Goal: Task Accomplishment & Management: Manage account settings

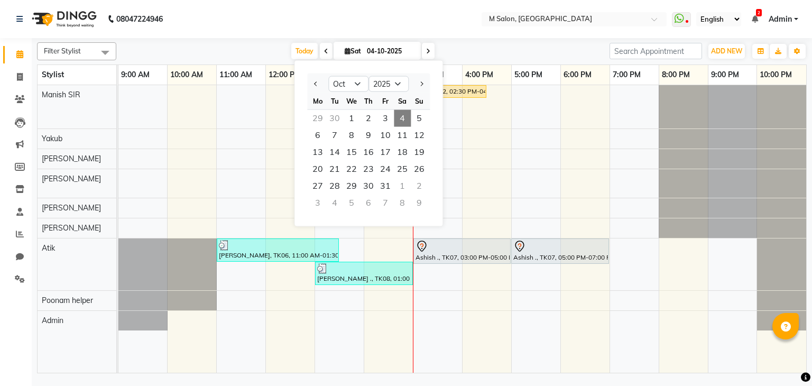
select select "10"
select select "2025"
click at [550, 45] on div "Today Sat 04-10-2025 Jan Feb Mar Apr May Jun Jul Aug Sep Oct Nov Dec 2015 2016 …" at bounding box center [363, 51] width 483 height 16
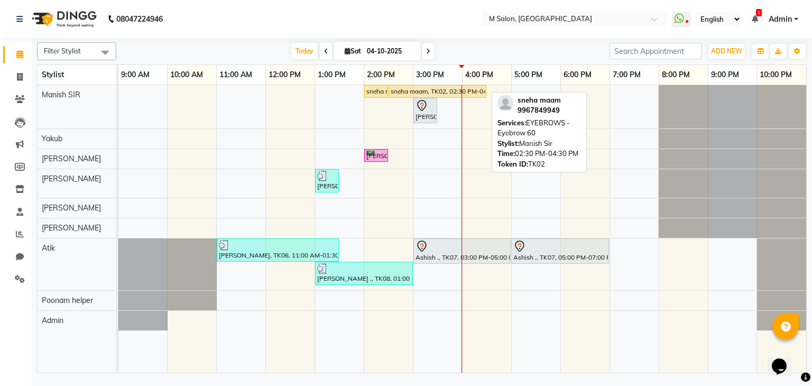
click at [429, 88] on div "sneha maam, TK02, 02:30 PM-04:30 PM, EYEBROWS - Eyebrow 60" at bounding box center [438, 92] width 96 height 10
select select "1"
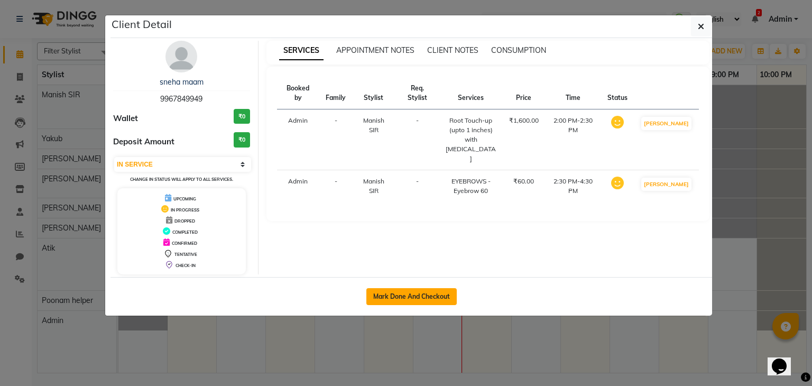
click at [434, 293] on button "Mark Done And Checkout" at bounding box center [411, 296] width 90 height 17
select select "service"
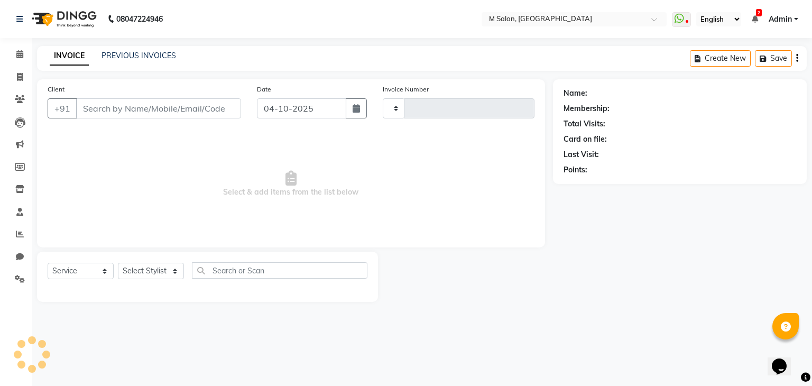
type input "0298"
select select "8656"
type input "9967849949"
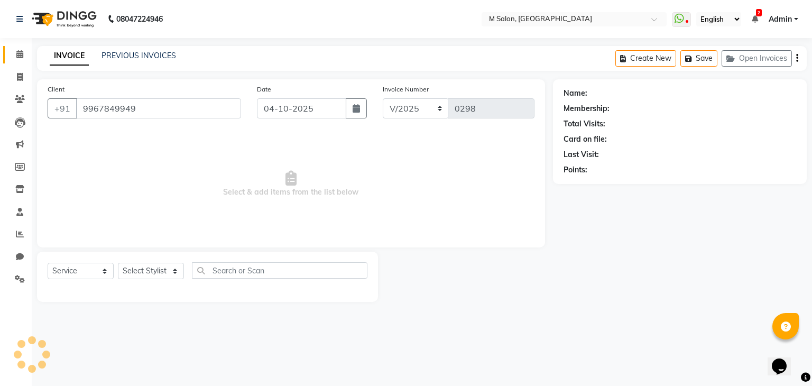
select select "86896"
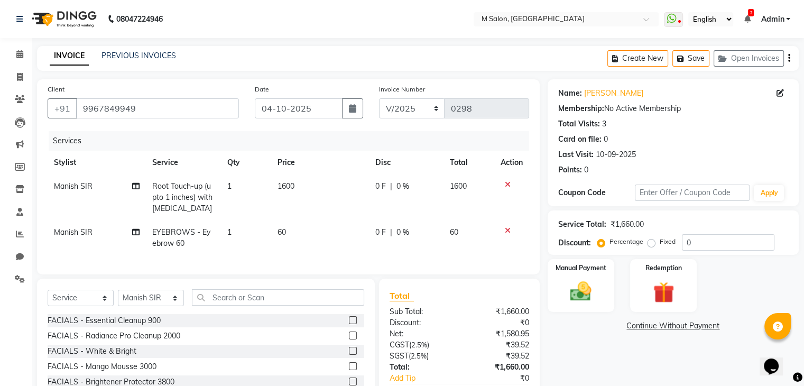
click at [167, 190] on span "Root Touch-up (upto 1 inches) with ammonia" at bounding box center [182, 197] width 60 height 32
select select "86896"
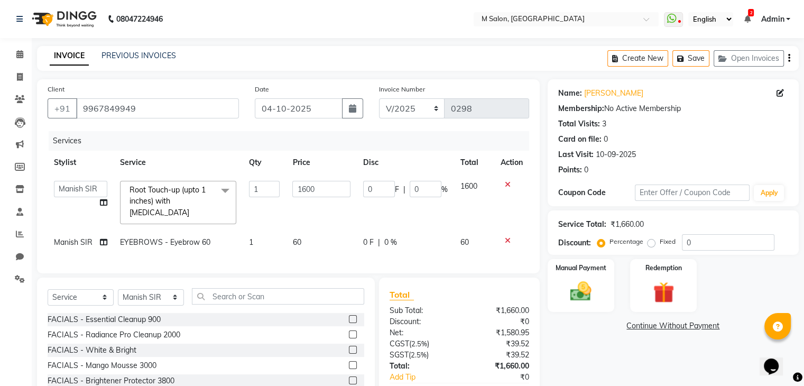
click at [167, 190] on span "Root Touch-up (upto 1 inches) with ammonia" at bounding box center [168, 201] width 76 height 32
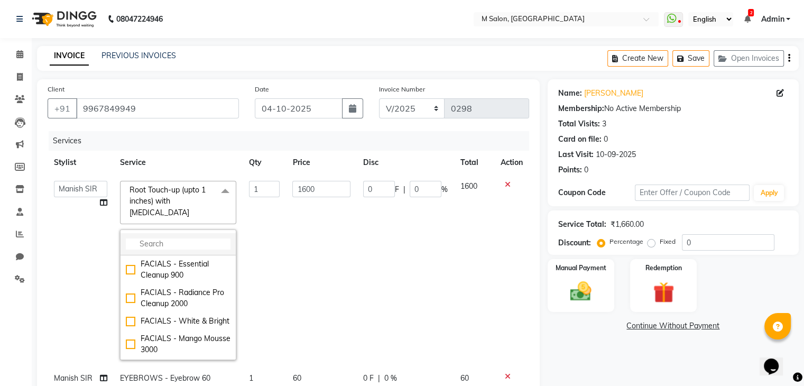
click at [168, 238] on input "multiselect-search" at bounding box center [178, 243] width 105 height 11
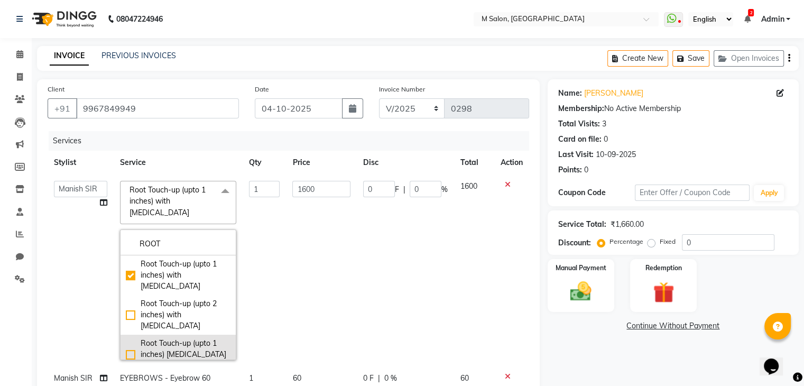
type input "ROOT"
click at [126, 338] on div "Root Touch-up (upto 1 inches) ammonia free" at bounding box center [178, 354] width 105 height 33
checkbox input "false"
checkbox input "true"
click at [363, 254] on td "0 F | 0 %" at bounding box center [405, 270] width 97 height 192
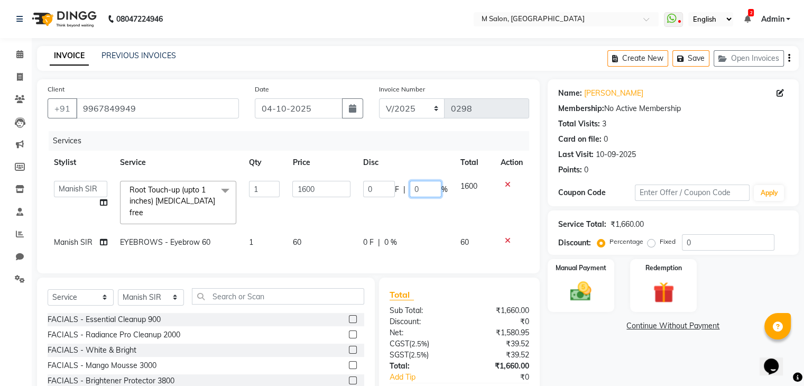
click at [430, 187] on input "0" at bounding box center [426, 189] width 32 height 16
type input "20"
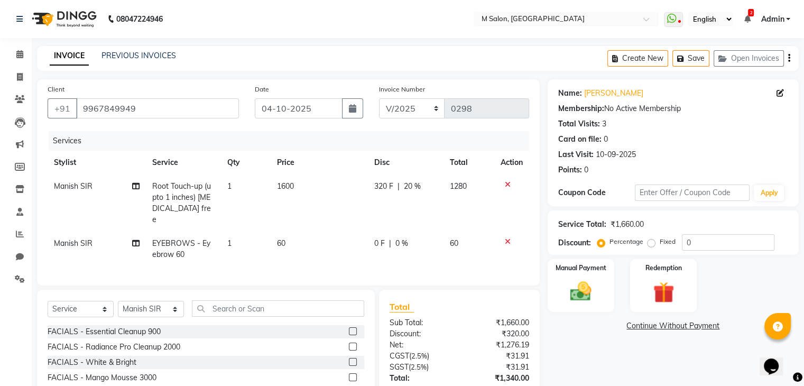
click at [395, 238] on span "0 %" at bounding box center [401, 243] width 13 height 11
select select "86896"
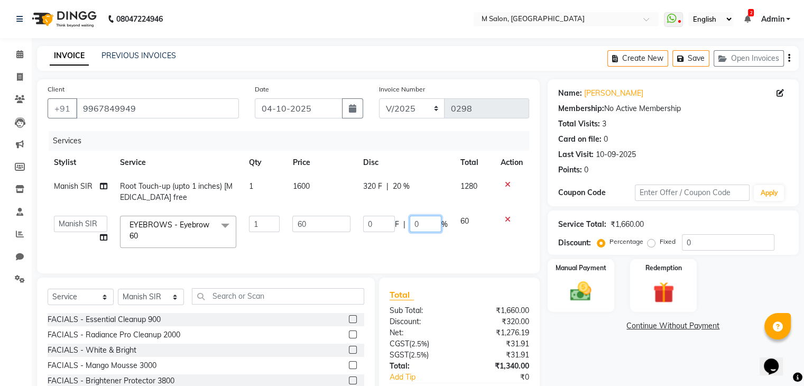
click at [419, 221] on input "0" at bounding box center [426, 224] width 32 height 16
type input "20"
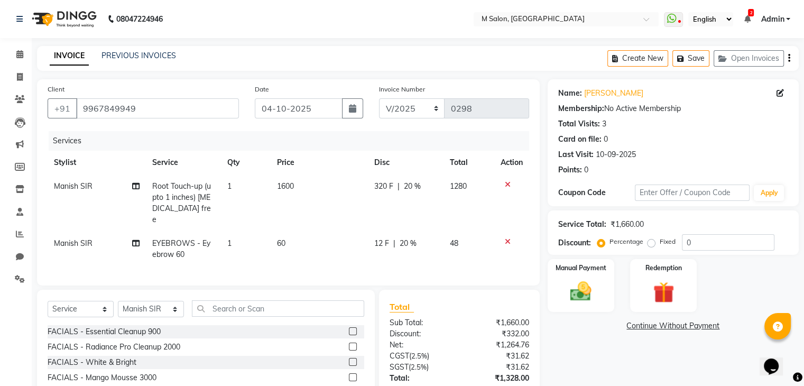
click at [578, 330] on link "Continue Without Payment" at bounding box center [673, 325] width 247 height 11
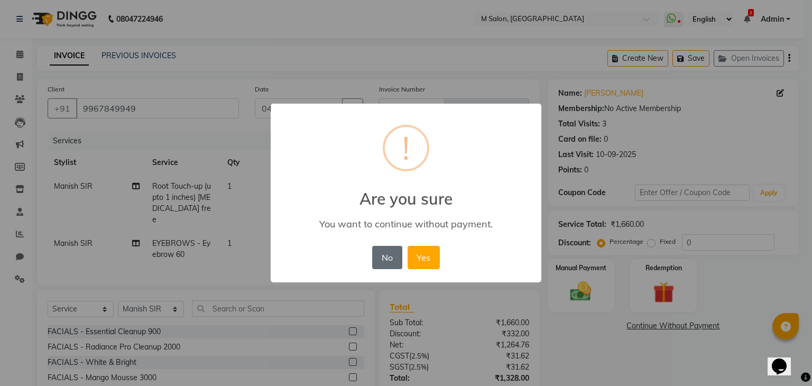
click at [385, 255] on button "No" at bounding box center [387, 257] width 30 height 23
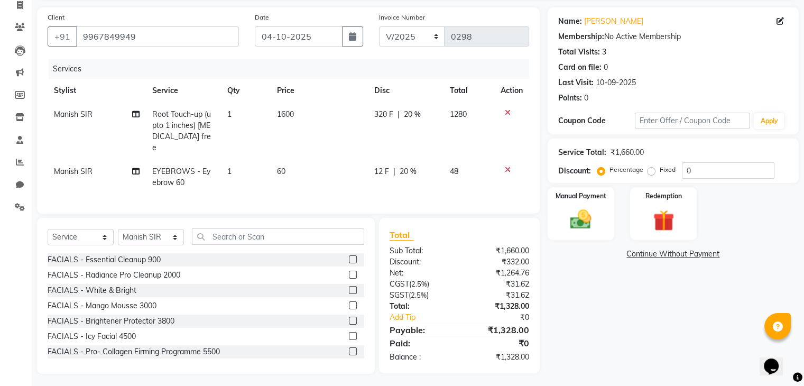
scroll to position [73, 0]
click at [601, 201] on div "Manual Payment" at bounding box center [580, 212] width 69 height 54
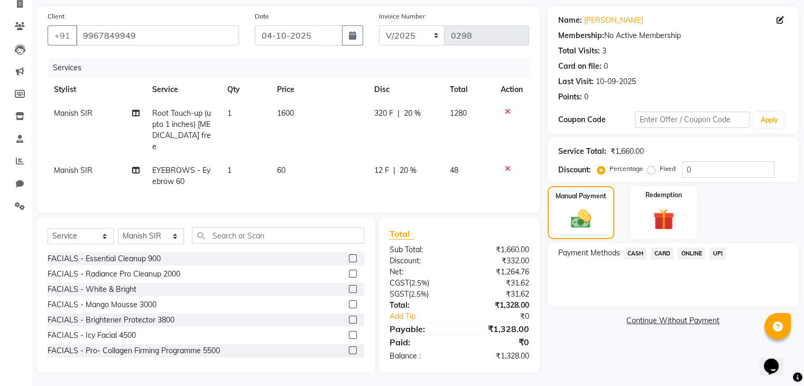
click at [713, 251] on span "UPI" at bounding box center [717, 253] width 16 height 12
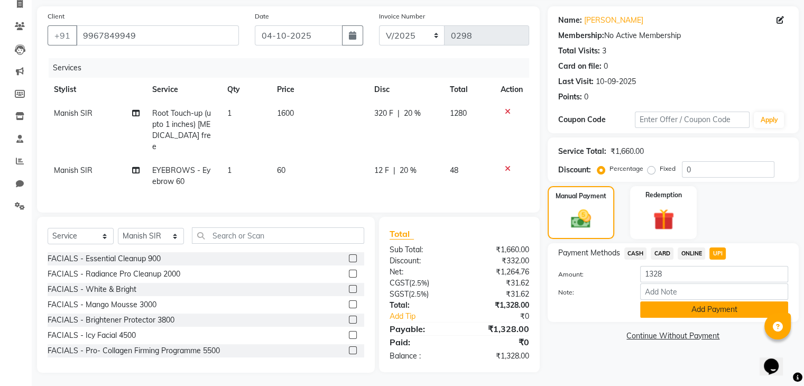
click at [699, 309] on button "Add Payment" at bounding box center [714, 309] width 148 height 16
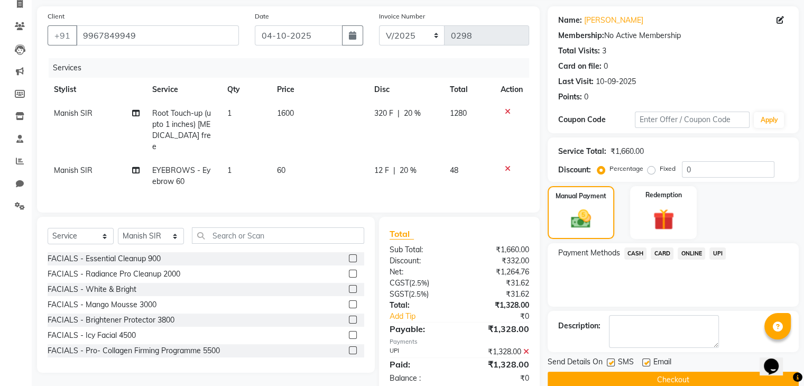
click at [86, 165] on span "Manish SIR" at bounding box center [73, 170] width 39 height 10
select select "86896"
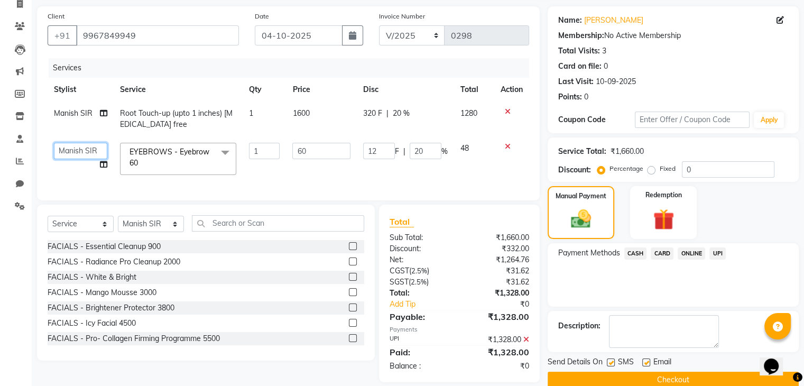
click at [80, 151] on select "Admin Atik Heena Manish SIR Poonam helper Pranali tabal RIMA SOLANKI Shraddha s…" at bounding box center [80, 151] width 53 height 16
select select "87586"
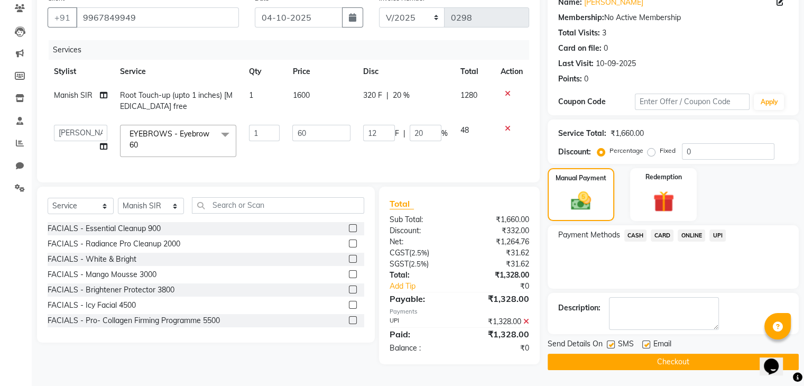
click at [694, 361] on button "Checkout" at bounding box center [673, 362] width 251 height 16
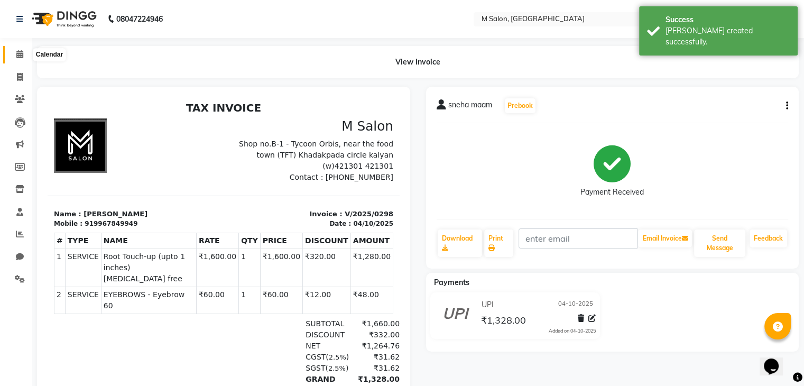
click at [23, 57] on span at bounding box center [20, 55] width 19 height 12
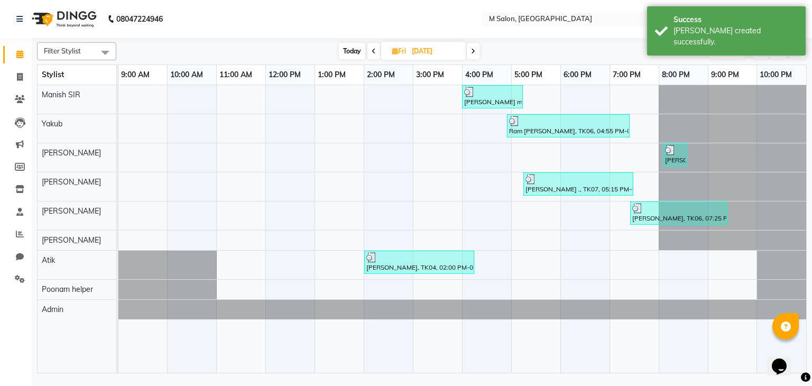
click at [358, 54] on span "Today" at bounding box center [352, 51] width 26 height 16
type input "04-10-2025"
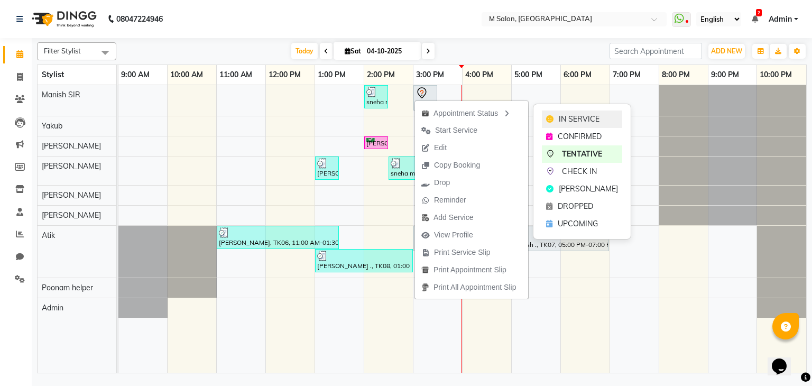
click at [559, 121] on span "IN SERVICE" at bounding box center [579, 119] width 41 height 11
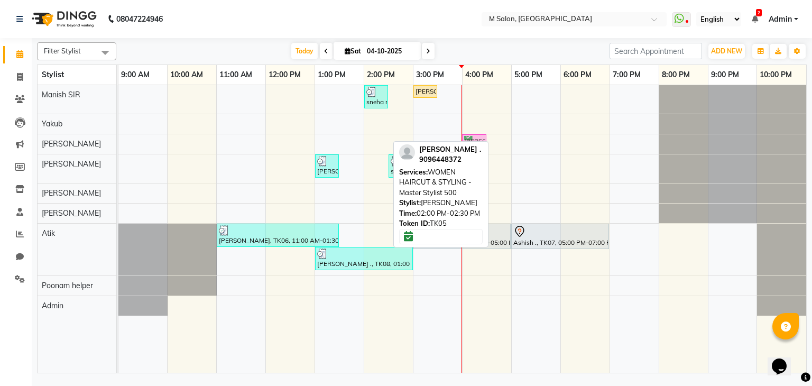
drag, startPoint x: 381, startPoint y: 139, endPoint x: 510, endPoint y: 151, distance: 129.6
click at [510, 151] on div "sneha maam, TK02, 02:00 PM-02:30 PM, Root Touch-up (upto 1 inches) ammonia free…" at bounding box center [462, 229] width 688 height 288
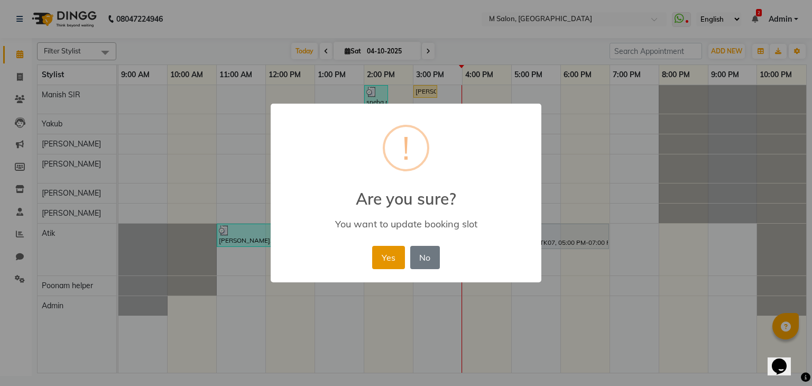
click at [402, 257] on button "Yes" at bounding box center [388, 257] width 32 height 23
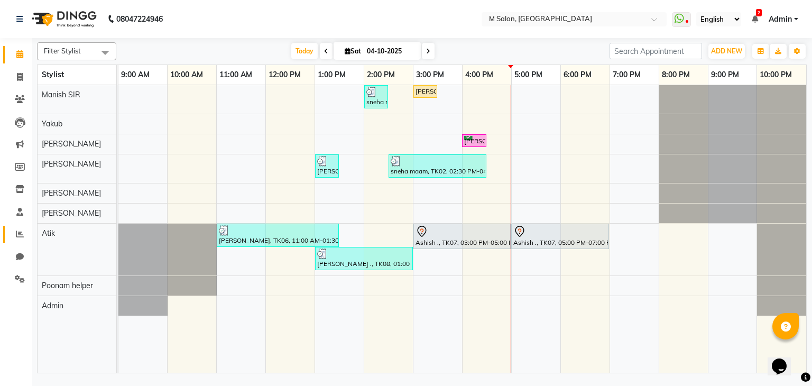
click at [20, 227] on link "Reports" at bounding box center [15, 234] width 25 height 17
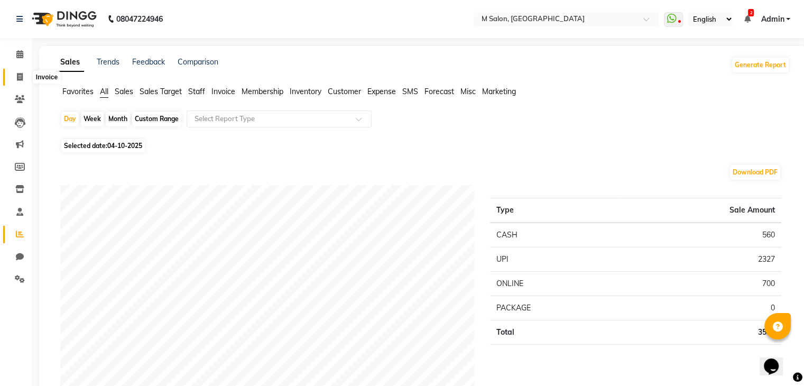
click at [14, 79] on span at bounding box center [20, 77] width 19 height 12
select select "service"
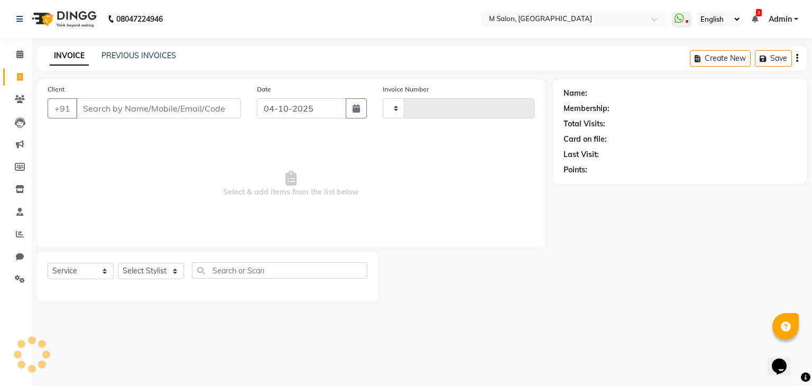
type input "0301"
select select "8656"
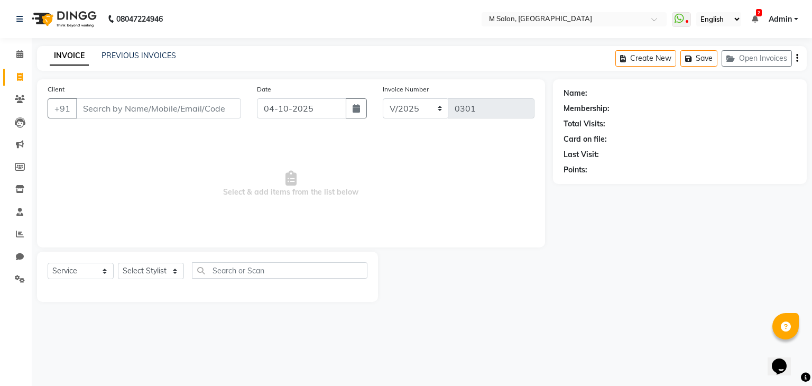
click at [142, 102] on input "Client" at bounding box center [158, 108] width 165 height 20
type input "9920435969"
select select "1: Object"
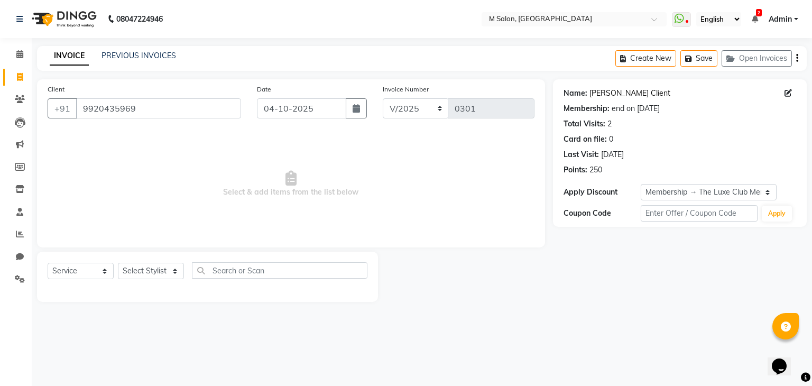
click at [605, 94] on link "Asmita Client" at bounding box center [629, 93] width 81 height 11
click at [143, 269] on select "Select Stylist Admin Atik Heena Manish SIR Poonam helper Pranali tabal RIMA SOL…" at bounding box center [151, 271] width 66 height 16
select select "86896"
click at [118, 263] on select "Select Stylist Admin Atik Heena Manish SIR Poonam helper Pranali tabal RIMA SOL…" at bounding box center [151, 271] width 66 height 16
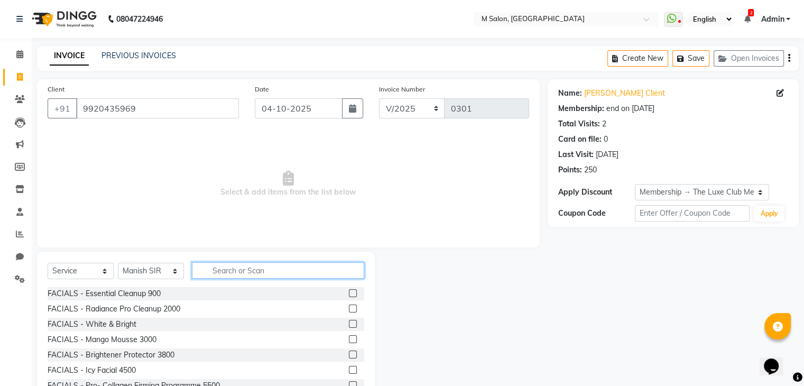
click at [216, 271] on input "text" at bounding box center [278, 270] width 172 height 16
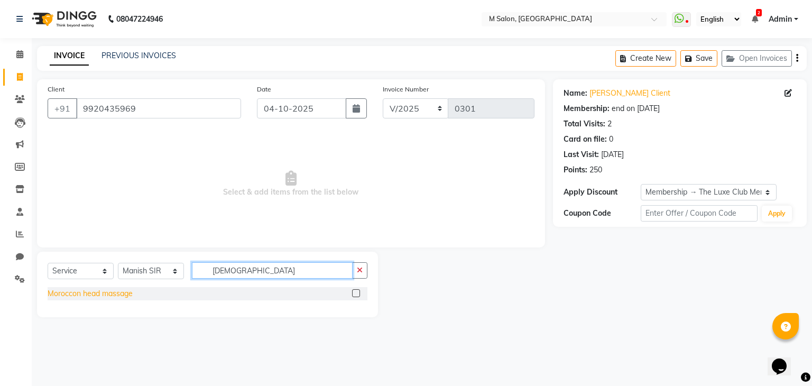
type input "MORO"
click at [94, 296] on div "Moroccon head massage" at bounding box center [90, 293] width 85 height 11
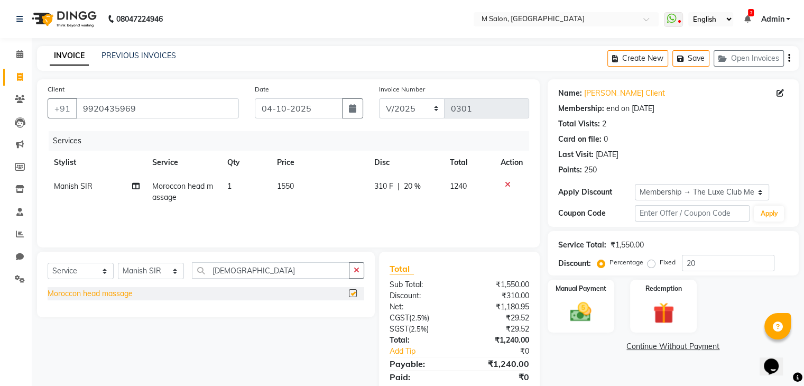
checkbox input "false"
click at [15, 47] on link "Calendar" at bounding box center [15, 54] width 25 height 17
click at [152, 108] on input "9920435969" at bounding box center [157, 108] width 163 height 20
type input "992043596"
type input "0"
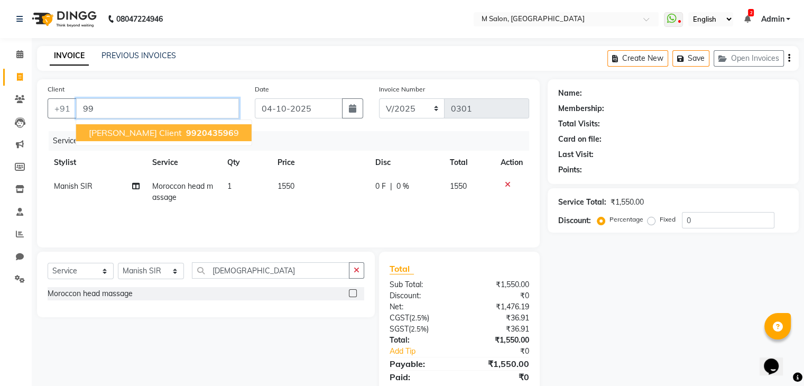
type input "9"
click at [181, 132] on ngb-highlight "9167539636" at bounding box center [207, 132] width 53 height 11
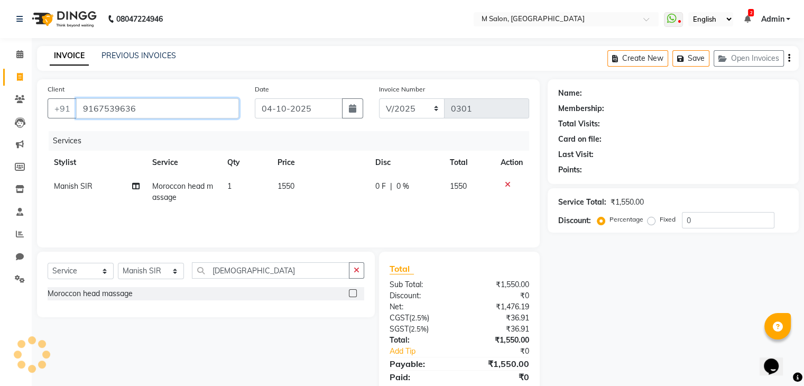
type input "9167539636"
select select "1: Object"
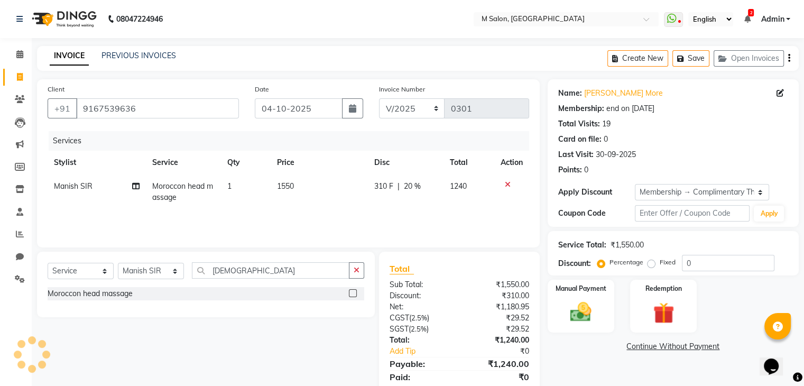
type input "20"
click at [591, 98] on link "Damini More" at bounding box center [623, 93] width 79 height 11
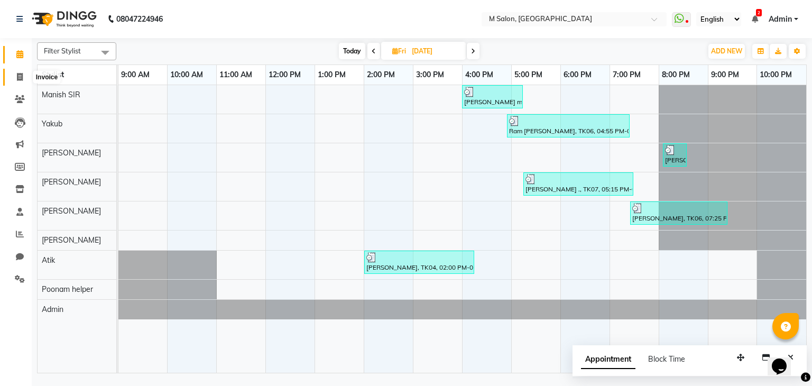
click at [14, 78] on span at bounding box center [20, 77] width 19 height 12
select select "service"
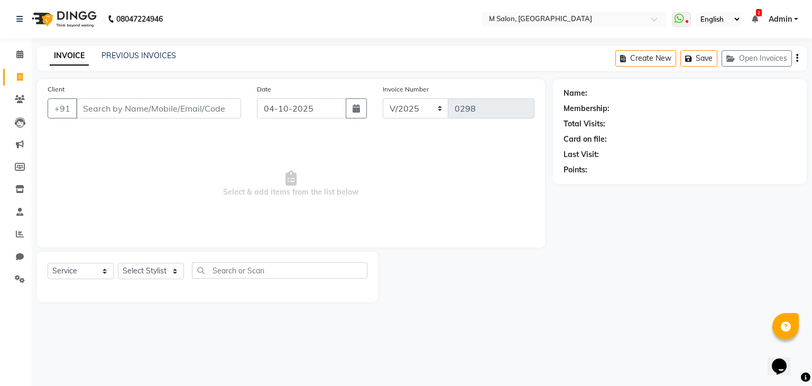
click at [98, 112] on input "Client" at bounding box center [158, 108] width 165 height 20
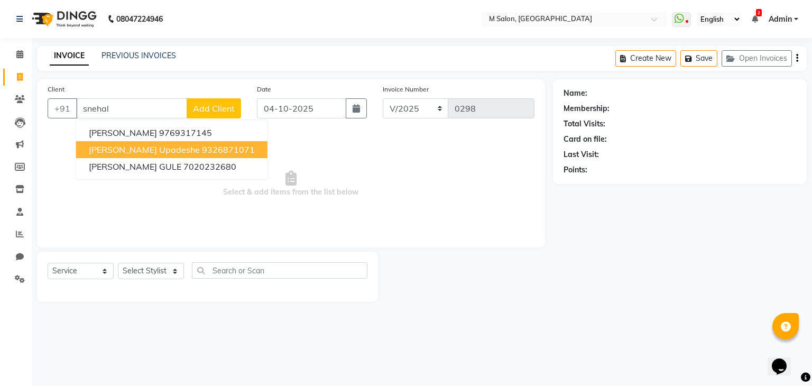
click at [135, 144] on button "snehal upadeshe 9326871071" at bounding box center [171, 149] width 191 height 17
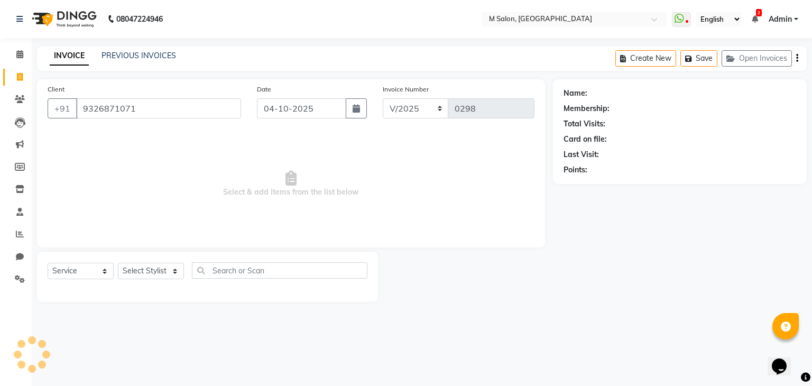
type input "9326871071"
select select "1: Object"
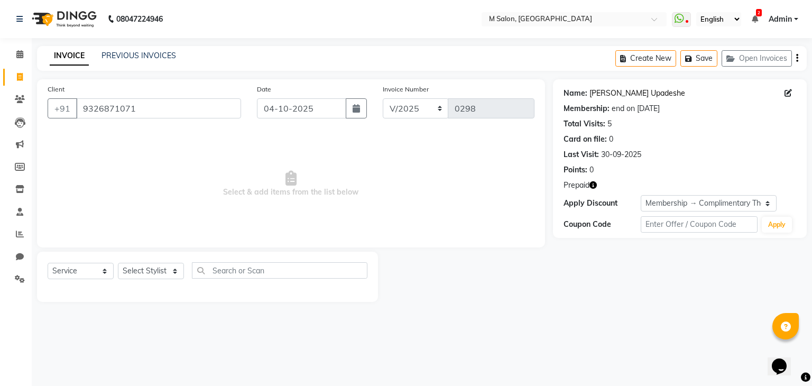
click at [618, 90] on link "[PERSON_NAME] Upadeshe" at bounding box center [637, 93] width 96 height 11
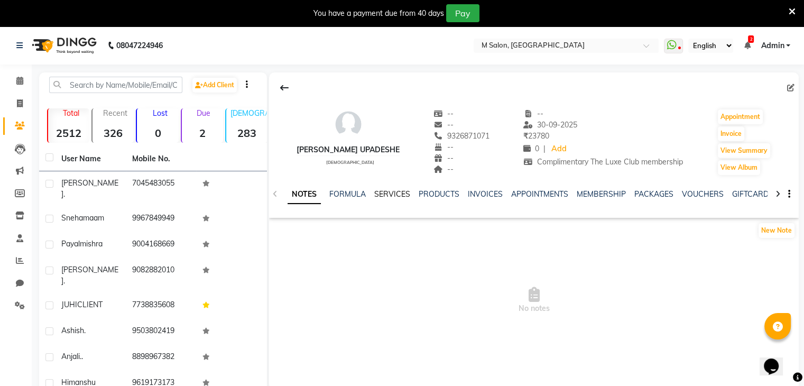
click at [385, 194] on link "SERVICES" at bounding box center [392, 194] width 36 height 10
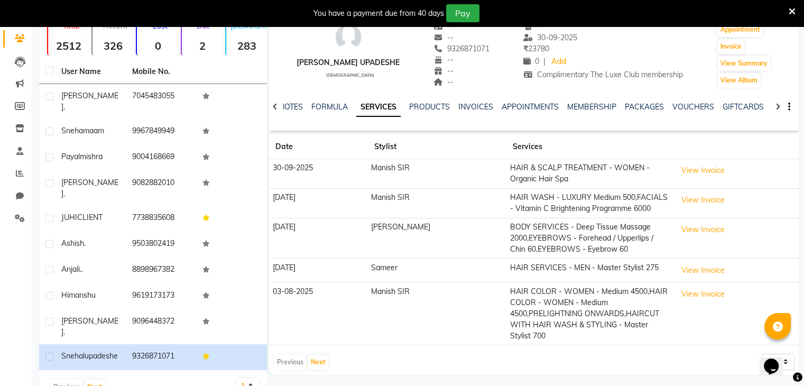
scroll to position [88, 0]
click at [441, 107] on link "PRODUCTS" at bounding box center [429, 106] width 41 height 10
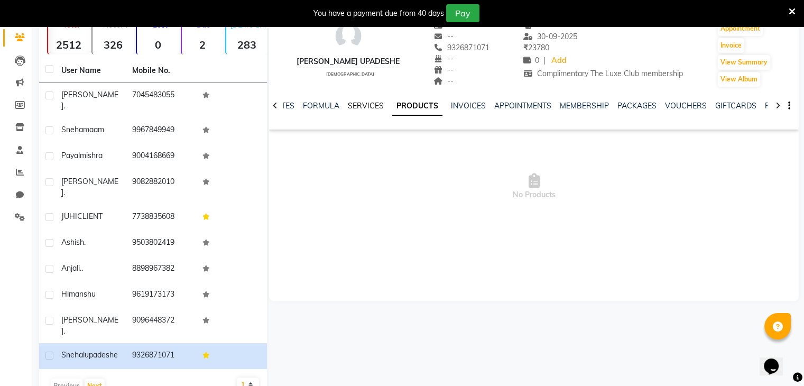
click at [372, 106] on link "SERVICES" at bounding box center [366, 106] width 36 height 10
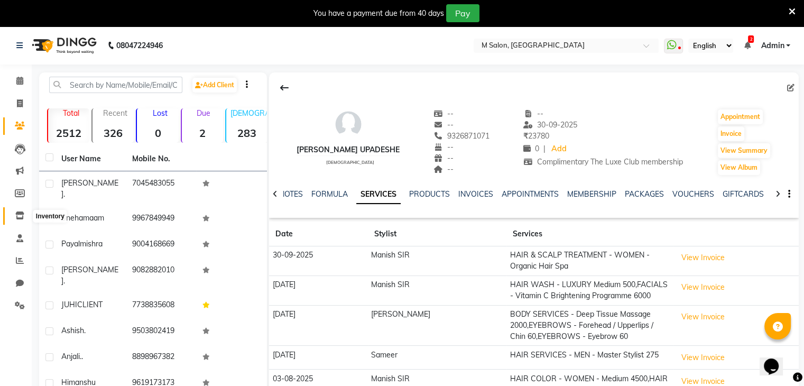
click at [16, 218] on icon at bounding box center [19, 215] width 9 height 8
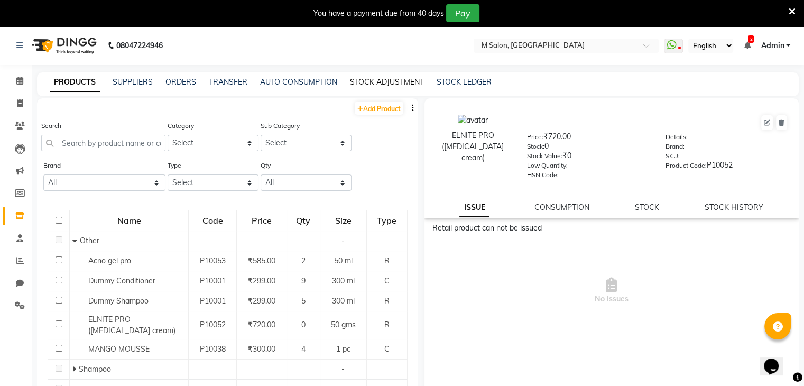
click at [400, 83] on link "STOCK ADJUSTMENT" at bounding box center [387, 82] width 74 height 10
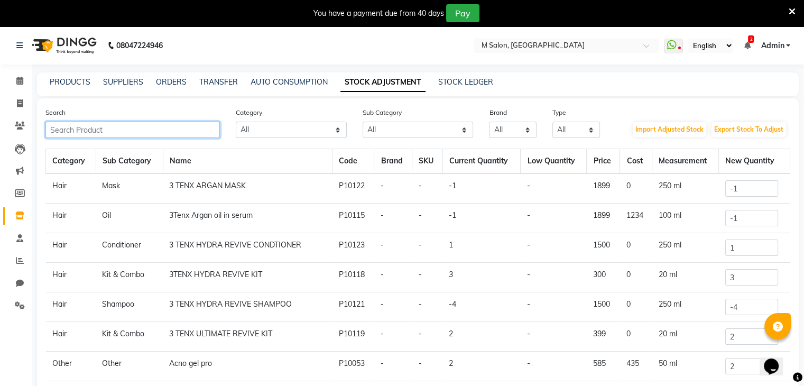
click at [169, 130] on input "text" at bounding box center [132, 130] width 174 height 16
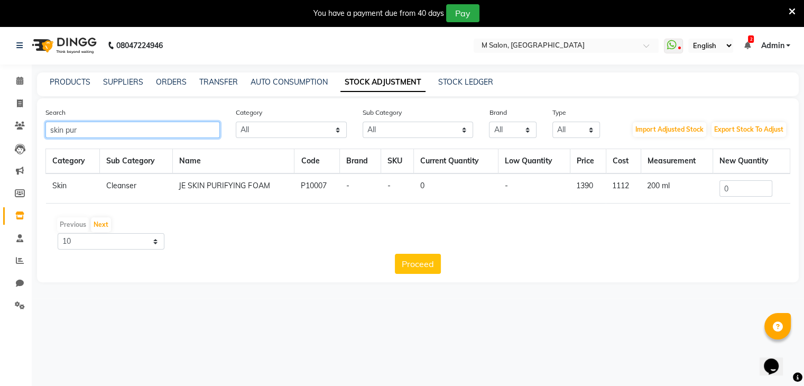
type input "skin pur"
click at [744, 182] on input "0" at bounding box center [746, 188] width 53 height 16
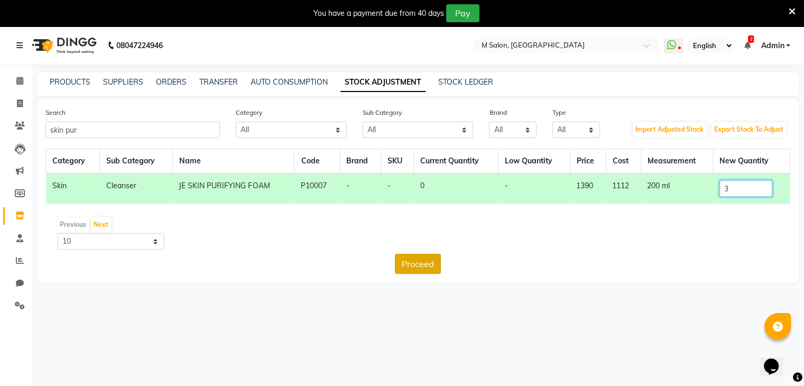
type input "3"
click at [404, 262] on button "Proceed" at bounding box center [418, 264] width 46 height 20
click at [441, 262] on button "Submit" at bounding box center [441, 264] width 42 height 20
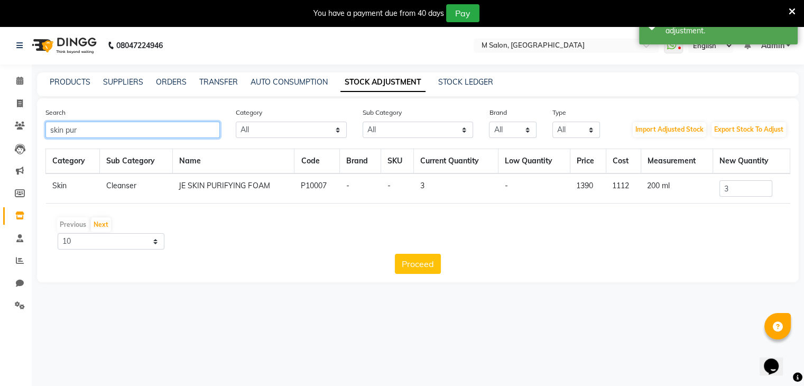
click at [184, 132] on input "skin pur" at bounding box center [132, 130] width 174 height 16
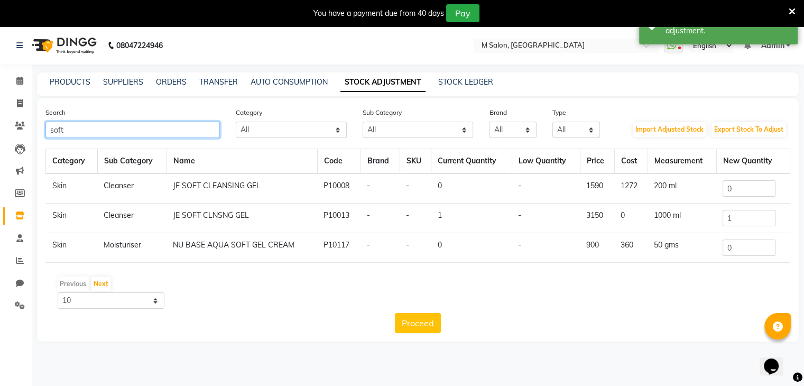
type input "soft"
click at [774, 181] on input "0" at bounding box center [749, 188] width 53 height 16
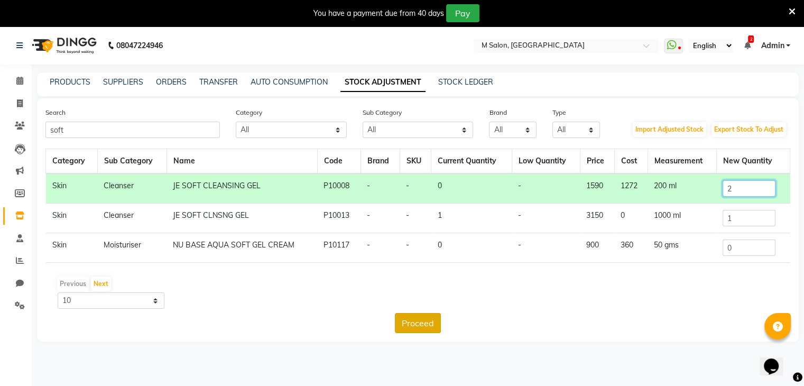
type input "2"
click at [406, 318] on button "Proceed" at bounding box center [418, 323] width 46 height 20
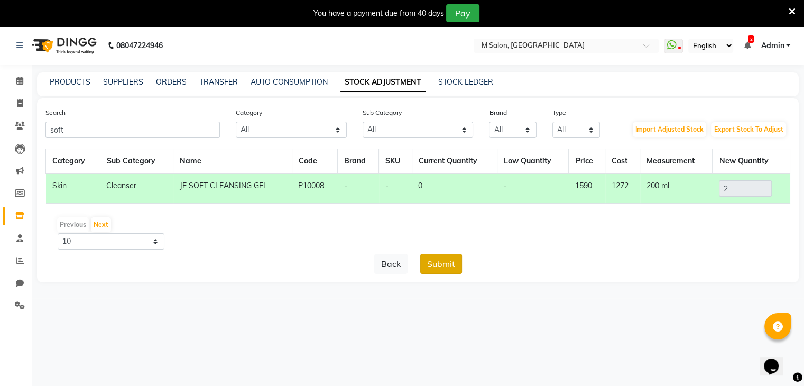
click at [442, 261] on button "Submit" at bounding box center [441, 264] width 42 height 20
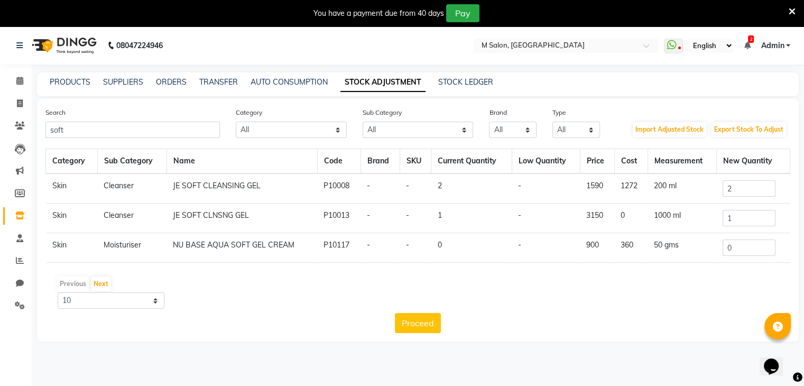
click at [195, 144] on div "Search soft Category All Hair Skin Makeup Personal Care Appliances Beard Waxing…" at bounding box center [418, 219] width 762 height 243
click at [190, 134] on input "soft" at bounding box center [132, 130] width 174 height 16
type input "s"
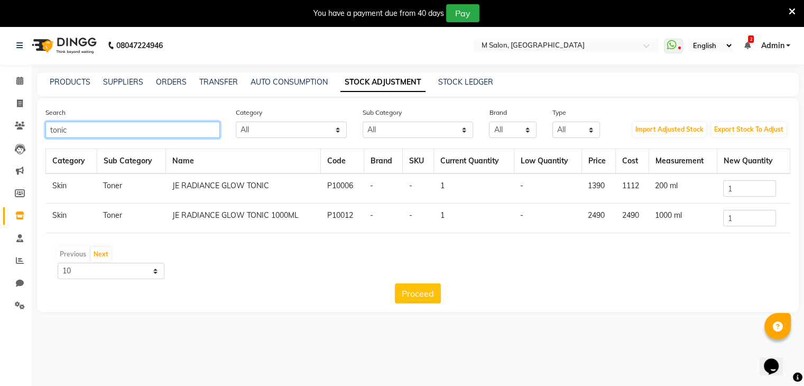
type input "tonic"
click at [752, 185] on input "1" at bounding box center [749, 188] width 53 height 16
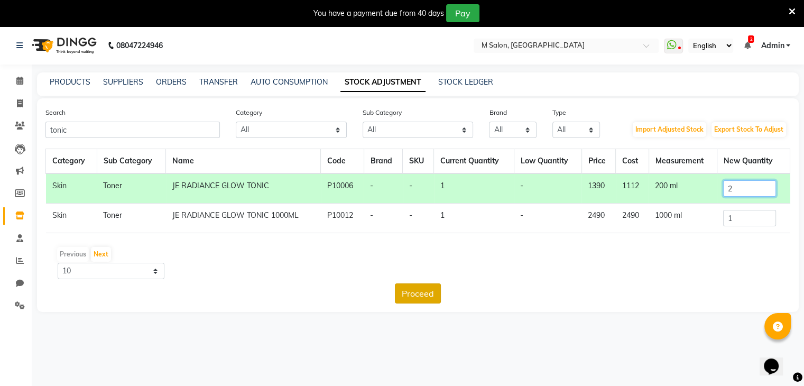
type input "2"
click at [422, 293] on button "Proceed" at bounding box center [418, 293] width 46 height 20
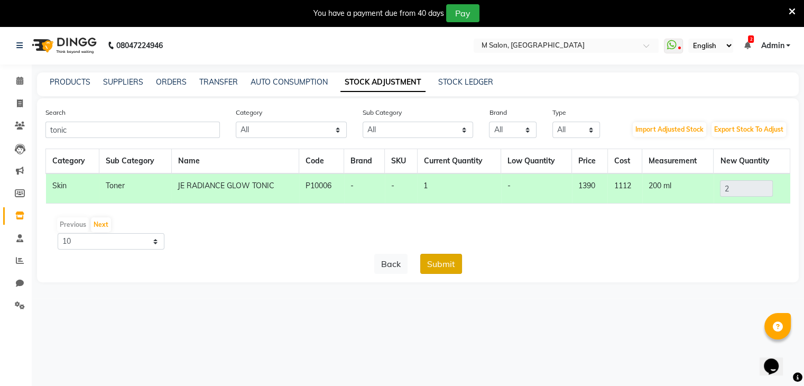
click at [426, 257] on button "Submit" at bounding box center [441, 264] width 42 height 20
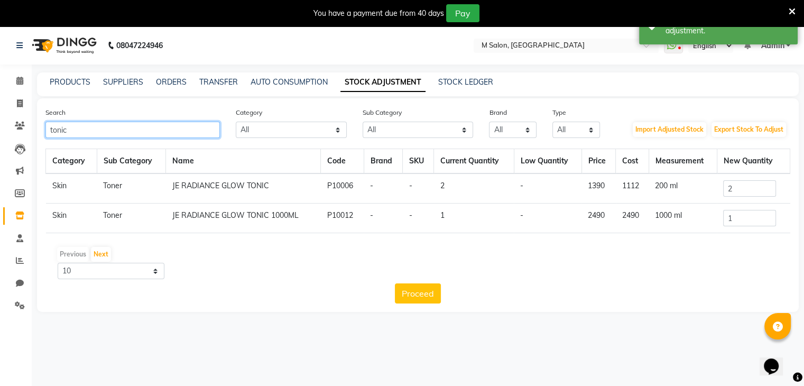
click at [160, 125] on input "tonic" at bounding box center [132, 130] width 174 height 16
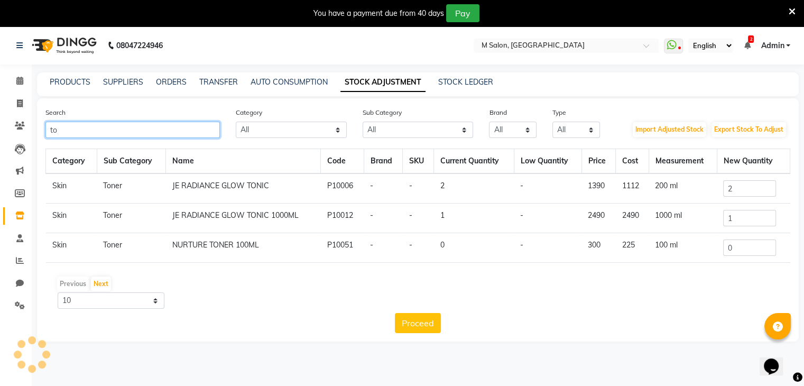
type input "t"
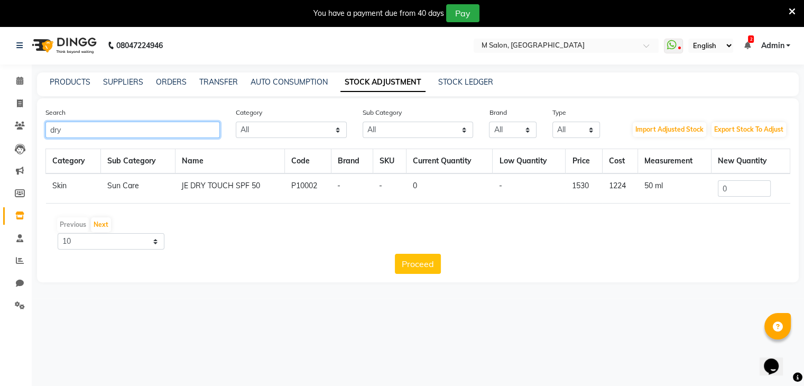
type input "dry"
click at [743, 196] on input "0" at bounding box center [744, 188] width 53 height 16
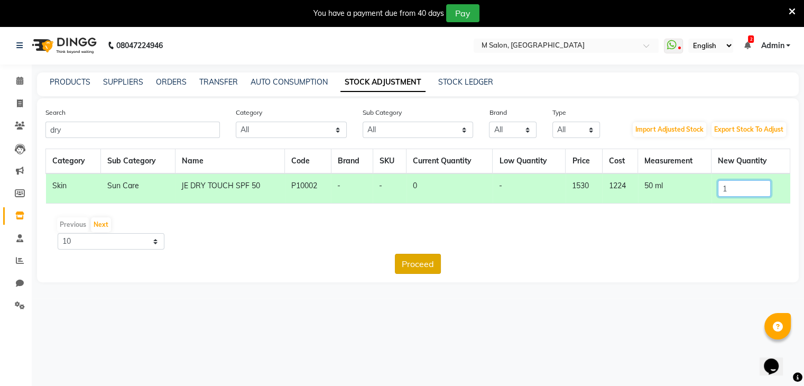
type input "1"
click at [432, 267] on button "Proceed" at bounding box center [418, 264] width 46 height 20
click at [432, 267] on button "Submit" at bounding box center [441, 264] width 42 height 20
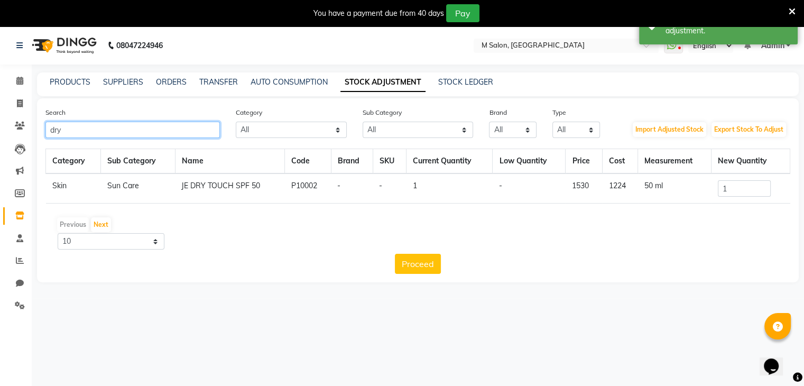
click at [137, 130] on input "dry" at bounding box center [132, 130] width 174 height 16
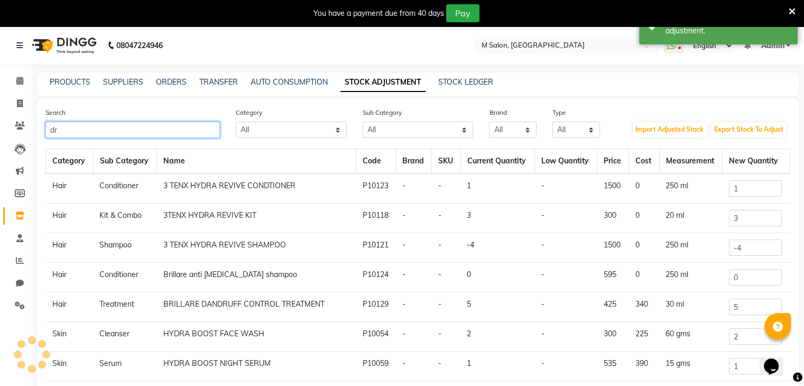
type input "d"
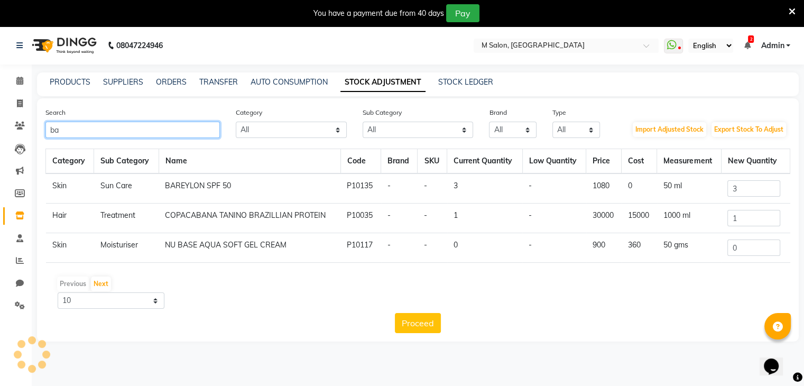
type input "b"
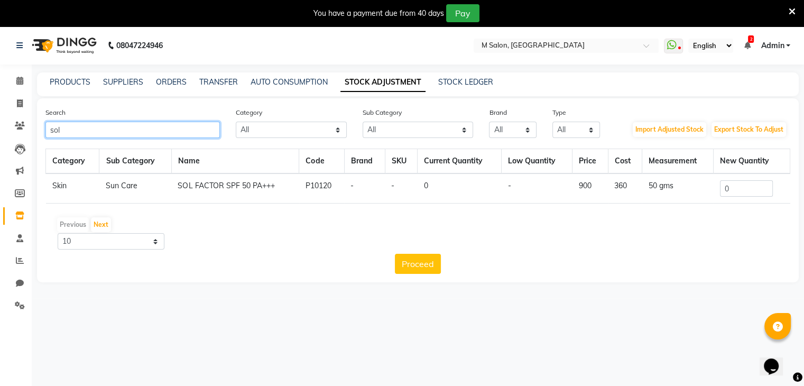
type input "sol"
click at [752, 188] on input "0" at bounding box center [746, 188] width 53 height 16
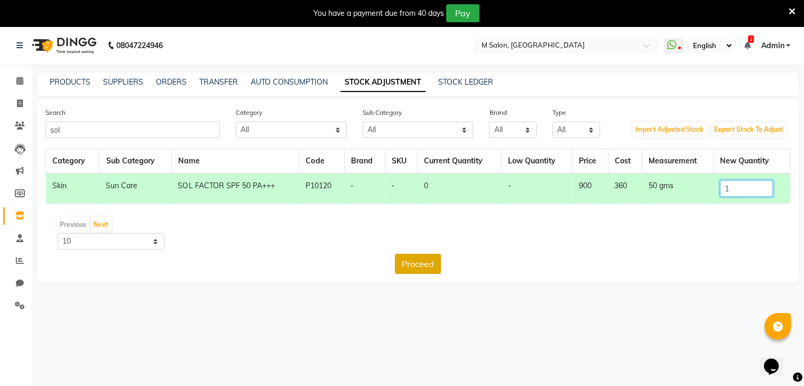
type input "1"
click at [424, 269] on button "Proceed" at bounding box center [418, 264] width 46 height 20
click at [424, 269] on button "Submit" at bounding box center [441, 264] width 42 height 20
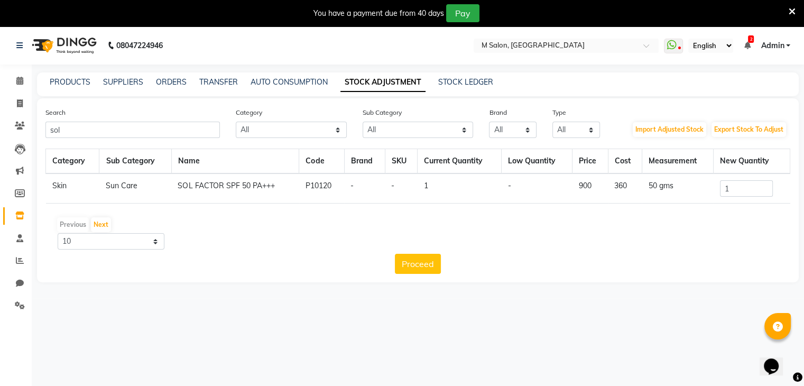
click at [424, 269] on button "Proceed" at bounding box center [418, 264] width 46 height 20
click at [792, 10] on icon at bounding box center [792, 12] width 7 height 10
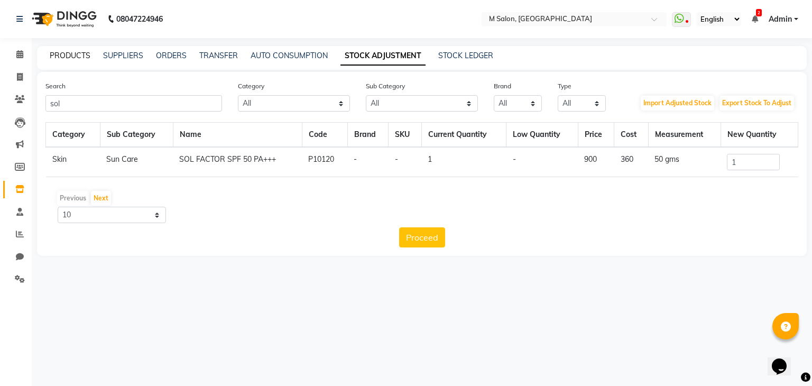
click at [51, 52] on link "PRODUCTS" at bounding box center [70, 56] width 41 height 10
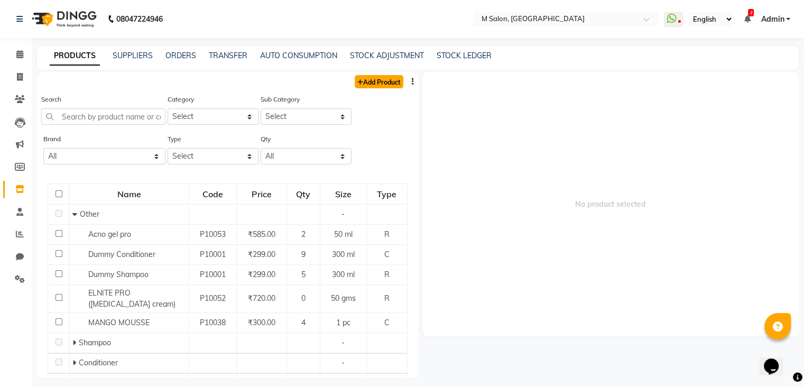
click at [371, 83] on link "Add Product" at bounding box center [379, 81] width 49 height 13
select select "true"
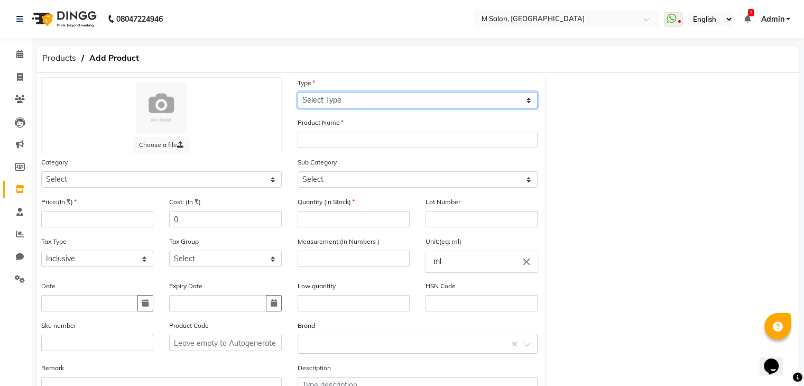
click at [348, 102] on select "Select Type Both Retail Consumable" at bounding box center [418, 100] width 241 height 16
select select "R"
click at [298, 93] on select "Select Type Both Retail Consumable" at bounding box center [418, 100] width 241 height 16
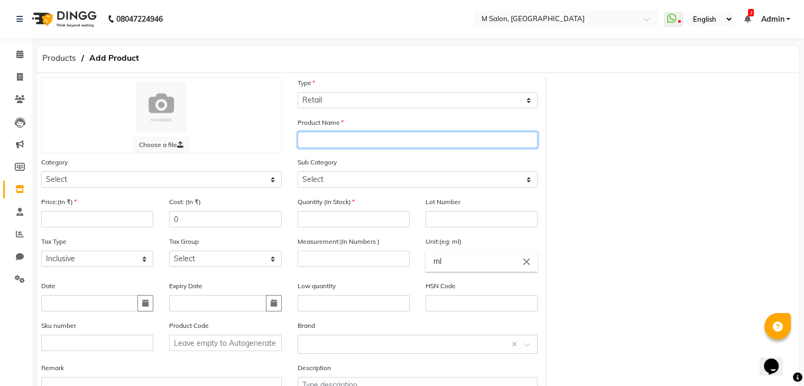
click at [338, 143] on input "text" at bounding box center [418, 140] width 241 height 16
type input "HA PURE"
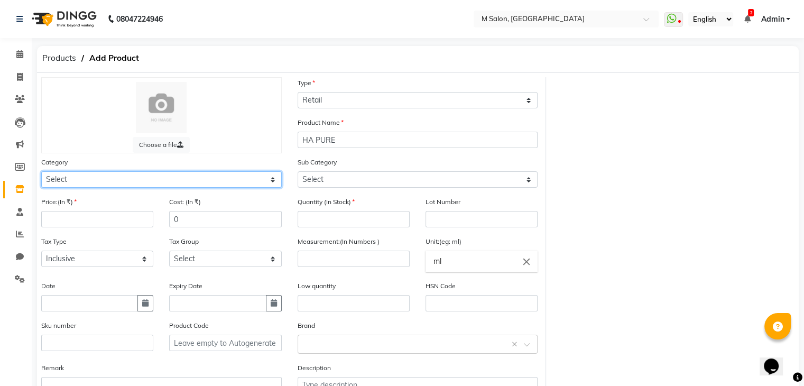
click at [238, 186] on select "Select Hair Skin Makeup Personal Care Appliances Beard Waxing Disposable Thread…" at bounding box center [161, 179] width 241 height 16
select select "1150"
click at [41, 173] on select "Select Hair Skin Makeup Personal Care Appliances Beard Waxing Disposable Thread…" at bounding box center [161, 179] width 241 height 16
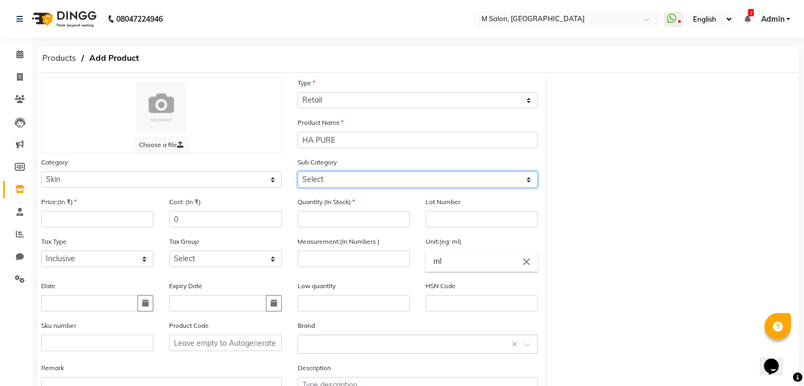
click at [329, 187] on select "Select Cleanser Facial Moisturiser Serum Toner Sun Care Masks Lip Care Eye Care…" at bounding box center [418, 179] width 241 height 16
select select "1153"
click at [298, 173] on select "Select Cleanser Facial Moisturiser Serum Toner Sun Care Masks Lip Care Eye Care…" at bounding box center [418, 179] width 241 height 16
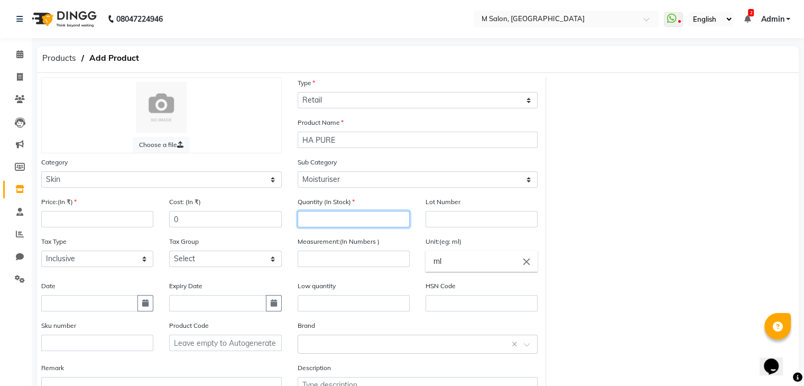
click at [308, 216] on input "number" at bounding box center [354, 219] width 112 height 16
type input "3"
click at [87, 217] on input "number" at bounding box center [97, 219] width 112 height 16
type input "1190"
click at [660, 101] on div "Choose a file Type Select Type Both Retail Consumable Product Name HA PURE Cate…" at bounding box center [417, 245] width 769 height 336
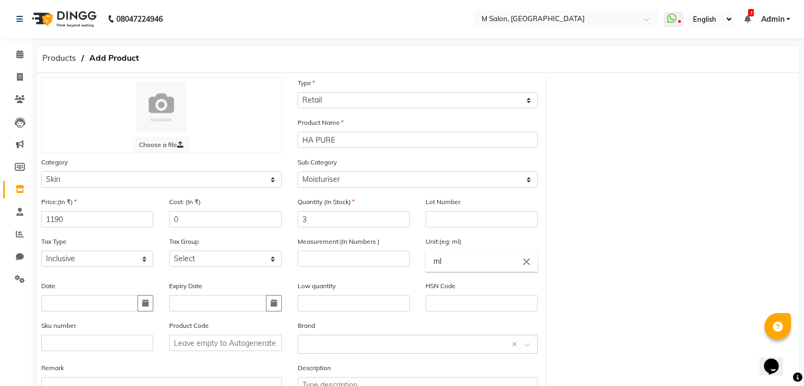
scroll to position [78, 0]
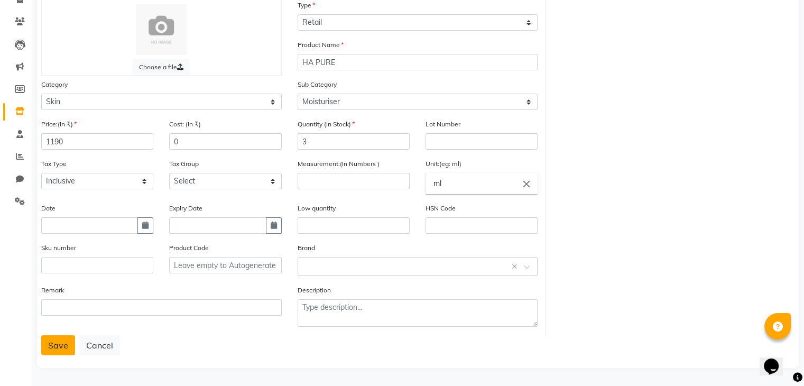
click at [56, 349] on button "Save" at bounding box center [58, 345] width 34 height 20
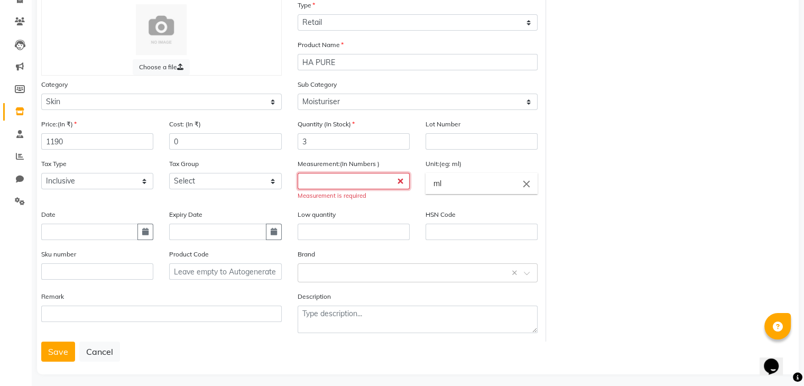
click at [338, 187] on input "number" at bounding box center [354, 181] width 112 height 16
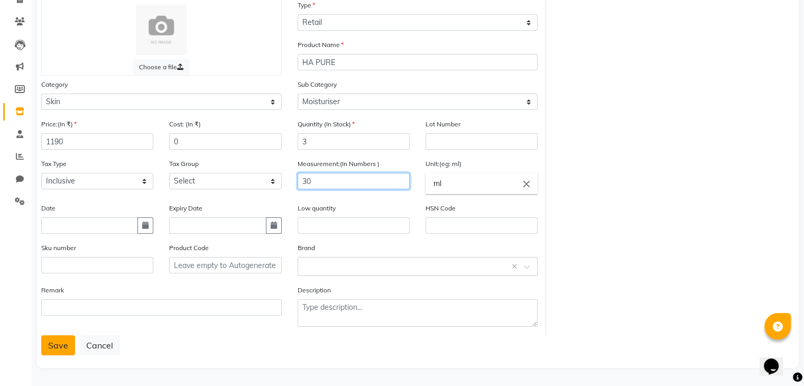
type input "30"
click at [48, 345] on button "Save" at bounding box center [58, 345] width 34 height 20
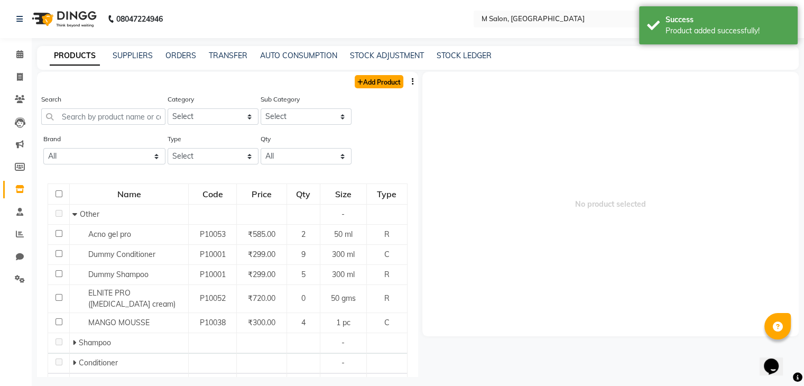
click at [379, 78] on link "Add Product" at bounding box center [379, 81] width 49 height 13
select select "true"
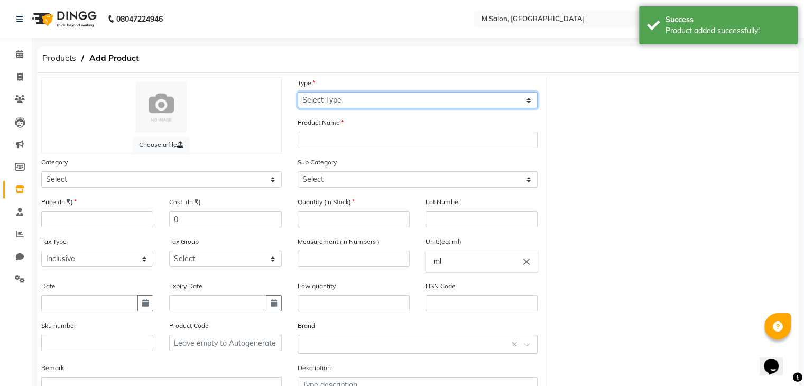
drag, startPoint x: 415, startPoint y: 97, endPoint x: 307, endPoint y: 142, distance: 117.0
click at [307, 142] on div "Choose a file Type Select Type Both Retail Consumable Product Name Category Sel…" at bounding box center [289, 245] width 513 height 336
select select "R"
click at [298, 93] on select "Select Type Both Retail Consumable" at bounding box center [418, 100] width 241 height 16
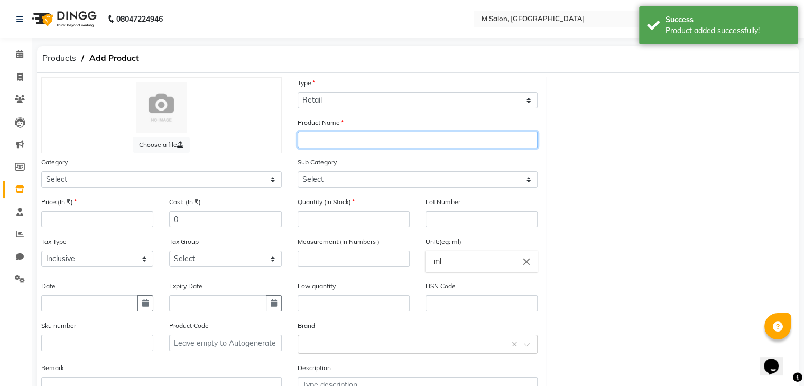
click at [307, 142] on input "text" at bounding box center [418, 140] width 241 height 16
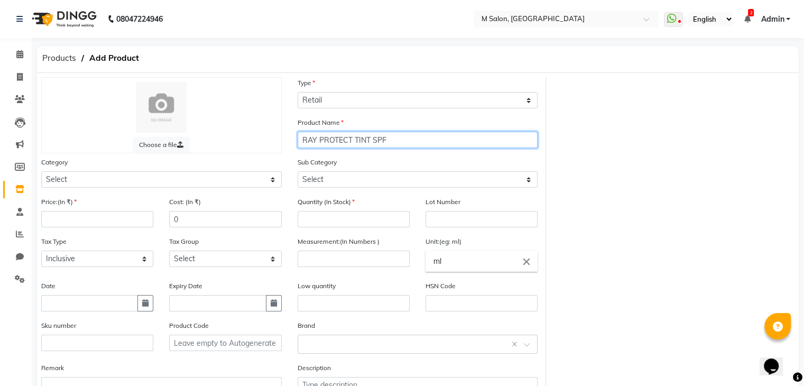
type input "RAY PROTECT TINT SPF"
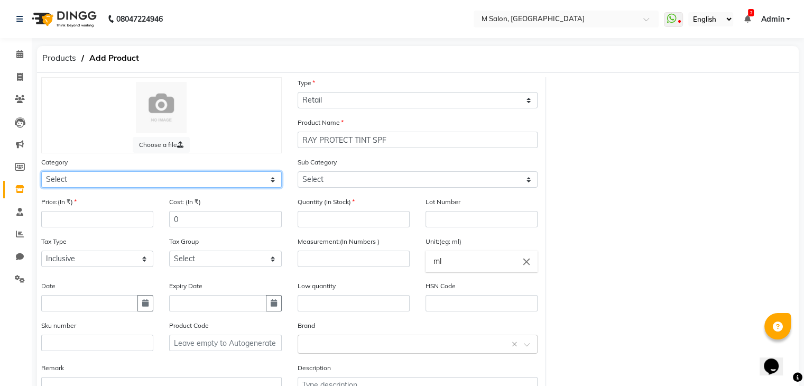
click at [182, 177] on select "Select Hair Skin Makeup Personal Care Appliances Beard Waxing Disposable Thread…" at bounding box center [161, 179] width 241 height 16
select select "1150"
click at [41, 173] on select "Select Hair Skin Makeup Personal Care Appliances Beard Waxing Disposable Thread…" at bounding box center [161, 179] width 241 height 16
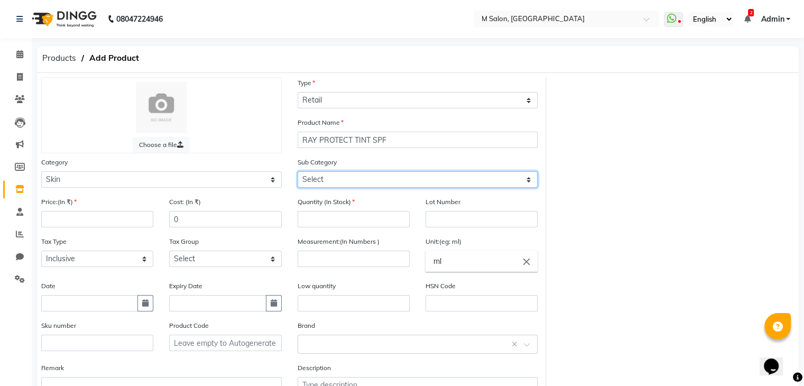
click at [375, 182] on select "Select Cleanser Facial Moisturiser Serum Toner Sun Care Masks Lip Care Eye Care…" at bounding box center [418, 179] width 241 height 16
select select "1156"
click at [298, 173] on select "Select Cleanser Facial Moisturiser Serum Toner Sun Care Masks Lip Care Eye Care…" at bounding box center [418, 179] width 241 height 16
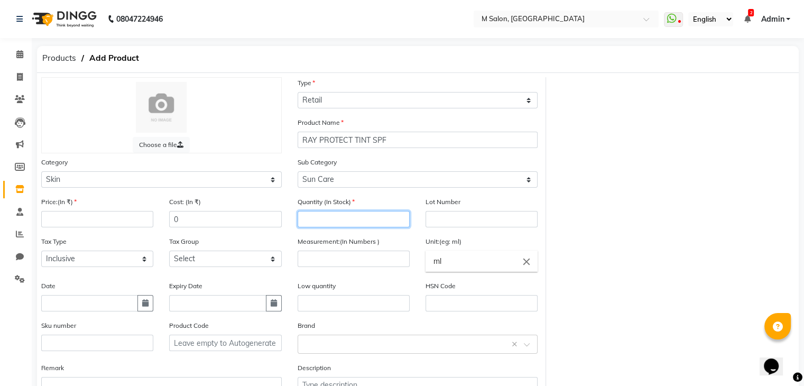
click at [310, 220] on input "number" at bounding box center [354, 219] width 112 height 16
type input "1"
click at [137, 222] on input "number" at bounding box center [97, 219] width 112 height 16
type input "1080"
click at [379, 252] on div "Measurement:(In Numbers )" at bounding box center [354, 251] width 112 height 31
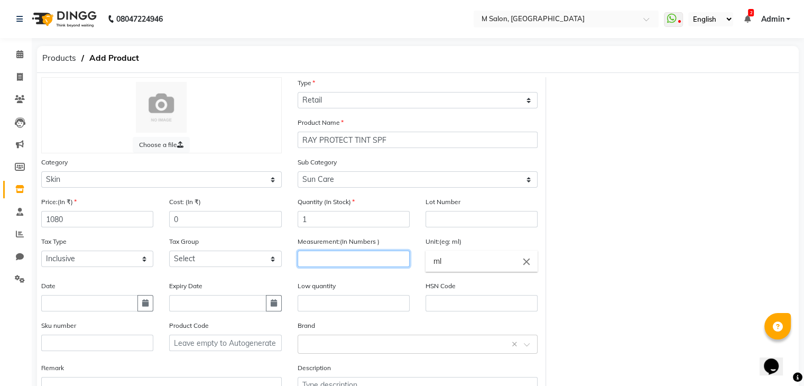
click at [345, 265] on input "number" at bounding box center [354, 259] width 112 height 16
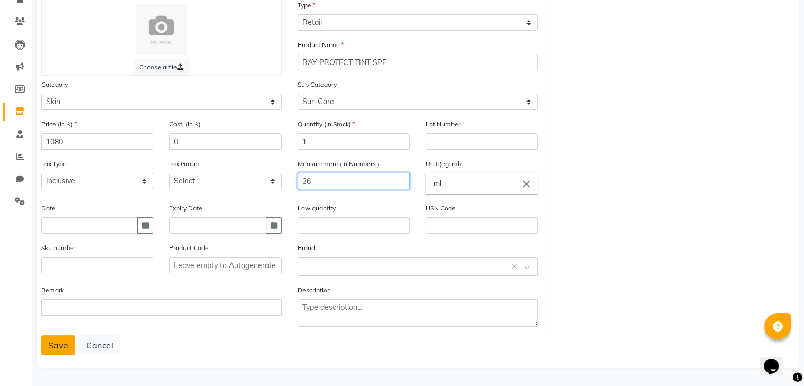
type input "36"
click at [52, 342] on button "Save" at bounding box center [58, 345] width 34 height 20
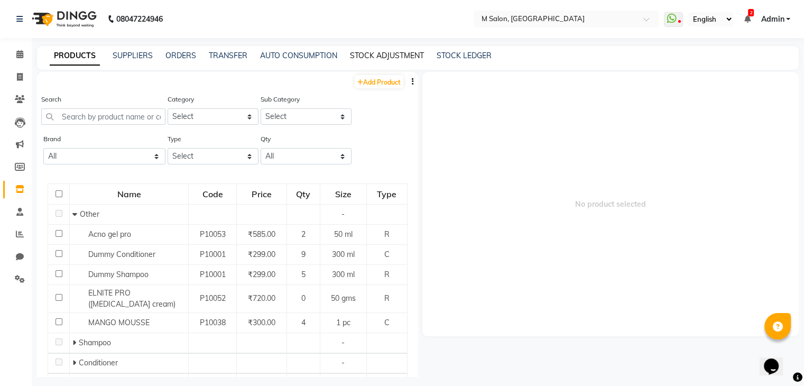
click at [370, 56] on link "STOCK ADJUSTMENT" at bounding box center [387, 56] width 74 height 10
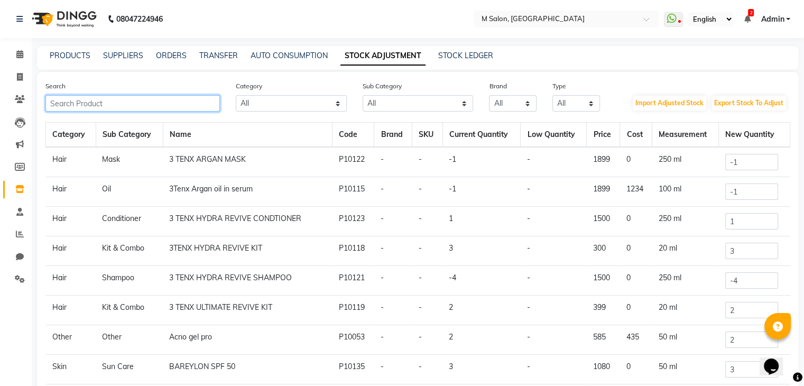
click at [125, 98] on input "text" at bounding box center [132, 103] width 174 height 16
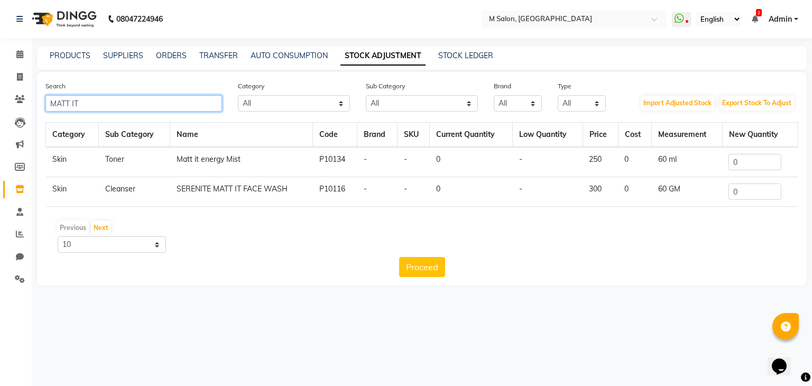
type input "MATT IT"
click at [751, 195] on input "0" at bounding box center [755, 191] width 53 height 16
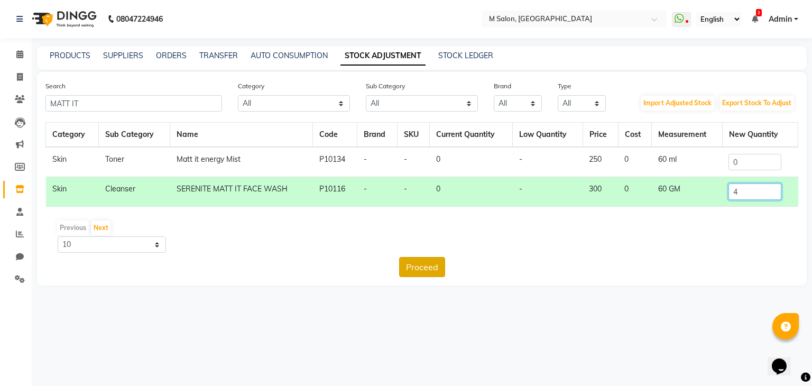
type input "4"
click at [440, 271] on button "Proceed" at bounding box center [422, 267] width 46 height 20
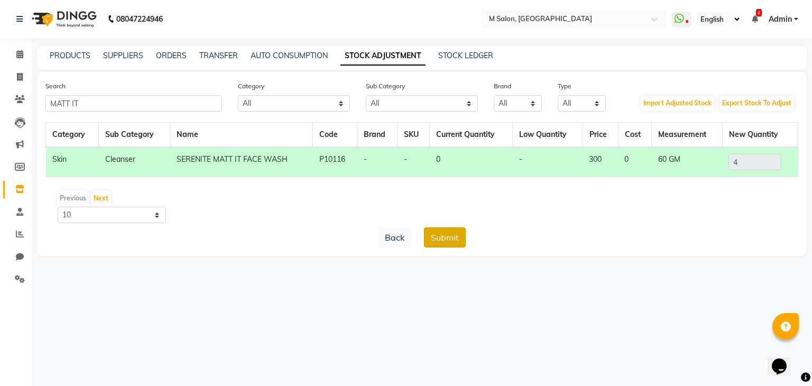
click at [441, 236] on button "Submit" at bounding box center [445, 237] width 42 height 20
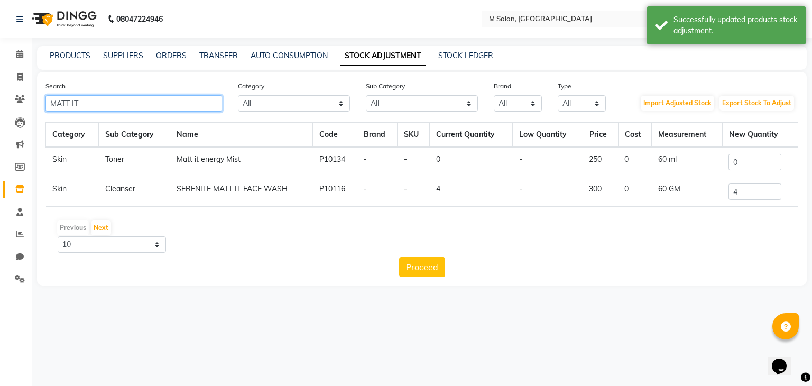
click at [169, 107] on input "MATT IT" at bounding box center [133, 103] width 177 height 16
type input "M"
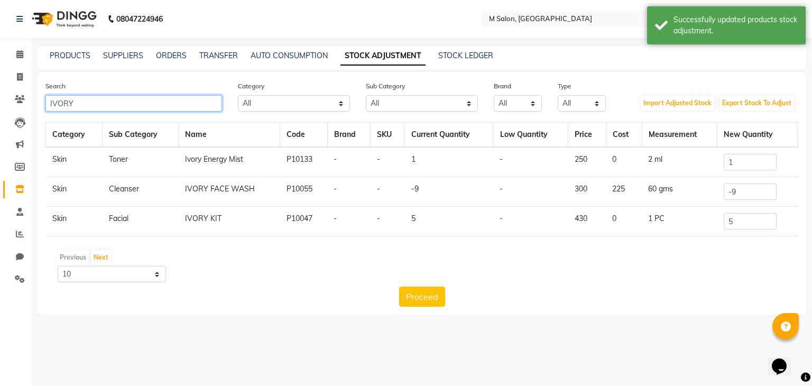
type input "IVORY"
click at [739, 187] on input "-9" at bounding box center [750, 191] width 53 height 16
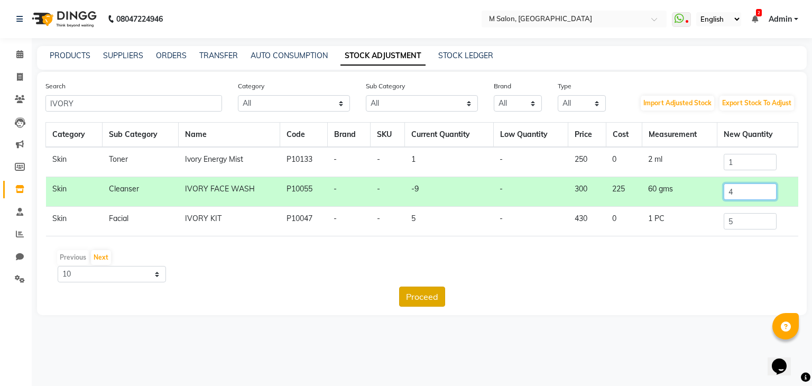
type input "4"
click at [414, 303] on button "Proceed" at bounding box center [422, 297] width 46 height 20
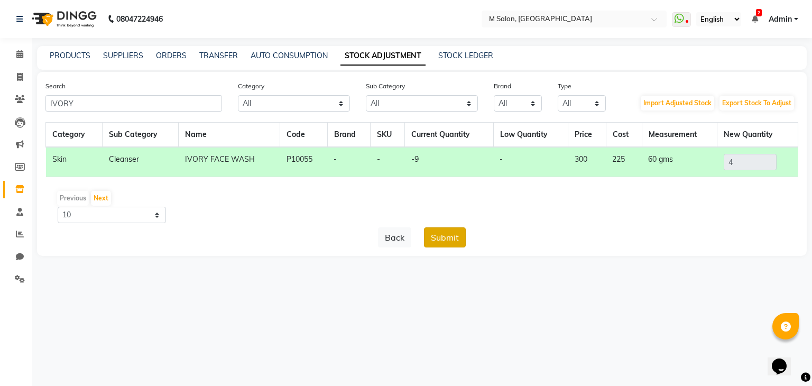
click at [438, 235] on button "Submit" at bounding box center [445, 237] width 42 height 20
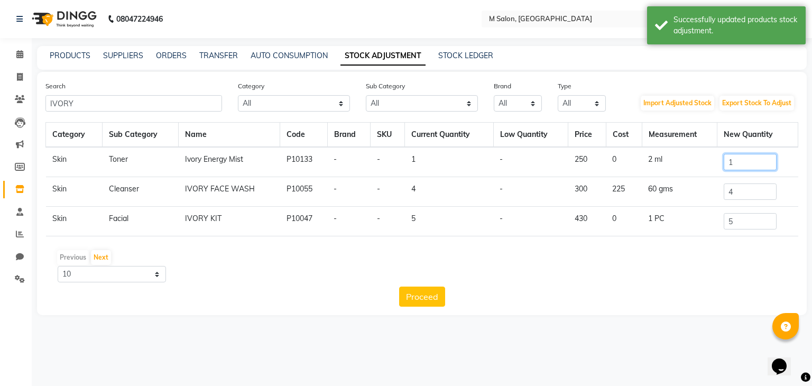
click at [744, 161] on input "1" at bounding box center [750, 162] width 53 height 16
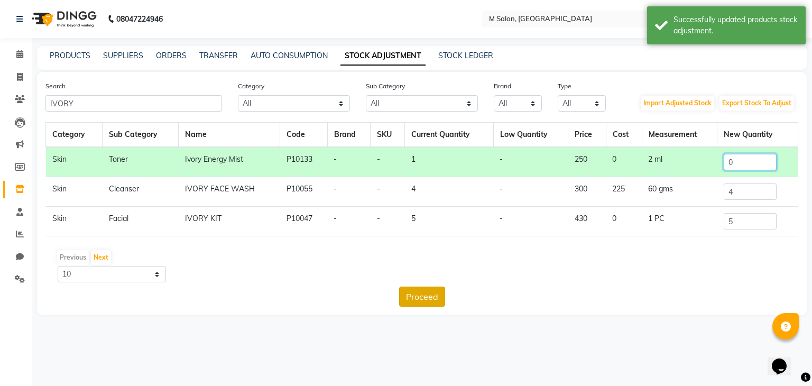
type input "0"
click at [413, 299] on button "Proceed" at bounding box center [422, 297] width 46 height 20
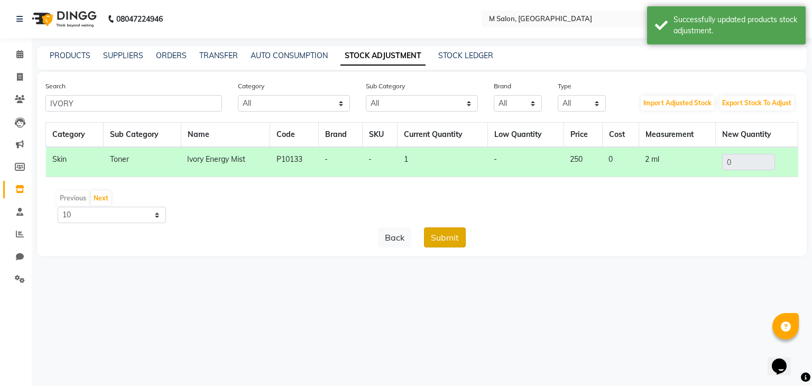
click at [441, 234] on button "Submit" at bounding box center [445, 237] width 42 height 20
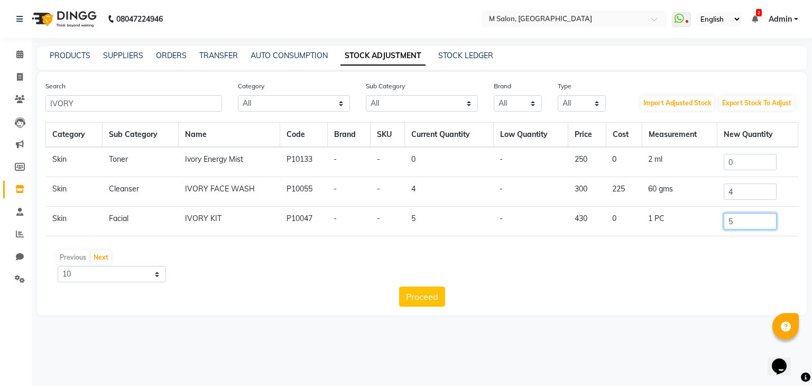
click at [740, 222] on input "5" at bounding box center [750, 221] width 53 height 16
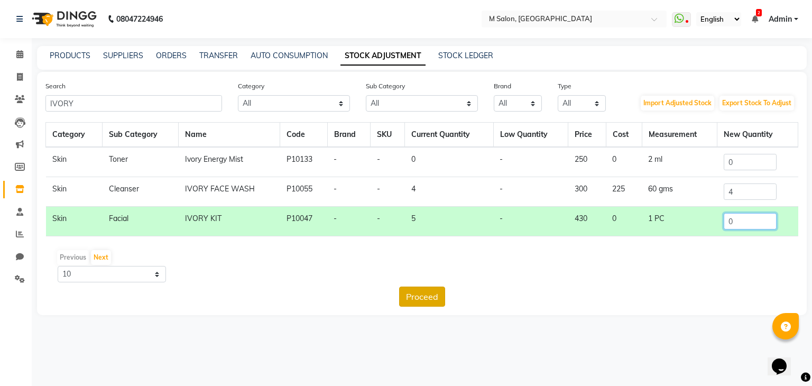
type input "0"
click at [443, 299] on button "Proceed" at bounding box center [422, 297] width 46 height 20
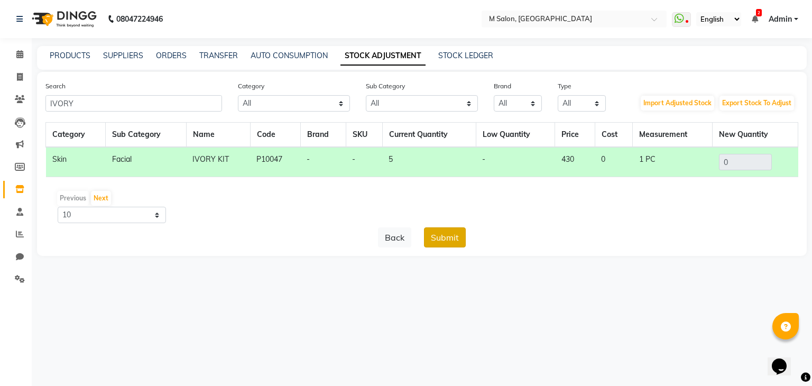
click at [441, 239] on button "Submit" at bounding box center [445, 237] width 42 height 20
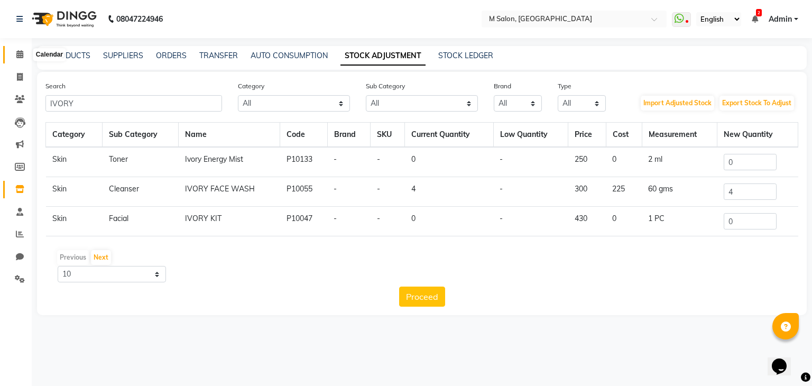
click at [24, 49] on span at bounding box center [20, 55] width 19 height 12
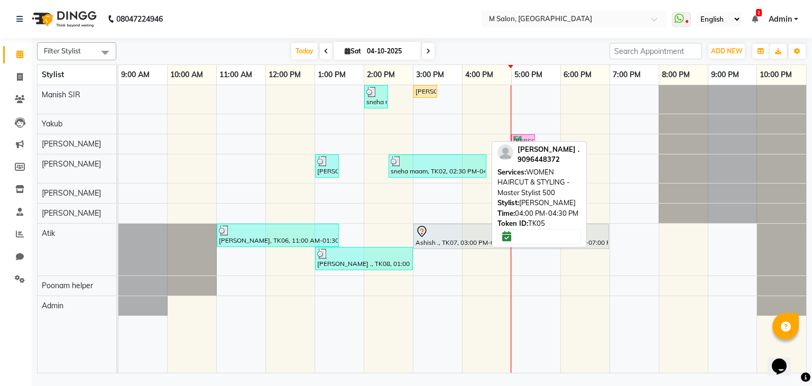
drag, startPoint x: 475, startPoint y: 135, endPoint x: 520, endPoint y: 138, distance: 45.1
click at [118, 138] on div "Kshama ., TK05, 04:00 PM-04:30 PM, WOMEN HAIRCUT & STYLING - Master Stylist 500…" at bounding box center [118, 143] width 0 height 19
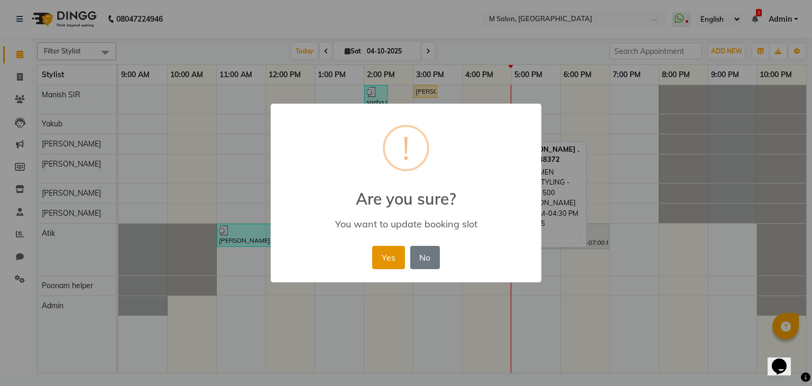
click at [381, 256] on button "Yes" at bounding box center [388, 257] width 32 height 23
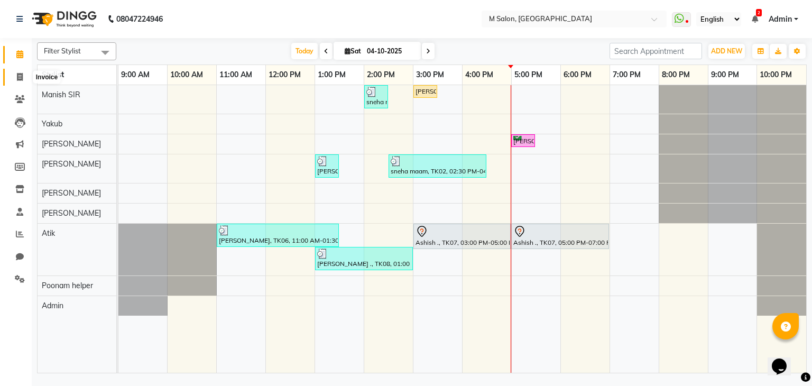
click at [20, 75] on icon at bounding box center [20, 77] width 6 height 8
select select "service"
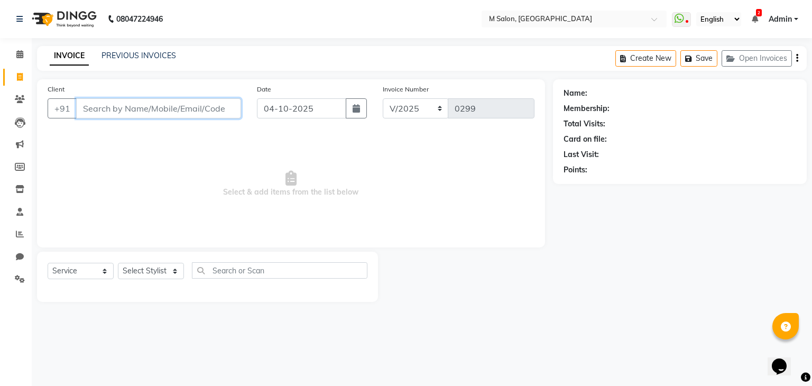
click at [135, 116] on input "Client" at bounding box center [158, 108] width 165 height 20
type input "8689847120"
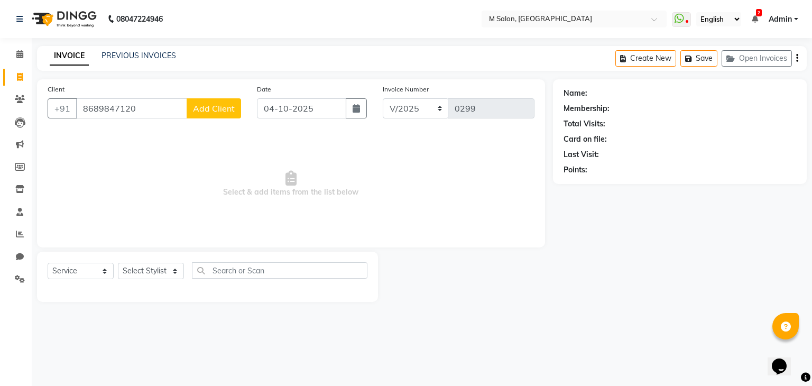
click at [216, 108] on span "Add Client" at bounding box center [214, 108] width 42 height 11
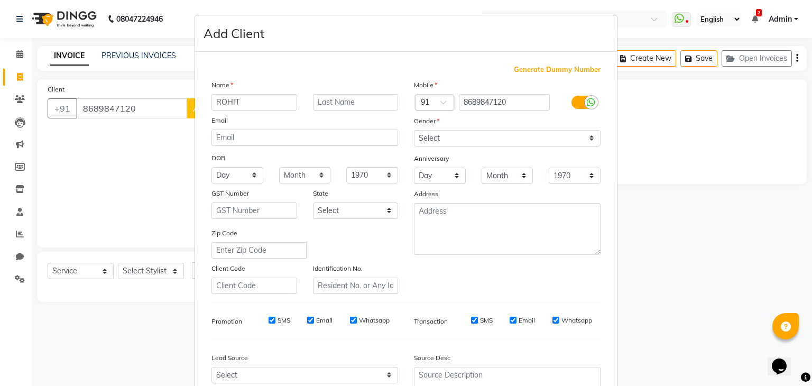
type input "ROHIT"
click at [315, 100] on input "text" at bounding box center [356, 102] width 86 height 16
type input "CAFE"
click at [511, 133] on select "Select Male Female Other Prefer Not To Say" at bounding box center [507, 138] width 187 height 16
select select "male"
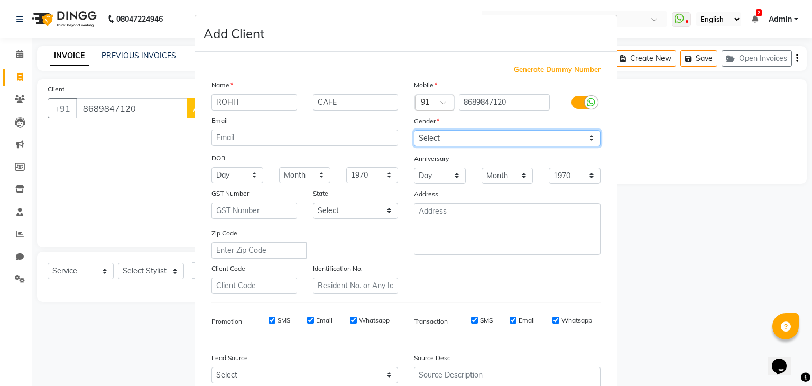
click at [414, 131] on select "Select Male Female Other Prefer Not To Say" at bounding box center [507, 138] width 187 height 16
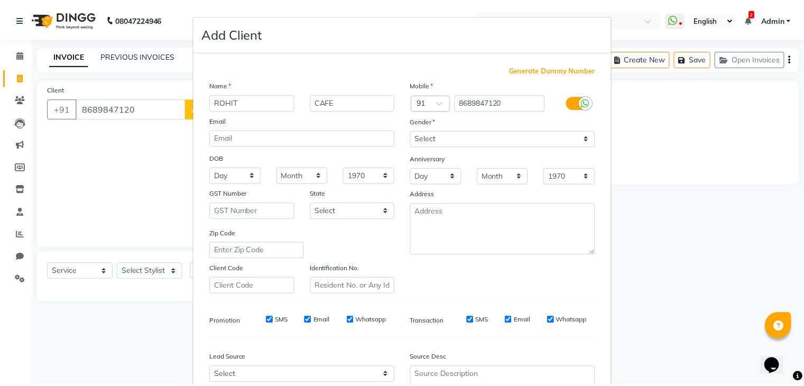
scroll to position [107, 0]
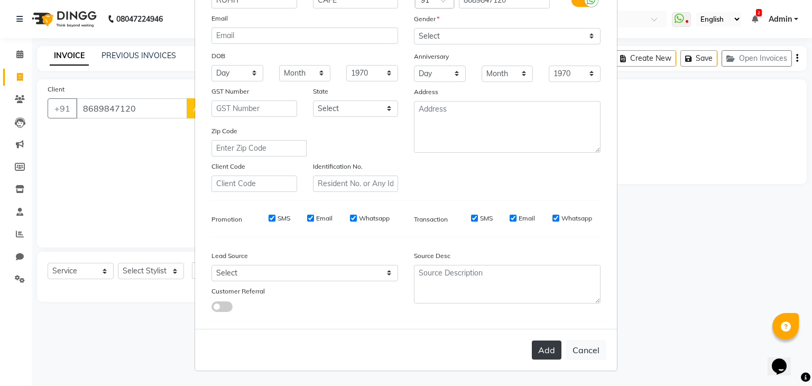
click at [533, 347] on button "Add" at bounding box center [547, 349] width 30 height 19
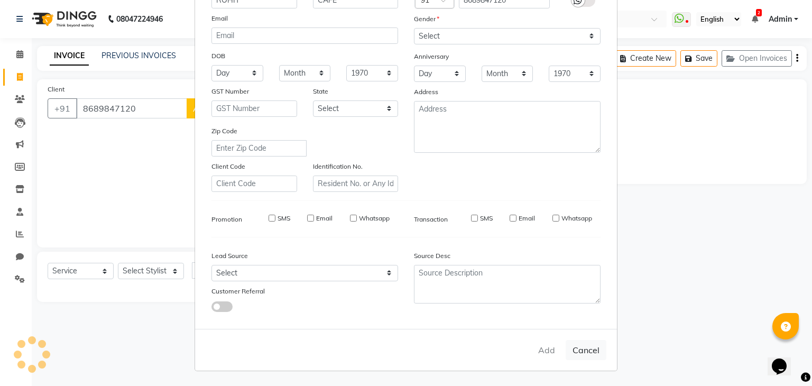
select select
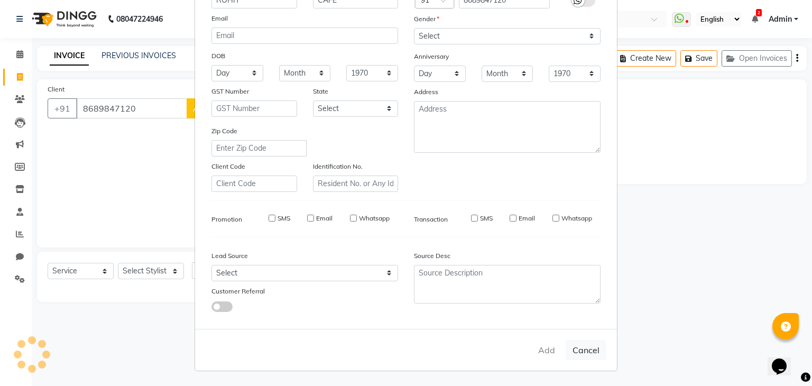
select select
checkbox input "false"
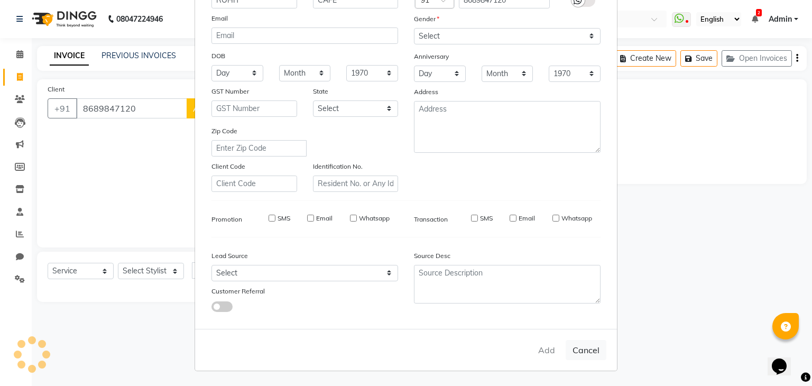
checkbox input "false"
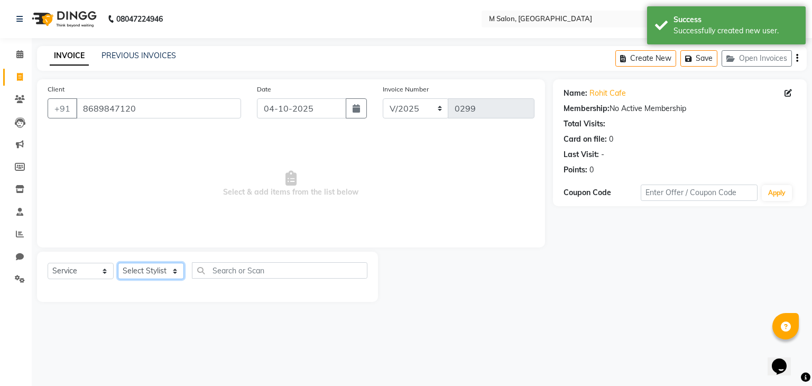
click at [149, 275] on select "Select Stylist Admin Atik Heena Manish SIR Poonam helper Pranali tabal RIMA SOL…" at bounding box center [151, 271] width 66 height 16
click at [92, 271] on select "Select Service Product Membership Package Voucher Prepaid Gift Card" at bounding box center [81, 271] width 66 height 16
select select "package"
click at [48, 263] on select "Select Service Product Membership Package Voucher Prepaid Gift Card" at bounding box center [81, 271] width 66 height 16
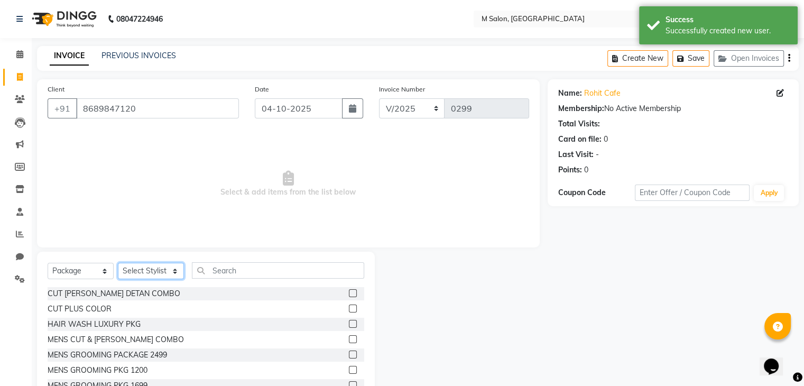
click at [146, 271] on select "Select Stylist Admin Atik Heena Manish SIR Poonam helper Pranali tabal RIMA SOL…" at bounding box center [151, 271] width 66 height 16
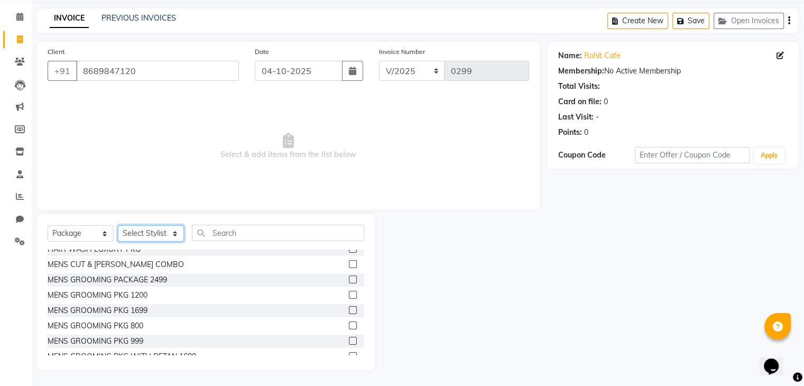
scroll to position [47, 0]
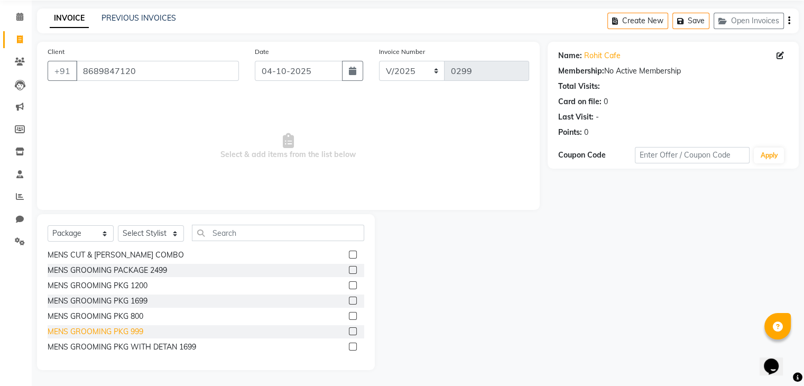
click at [136, 330] on div "MENS GROOMING PKG 999" at bounding box center [96, 331] width 96 height 11
checkbox input "false"
click at [142, 237] on select "Select Stylist Admin Atik Heena Manish SIR Poonam helper Pranali tabal RIMA SOL…" at bounding box center [151, 233] width 66 height 16
select select "89947"
click at [118, 225] on select "Select Stylist Admin Atik Heena Manish SIR Poonam helper Pranali tabal RIMA SOL…" at bounding box center [151, 233] width 66 height 16
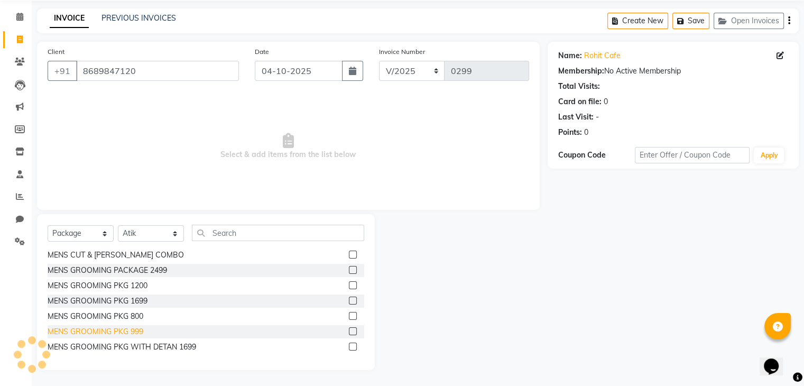
click at [128, 329] on div "MENS GROOMING PKG 999" at bounding box center [96, 331] width 96 height 11
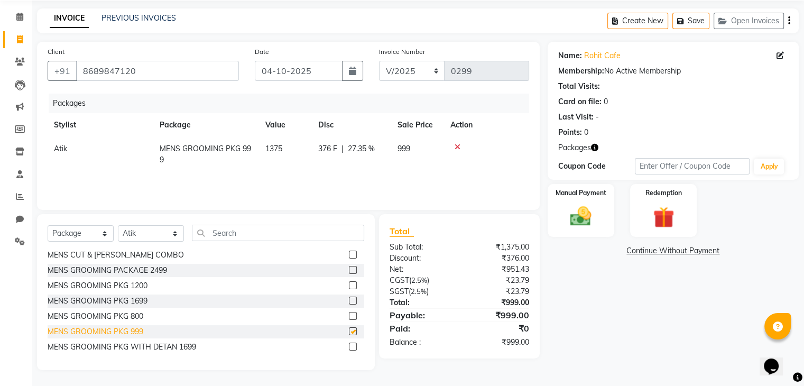
checkbox input "false"
click at [611, 223] on div "Manual Payment" at bounding box center [580, 210] width 69 height 54
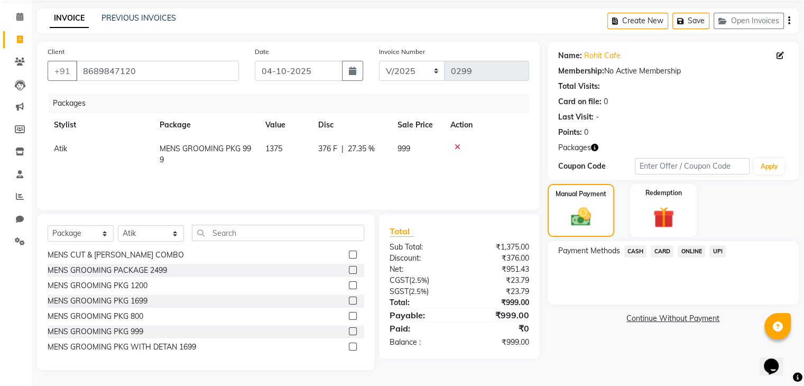
click at [715, 250] on span "UPI" at bounding box center [717, 251] width 16 height 12
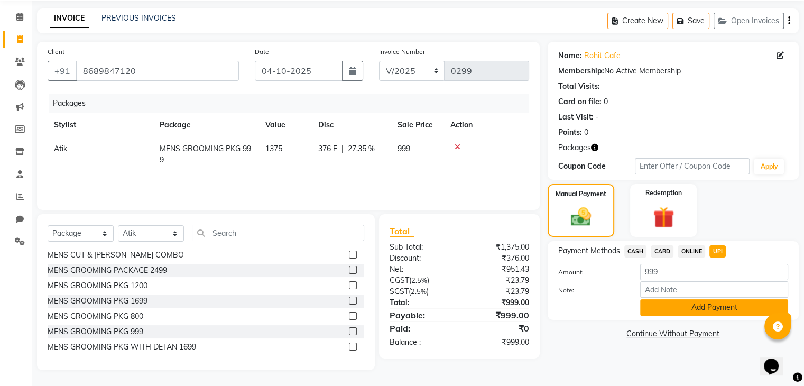
click at [675, 311] on button "Add Payment" at bounding box center [714, 307] width 148 height 16
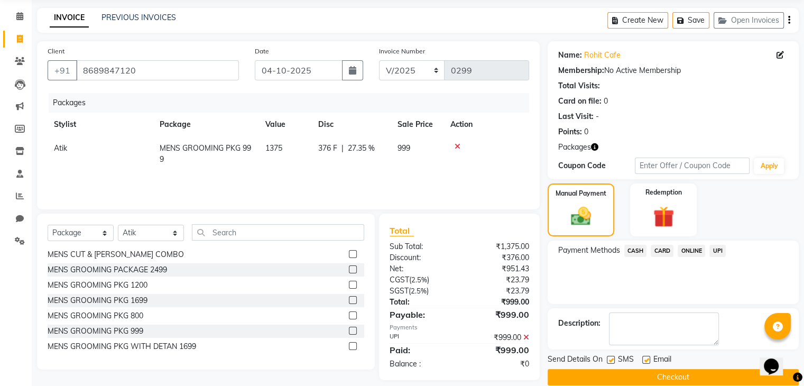
click at [683, 371] on button "Checkout" at bounding box center [673, 377] width 251 height 16
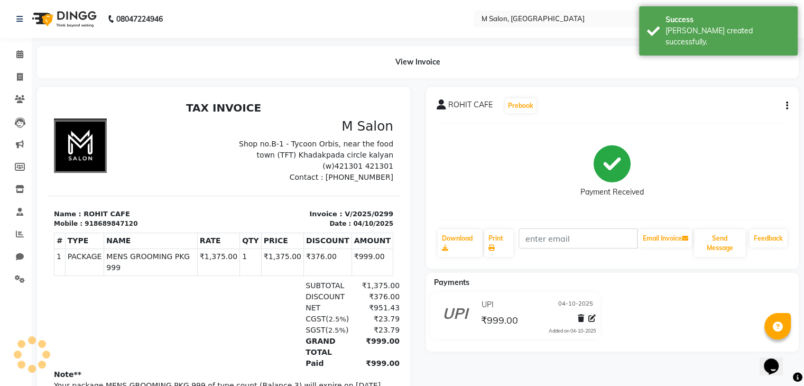
click at [104, 223] on div "918689847120" at bounding box center [111, 224] width 53 height 10
copy div "918689847120"
click at [13, 71] on span at bounding box center [20, 77] width 19 height 12
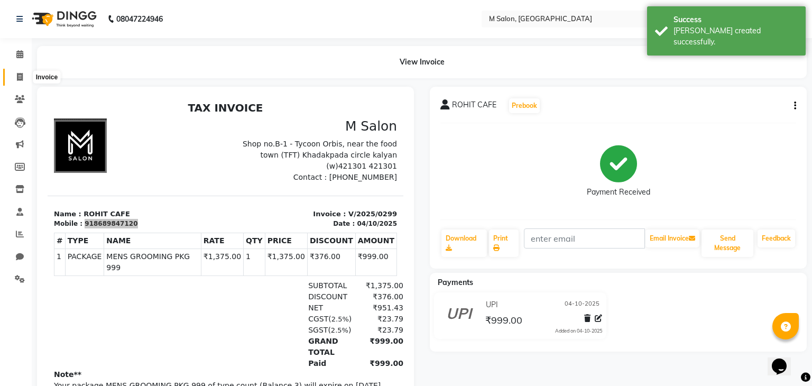
select select "service"
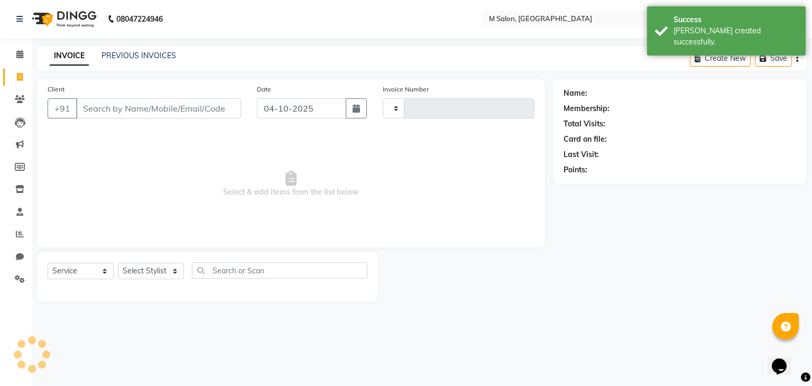
type input "0300"
select select "8656"
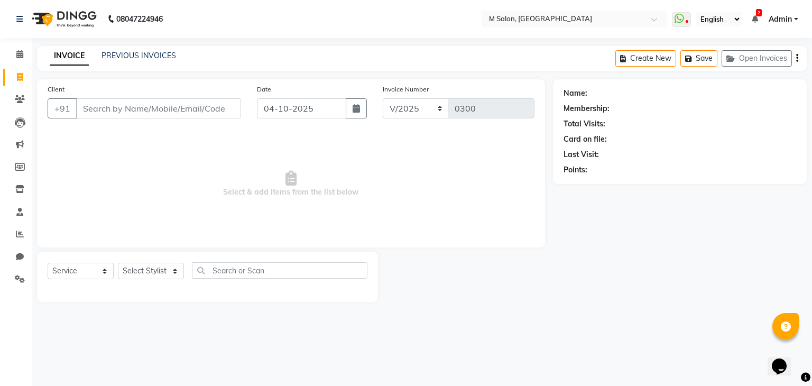
click at [152, 113] on input "Client" at bounding box center [158, 108] width 165 height 20
type input "918689847120"
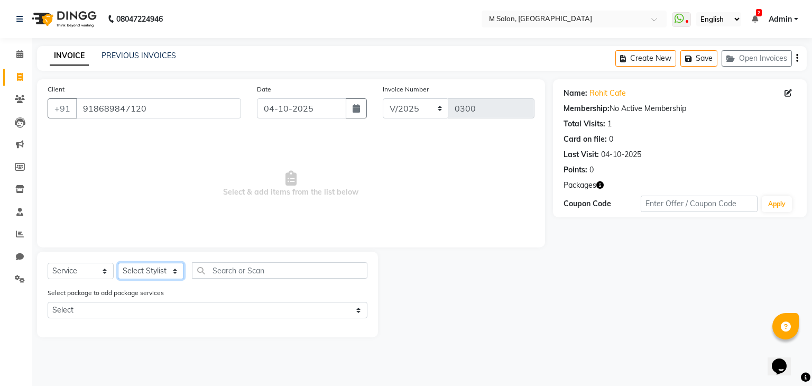
click at [135, 269] on select "Select Stylist Admin Atik Heena Manish SIR Poonam helper Pranali tabal RIMA SOL…" at bounding box center [151, 271] width 66 height 16
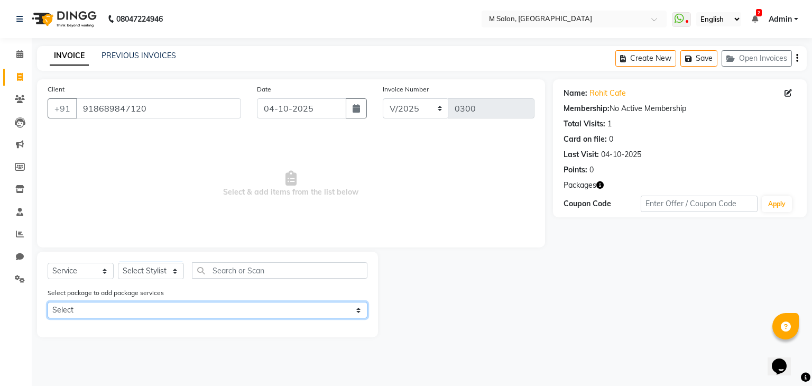
click at [125, 309] on select "Select MENS GROOMING PKG 999" at bounding box center [208, 310] width 320 height 16
select select "1: Object"
click at [48, 303] on select "Select MENS GROOMING PKG 999" at bounding box center [208, 310] width 320 height 16
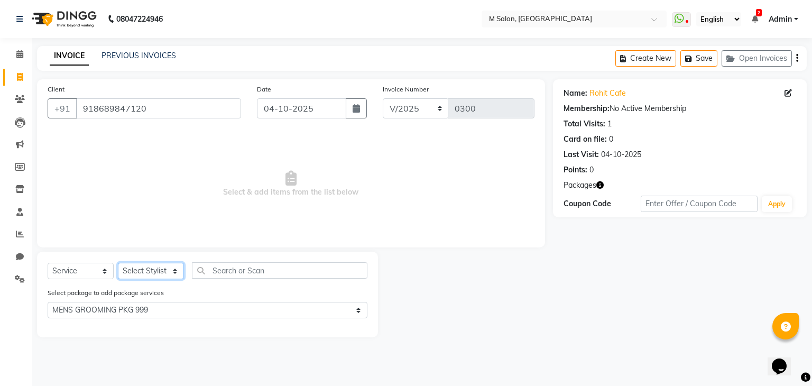
click at [144, 267] on select "Select Stylist Admin Atik Heena Manish SIR Poonam helper Pranali tabal RIMA SOL…" at bounding box center [151, 271] width 66 height 16
select select "89947"
click at [118, 263] on select "Select Stylist Admin Atik Heena Manish SIR Poonam helper Pranali tabal RIMA SOL…" at bounding box center [151, 271] width 66 height 16
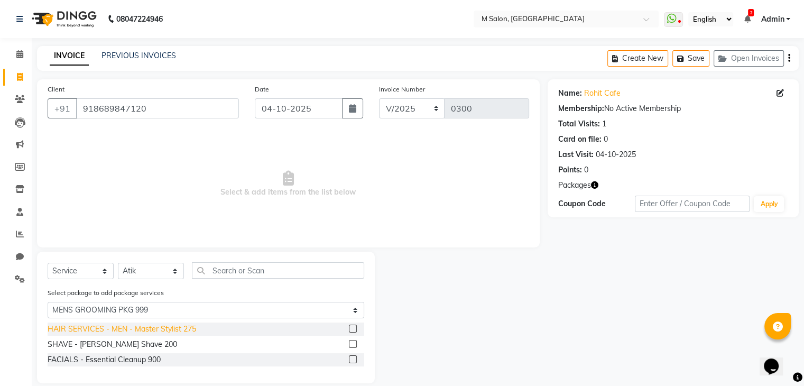
click at [150, 328] on div "HAIR SERVICES - MEN - Master Stylist 275" at bounding box center [122, 329] width 149 height 11
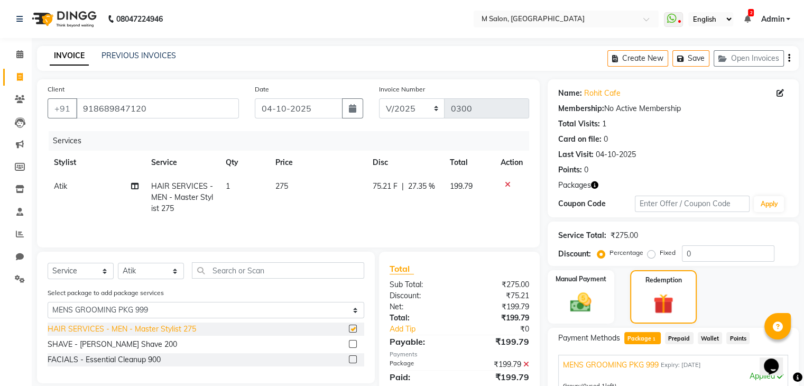
checkbox input "false"
click at [136, 347] on div "SHAVE - Beard Shave 200" at bounding box center [113, 344] width 130 height 11
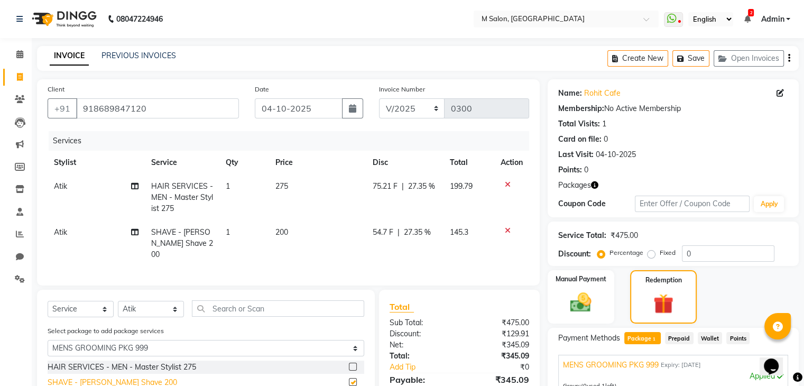
checkbox input "false"
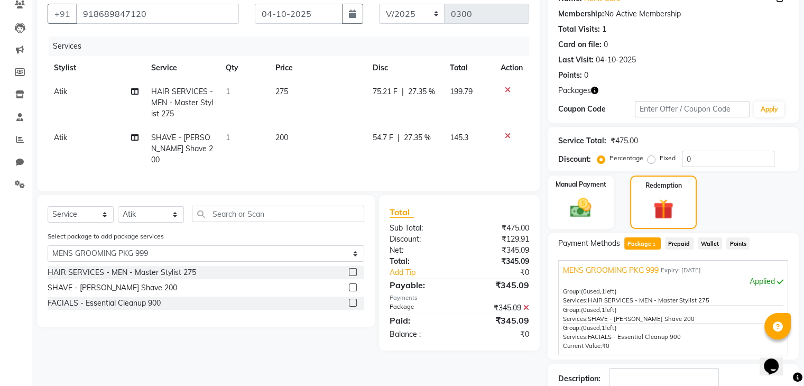
scroll to position [97, 0]
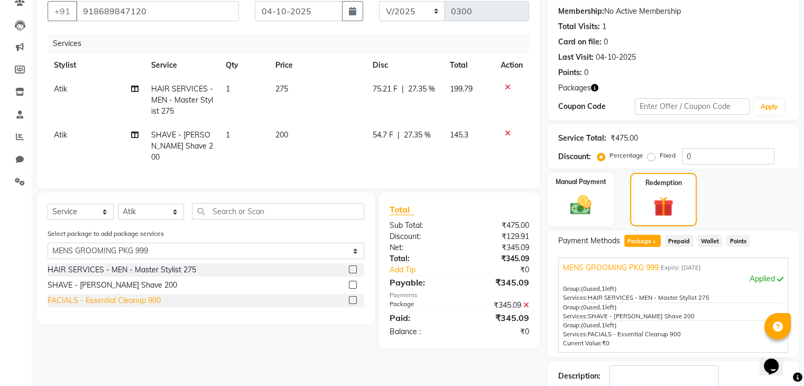
click at [139, 298] on div "FACIALS - Essential Cleanup 900" at bounding box center [104, 300] width 113 height 11
checkbox input "false"
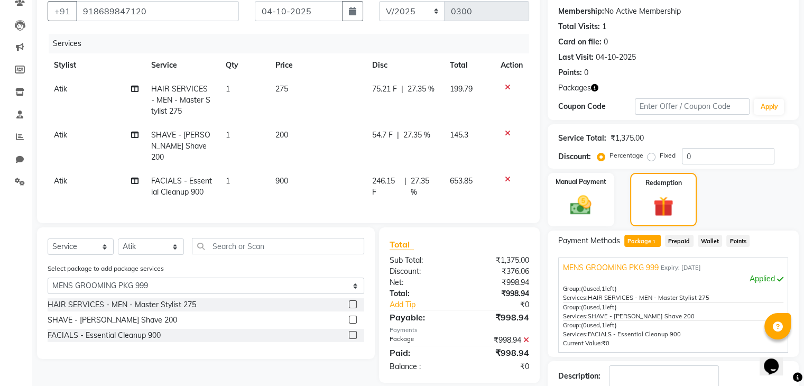
click at [56, 176] on span "Atik" at bounding box center [60, 181] width 13 height 10
select select "89947"
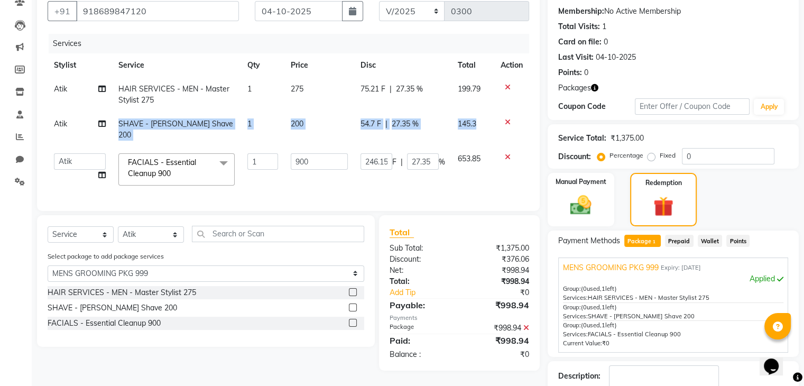
drag, startPoint x: 56, startPoint y: 173, endPoint x: 74, endPoint y: 149, distance: 30.2
click at [74, 149] on td "Admin Atik Heena Manish SIR Poonam helper Pranali tabal RIMA SOLANKI Shraddha s…" at bounding box center [80, 169] width 64 height 45
click at [74, 153] on select "Admin Atik Heena Manish SIR Poonam helper Pranali tabal RIMA SOLANKI Shraddha s…" at bounding box center [80, 161] width 52 height 16
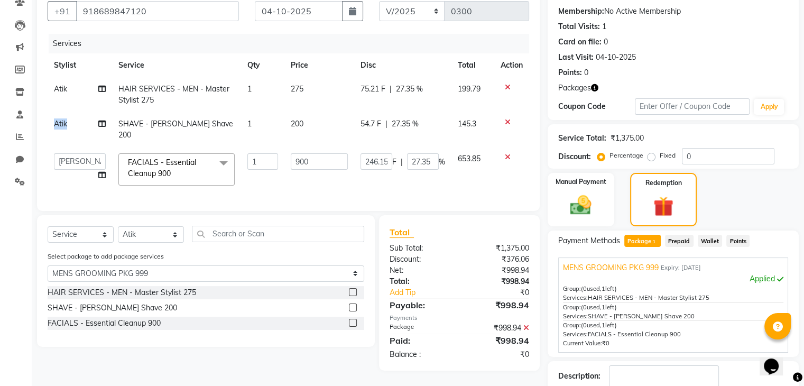
select select "87586"
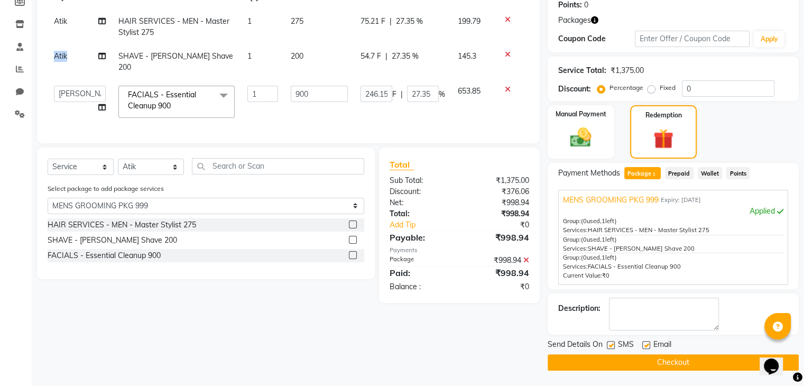
click at [657, 354] on button "Checkout" at bounding box center [673, 362] width 251 height 16
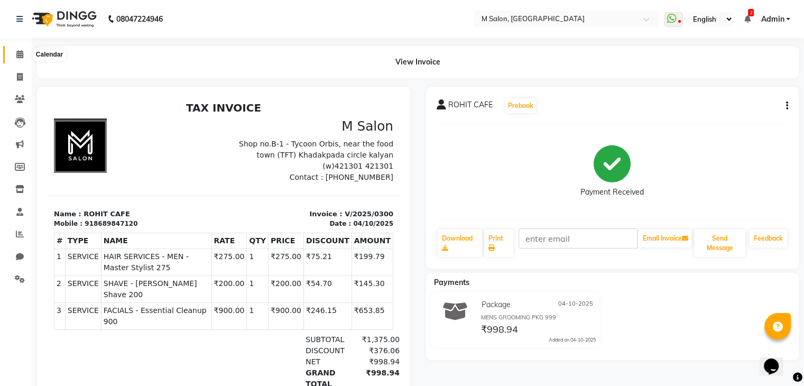
click at [16, 58] on icon at bounding box center [19, 54] width 7 height 8
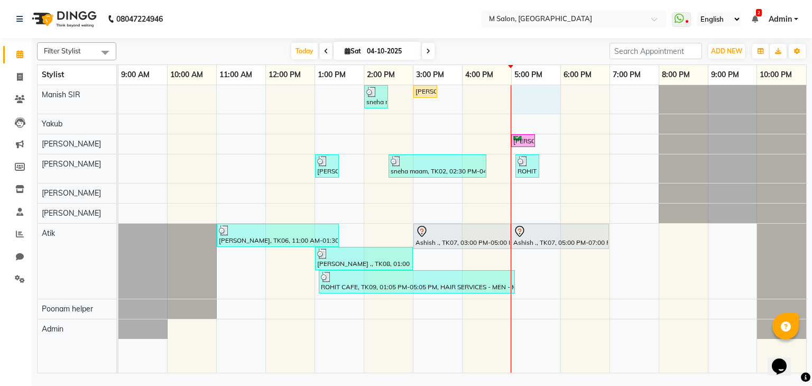
click at [515, 99] on div "sneha maam, TK02, 02:00 PM-02:30 PM, Root Touch-up (upto 1 inches) ammonia free…" at bounding box center [462, 229] width 688 height 288
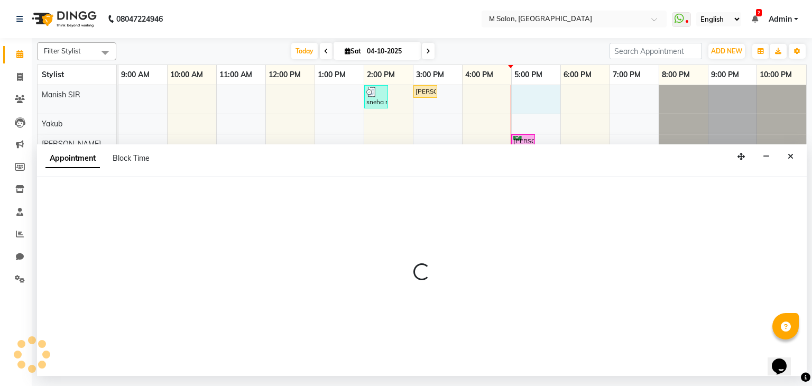
select select "86896"
select select "1020"
select select "tentative"
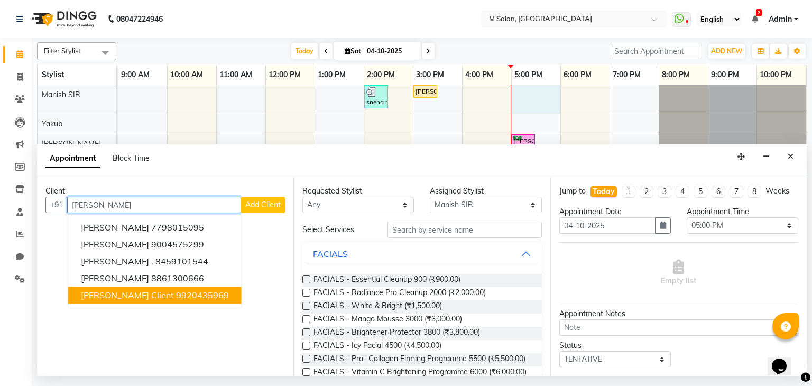
click at [133, 291] on button "asmita client 9920435969" at bounding box center [154, 295] width 173 height 17
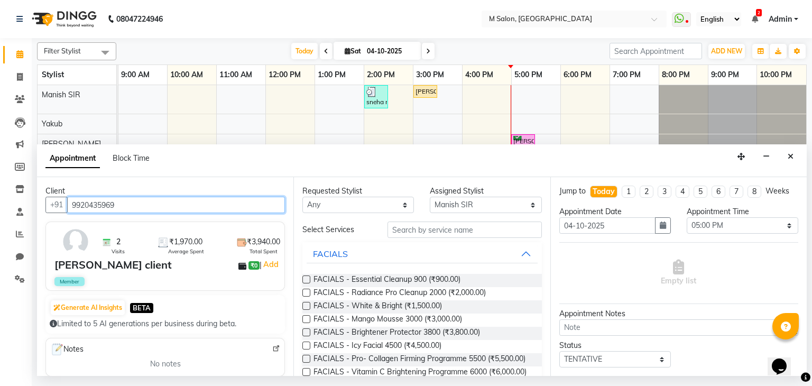
type input "9920435969"
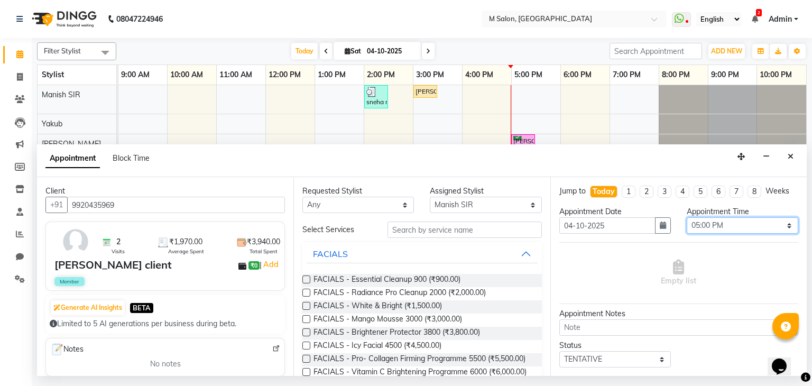
click at [706, 228] on select "Select 10:00 AM 10:15 AM 10:30 AM 10:45 AM 11:00 AM 11:15 AM 11:30 AM 11:45 AM …" at bounding box center [743, 225] width 112 height 16
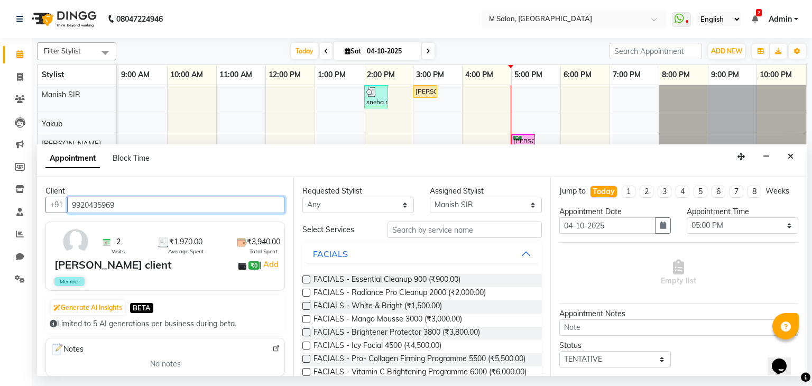
click at [104, 206] on input "9920435969" at bounding box center [176, 205] width 218 height 16
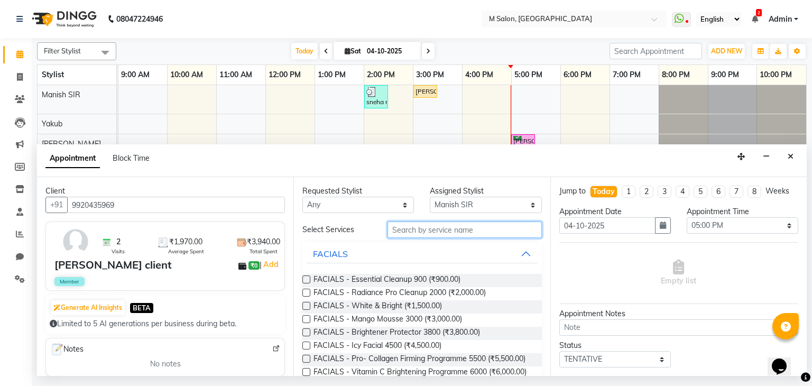
click at [442, 232] on input "text" at bounding box center [465, 230] width 154 height 16
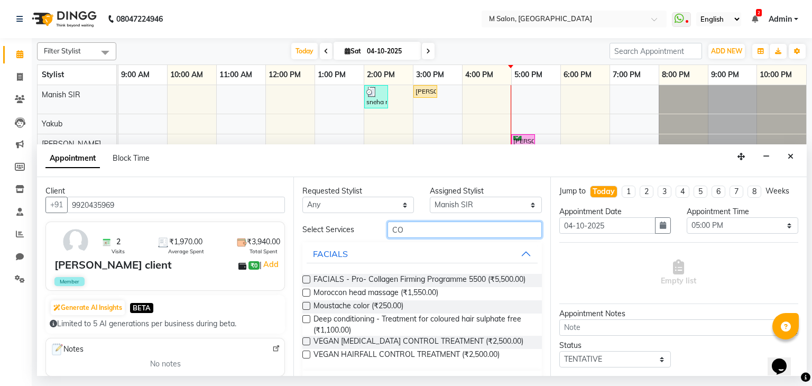
type input "C"
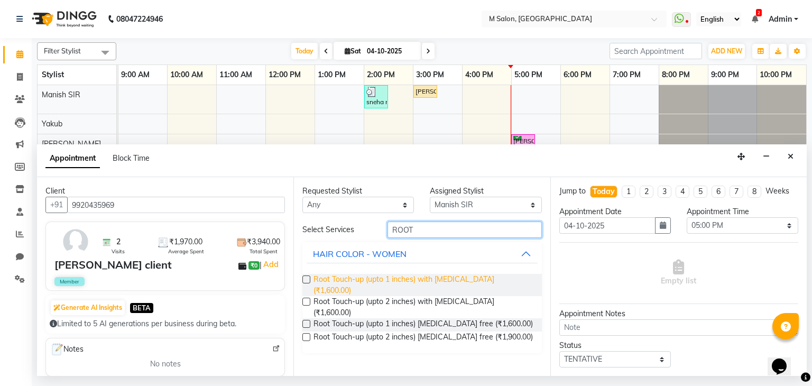
type input "ROOT"
click at [463, 278] on span "Root Touch-up (upto 1 inches) with ammonia (₹1,600.00)" at bounding box center [423, 285] width 219 height 22
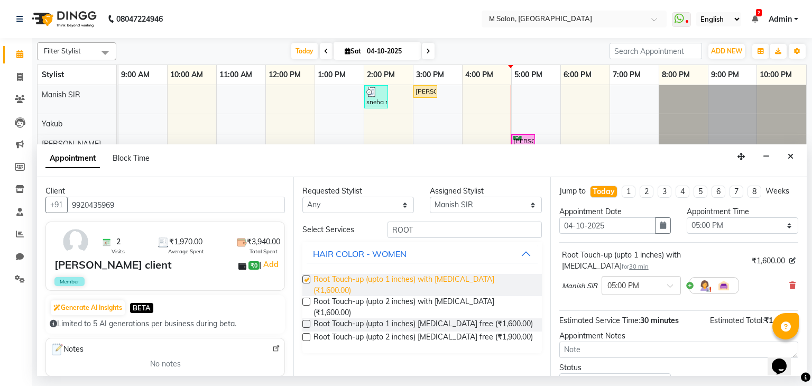
checkbox input "false"
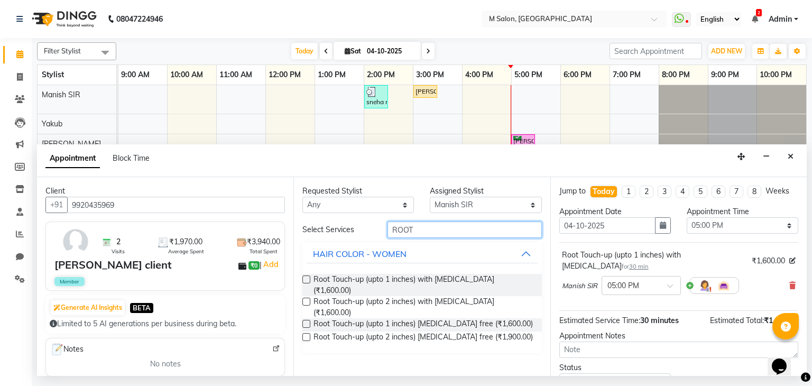
click at [497, 232] on input "ROOT" at bounding box center [465, 230] width 154 height 16
type input "R"
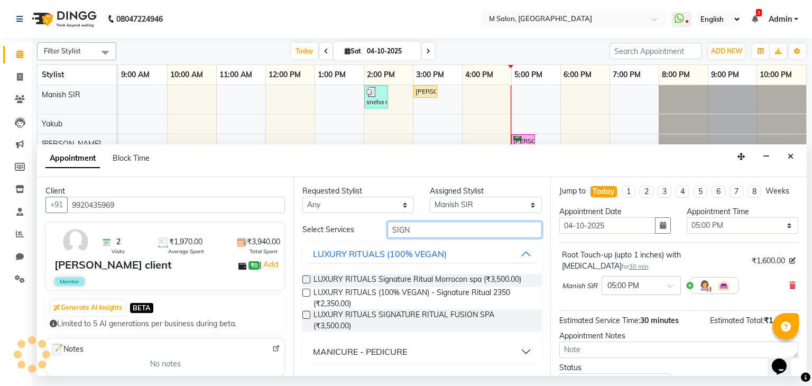
type input "SIGN"
click at [404, 345] on div "MANICURE - PEDICURE" at bounding box center [360, 351] width 94 height 13
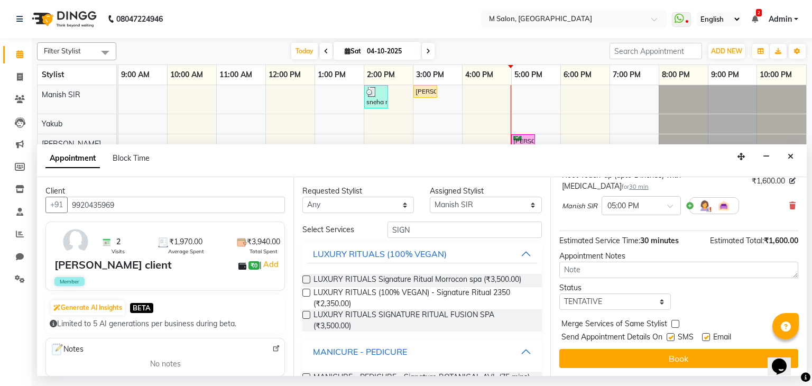
scroll to position [34, 0]
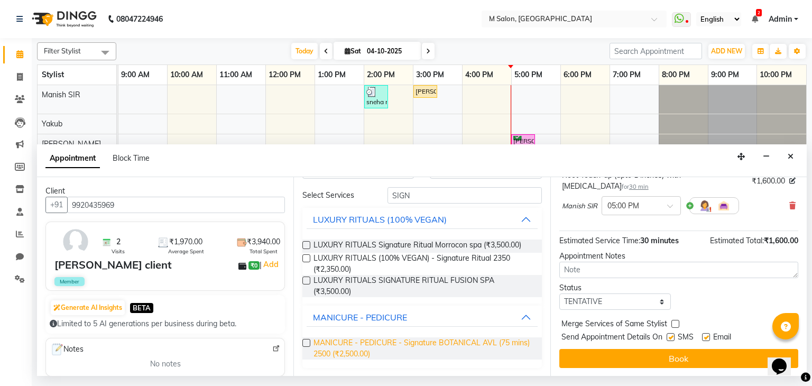
click at [429, 345] on span "MANICURE - PEDICURE - Signature BOTANICAL AVL (75 mins) 2500 (₹2,500.00)" at bounding box center [423, 348] width 219 height 22
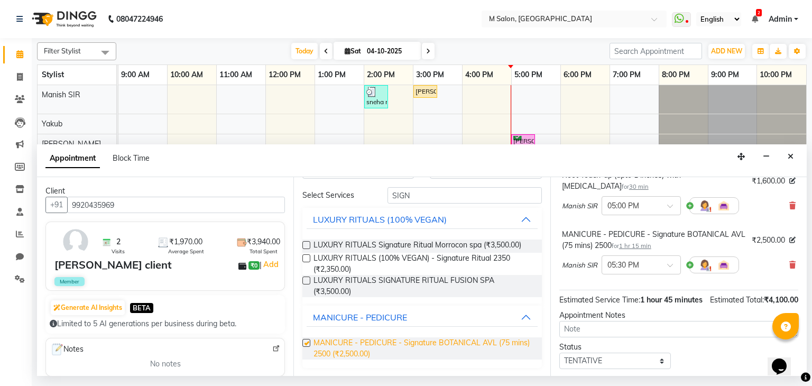
checkbox input "false"
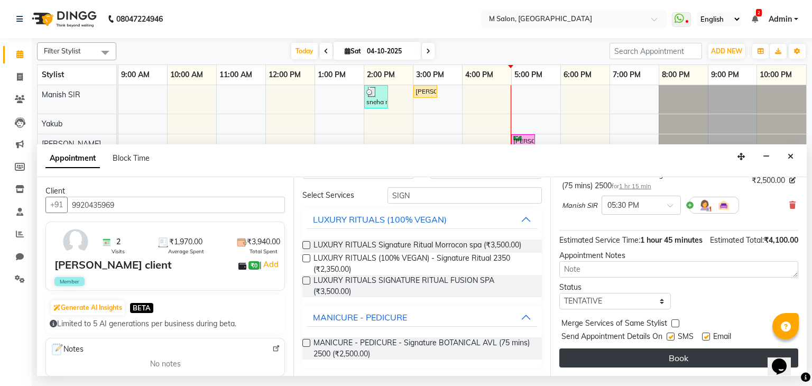
click at [731, 363] on button "Book" at bounding box center [678, 357] width 239 height 19
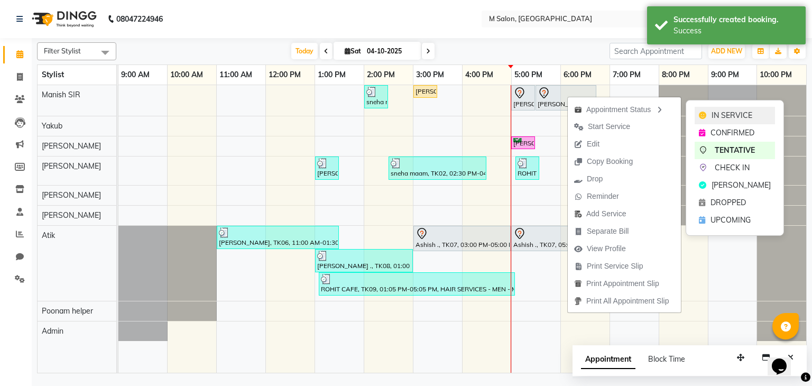
click at [707, 113] on div "IN SERVICE" at bounding box center [735, 115] width 80 height 17
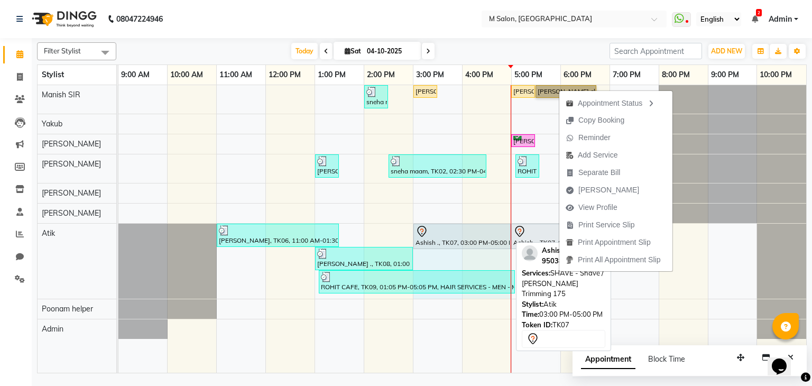
drag, startPoint x: 510, startPoint y: 229, endPoint x: 463, endPoint y: 233, distance: 46.7
click at [118, 233] on div "himanshu, TK06, 11:00 AM-01:30 PM, HAIR & SCALP TREATMENT - MEN - Nourishing Ha…" at bounding box center [118, 261] width 0 height 75
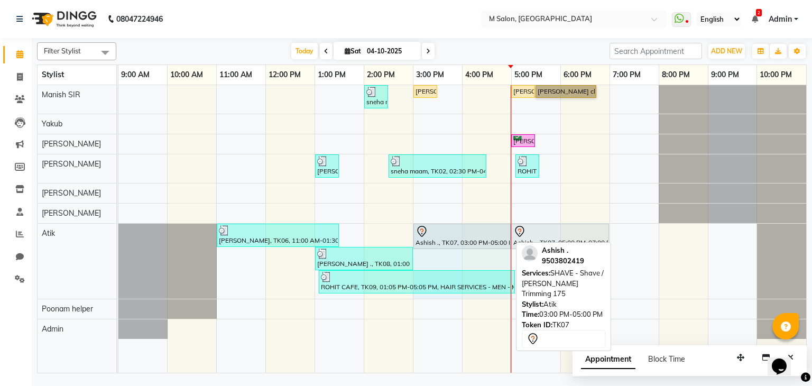
drag, startPoint x: 510, startPoint y: 235, endPoint x: 473, endPoint y: 236, distance: 36.5
click at [118, 236] on div "himanshu, TK06, 11:00 AM-01:30 PM, HAIR & SCALP TREATMENT - MEN - Nourishing Ha…" at bounding box center [118, 261] width 0 height 75
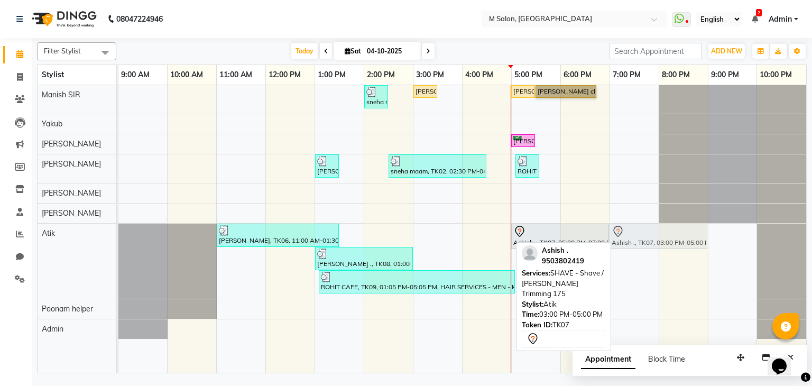
drag, startPoint x: 473, startPoint y: 236, endPoint x: 661, endPoint y: 247, distance: 188.5
click at [118, 247] on div "himanshu, TK06, 11:00 AM-01:30 PM, HAIR & SCALP TREATMENT - MEN - Nourishing Ha…" at bounding box center [118, 261] width 0 height 75
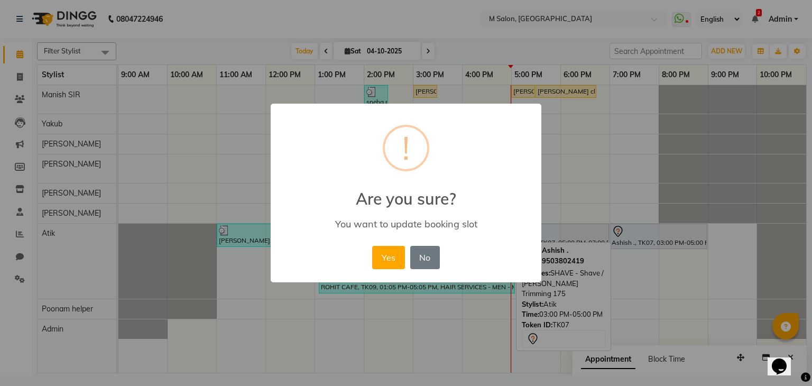
click at [391, 244] on div "Yes No No" at bounding box center [406, 257] width 72 height 29
click at [387, 260] on button "Yes" at bounding box center [388, 257] width 32 height 23
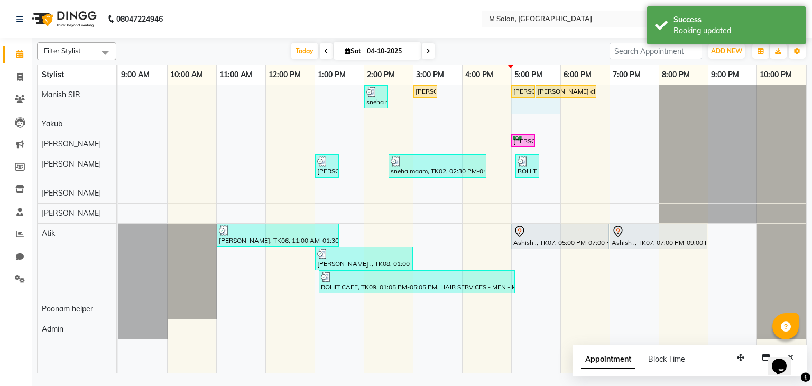
click at [512, 111] on div "sneha maam, TK02, 02:00 PM-02:30 PM, Root Touch-up (upto 1 inches) [MEDICAL_DAT…" at bounding box center [462, 229] width 688 height 288
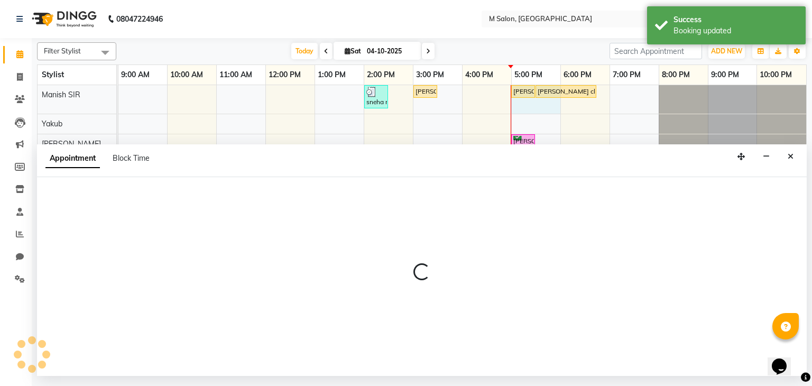
select select "86896"
select select "1020"
select select "tentative"
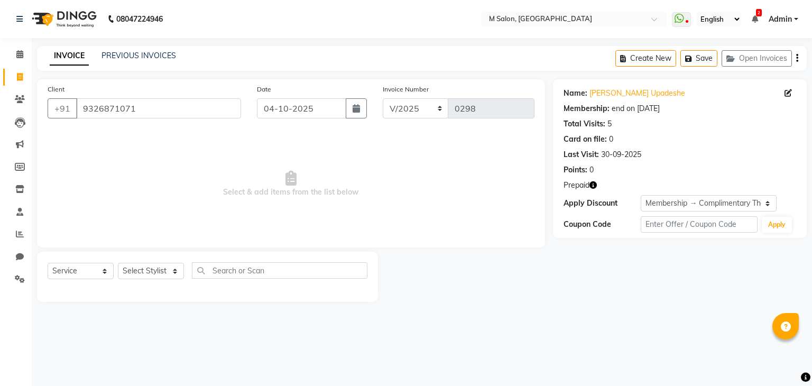
select select "service"
select select "1: Object"
click at [146, 110] on input "9326871071" at bounding box center [158, 108] width 165 height 20
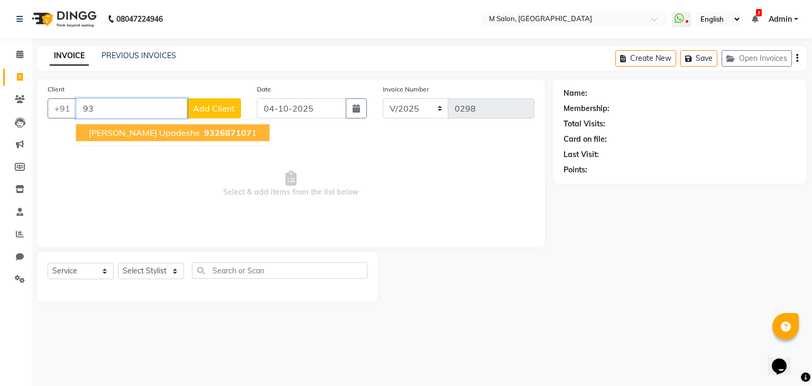
type input "9"
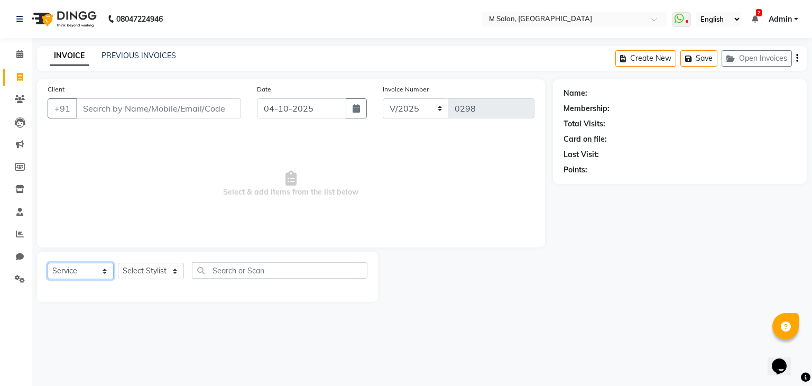
click at [69, 273] on select "Select Service Product Membership Package Voucher Prepaid Gift Card" at bounding box center [81, 271] width 66 height 16
select select "package"
click at [48, 263] on select "Select Service Product Membership Package Voucher Prepaid Gift Card" at bounding box center [81, 271] width 66 height 16
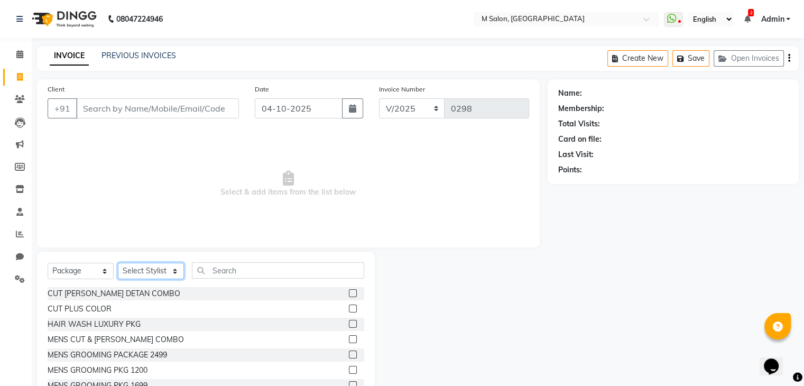
click at [146, 271] on select "Select Stylist Admin Atik Heena Manish SIR Poonam helper Pranali tabal RIMA SOL…" at bounding box center [151, 271] width 66 height 16
select select "89947"
click at [118, 263] on select "Select Stylist Admin Atik Heena Manish SIR Poonam helper Pranali tabal RIMA SOL…" at bounding box center [151, 271] width 66 height 16
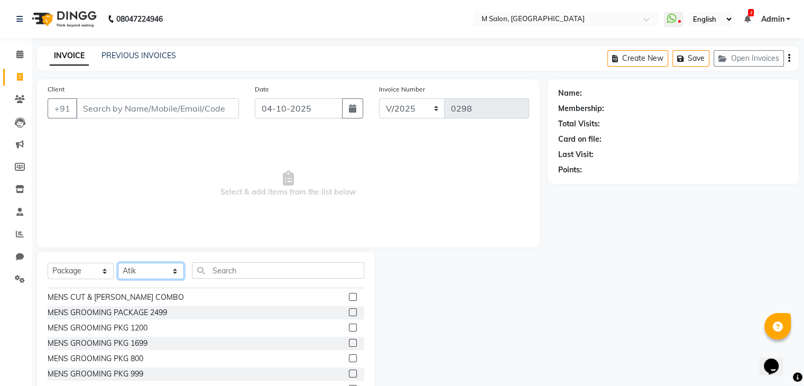
scroll to position [47, 0]
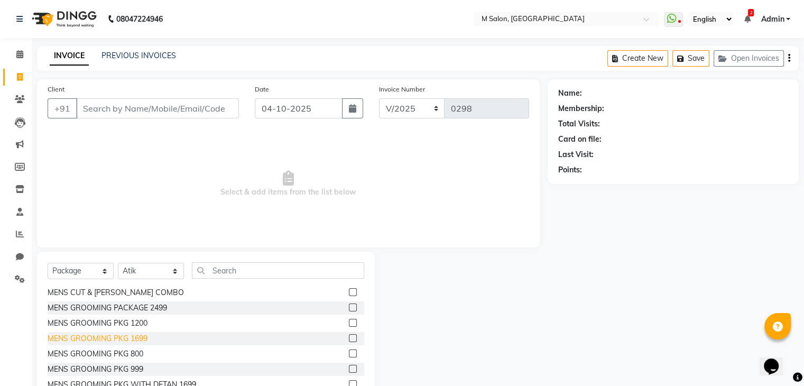
click at [73, 338] on div "MENS GROOMING PKG 1699" at bounding box center [98, 338] width 100 height 11
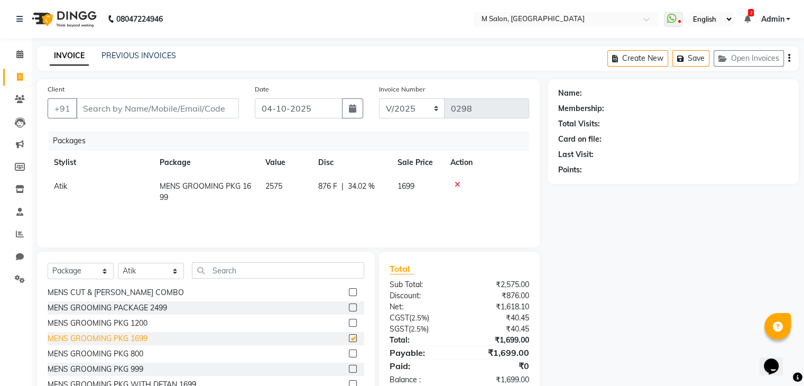
checkbox input "false"
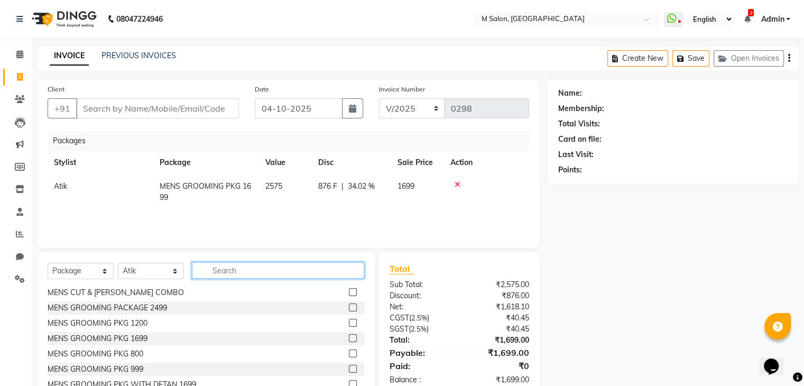
click at [234, 269] on input "text" at bounding box center [278, 270] width 172 height 16
click at [80, 268] on select "Select Service Product Membership Package Voucher Prepaid Gift Card" at bounding box center [81, 271] width 66 height 16
select select "service"
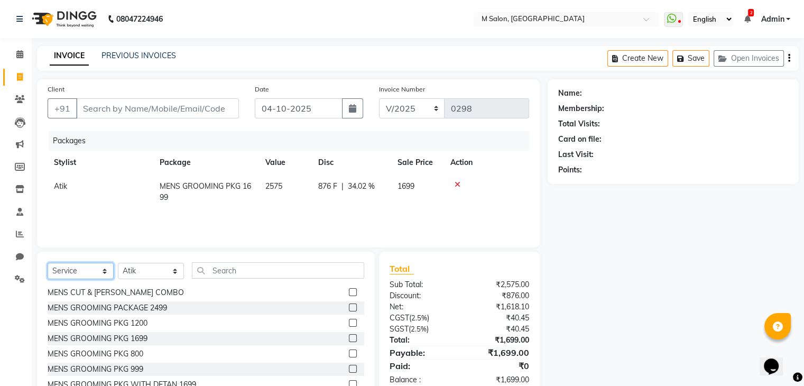
click at [48, 263] on select "Select Service Product Membership Package Voucher Prepaid Gift Card" at bounding box center [81, 271] width 66 height 16
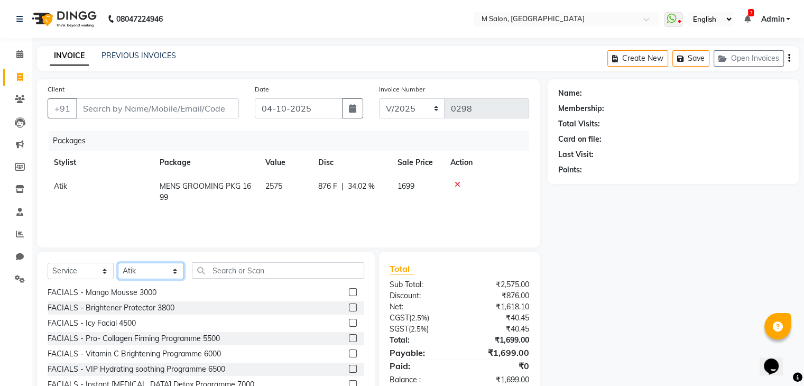
click at [137, 273] on select "Select Stylist Admin Atik Heena Manish SIR Poonam helper Pranali tabal RIMA SOL…" at bounding box center [151, 271] width 66 height 16
select select "88050"
click at [118, 263] on select "Select Stylist Admin Atik Heena Manish SIR Poonam helper Pranali tabal RIMA SOL…" at bounding box center [151, 271] width 66 height 16
click at [238, 275] on input "text" at bounding box center [278, 270] width 172 height 16
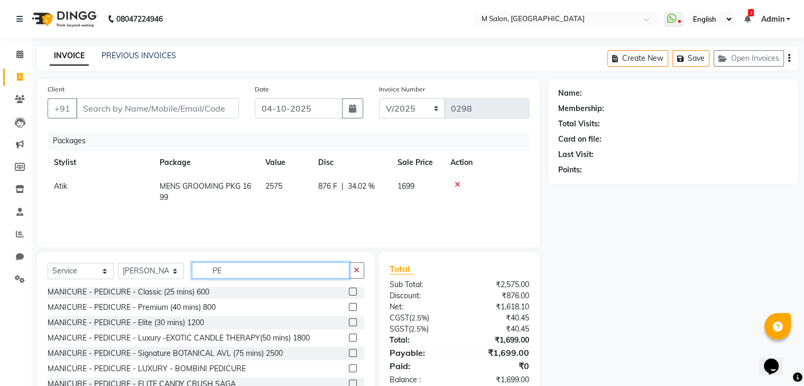
type input "P"
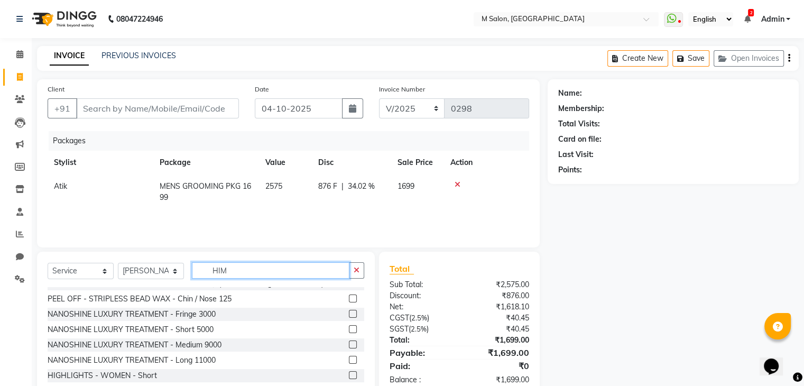
scroll to position [0, 0]
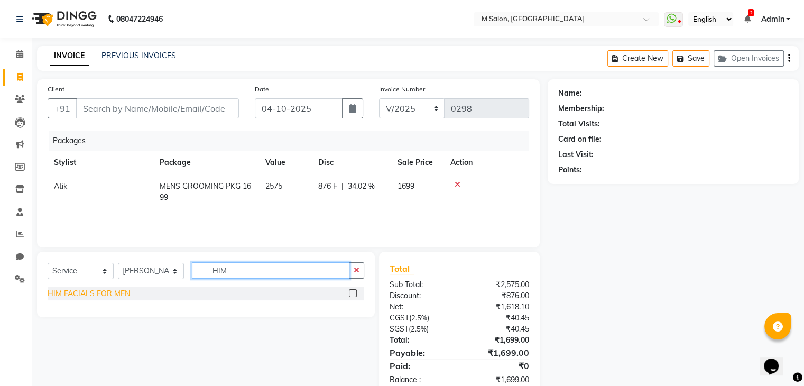
type input "HIM"
click at [97, 294] on div "HIM FACIALS FOR MEN" at bounding box center [89, 293] width 82 height 11
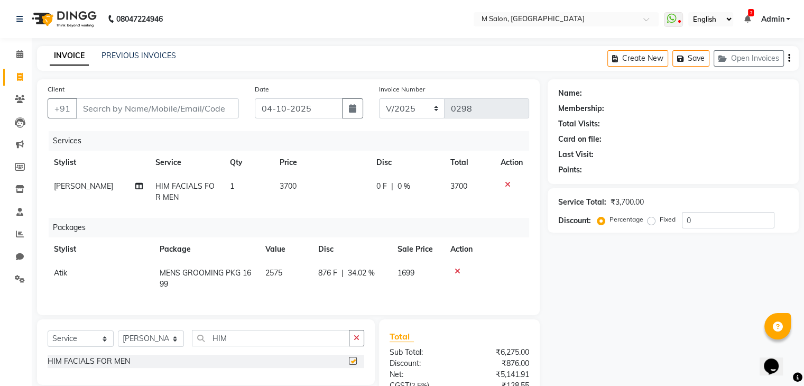
checkbox input "false"
click at [246, 341] on input "HIM" at bounding box center [271, 338] width 158 height 16
type input "H"
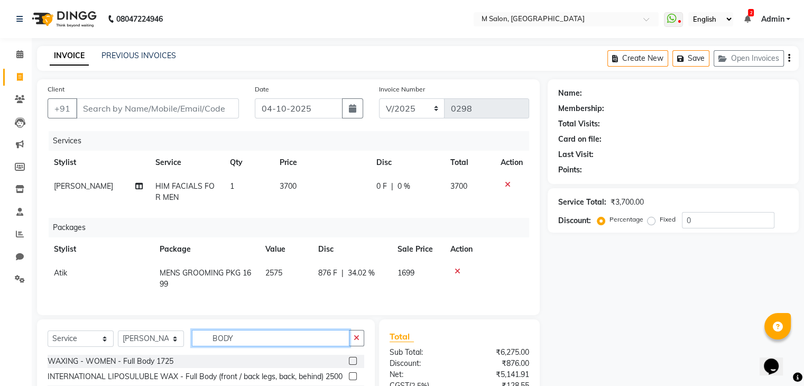
scroll to position [114, 0]
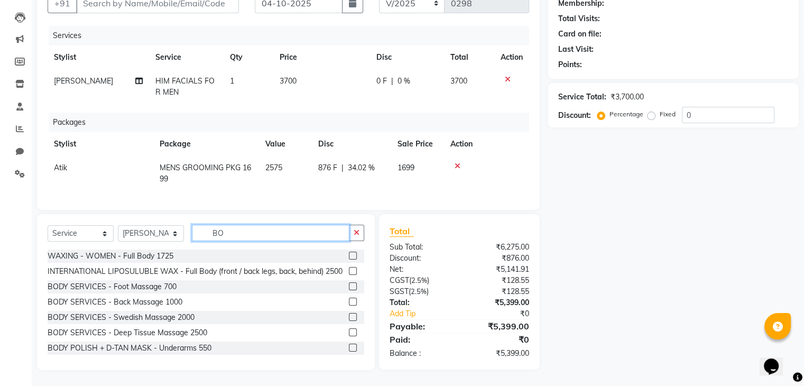
type input "B"
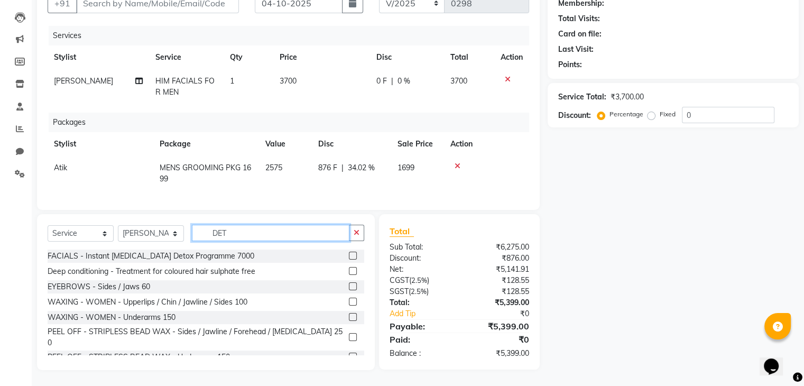
scroll to position [113, 0]
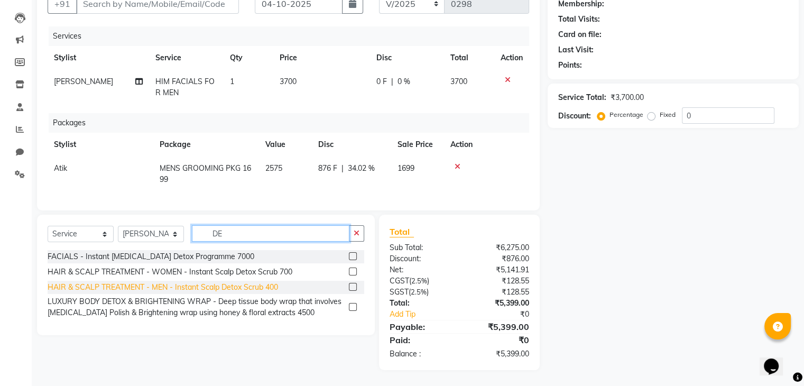
type input "D"
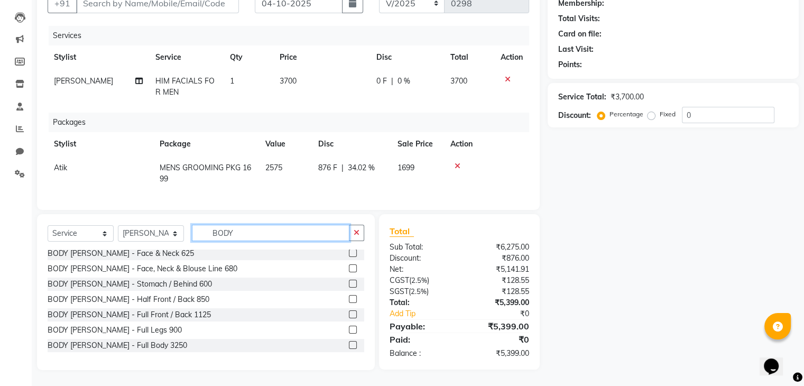
scroll to position [200, 0]
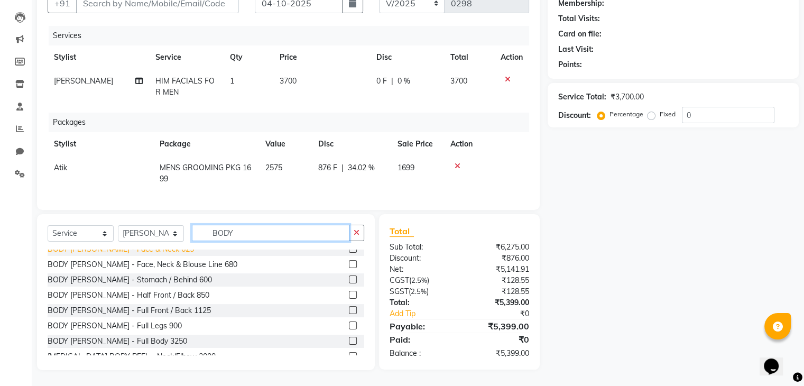
type input "BODY"
click at [110, 255] on div "BODY DE-TAN - Face & Neck 625" at bounding box center [121, 249] width 146 height 11
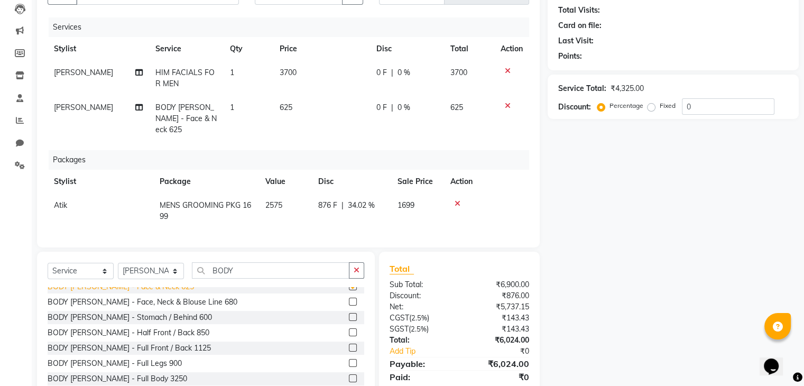
checkbox input "false"
click at [394, 73] on div "0 F | 0 %" at bounding box center [406, 72] width 61 height 11
select select "88050"
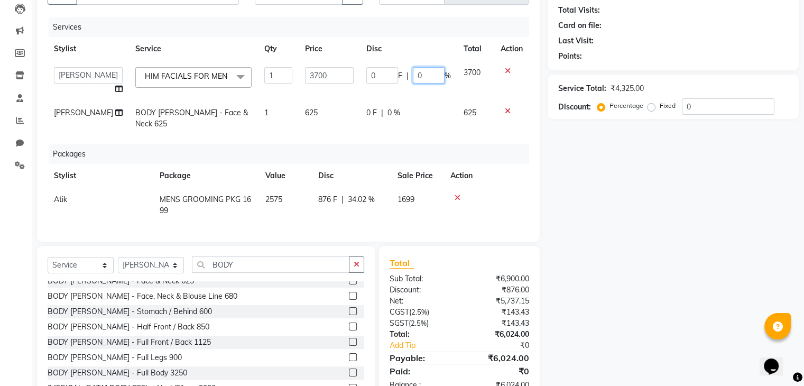
click at [428, 75] on input "0" at bounding box center [429, 75] width 32 height 16
type input "20"
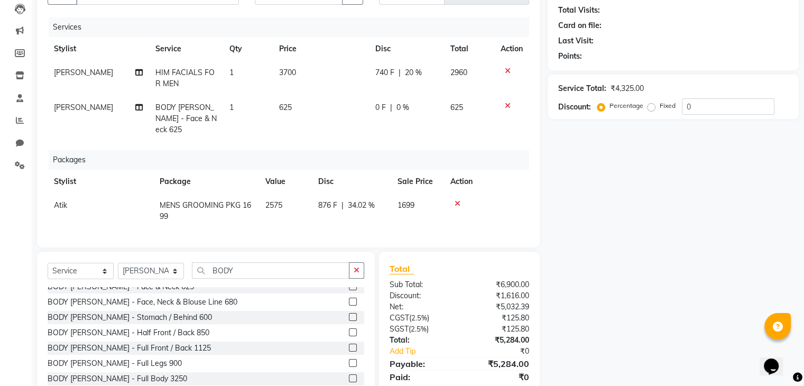
click at [391, 111] on div "0 F | 0 %" at bounding box center [406, 107] width 62 height 11
select select "88050"
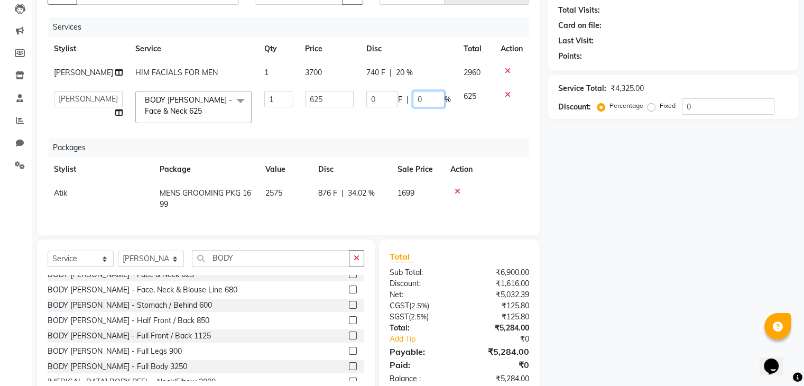
click at [419, 107] on input "0" at bounding box center [429, 99] width 32 height 16
type input "20"
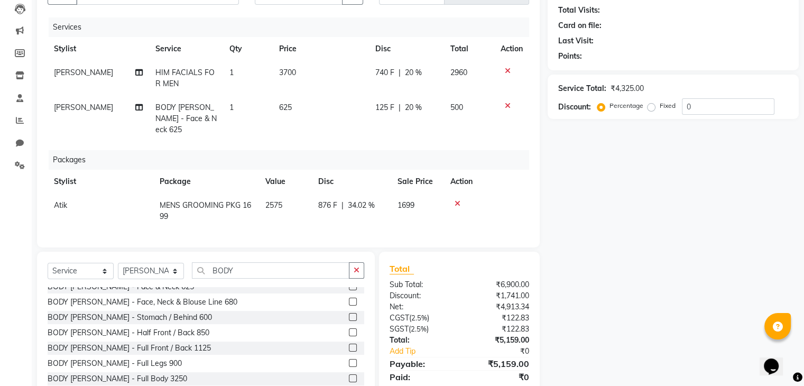
click at [441, 145] on div "Services Stylist Service Qty Price Disc Total Action Shraddha shinde HIM FACIAL…" at bounding box center [289, 126] width 482 height 219
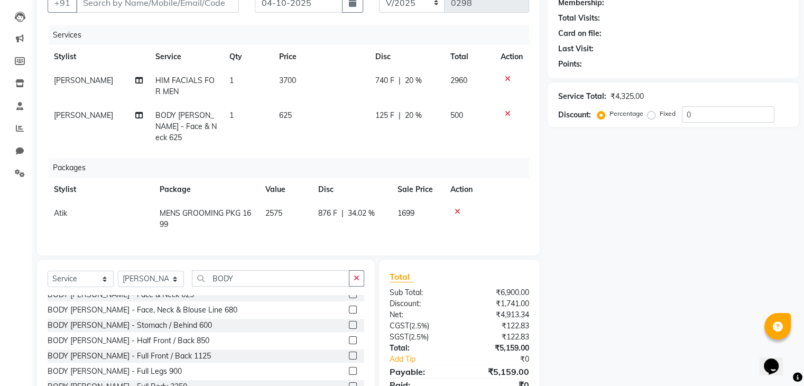
scroll to position [94, 0]
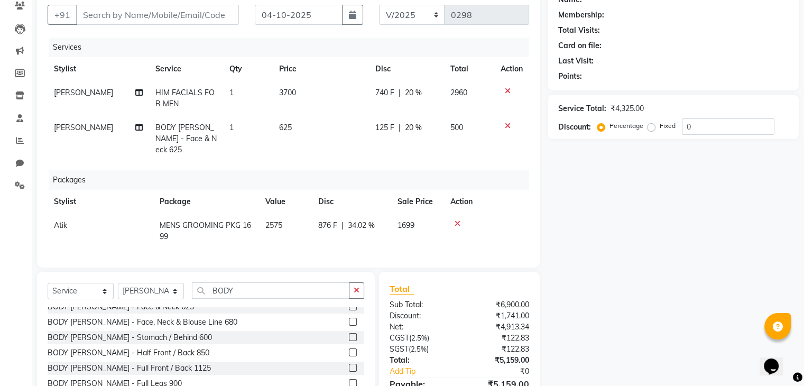
click at [270, 90] on td "1" at bounding box center [248, 98] width 50 height 35
select select "88050"
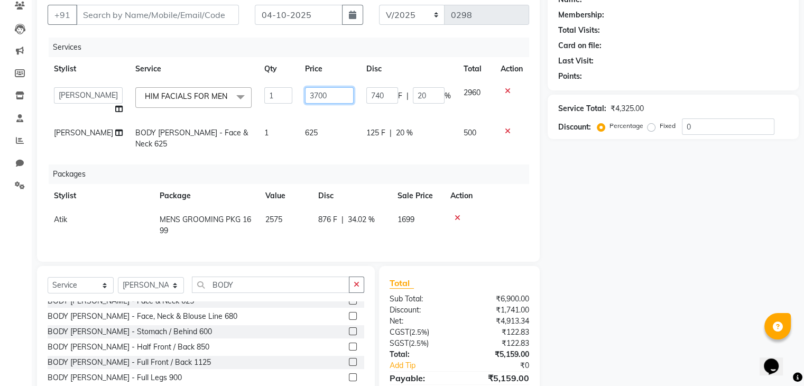
click at [309, 97] on input "3700" at bounding box center [329, 95] width 49 height 16
type input "3800"
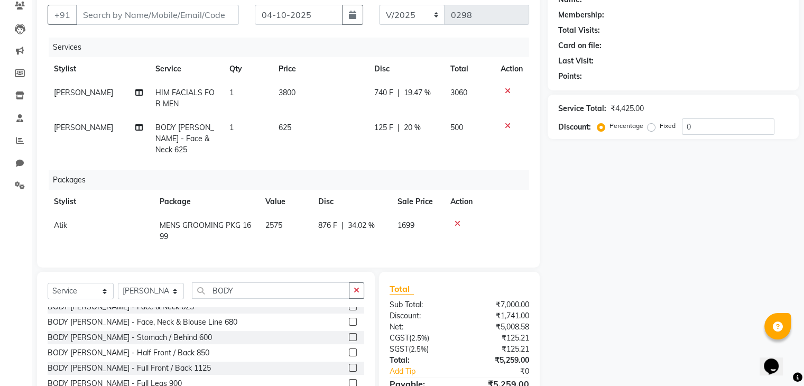
click at [324, 170] on div "Packages" at bounding box center [293, 180] width 489 height 20
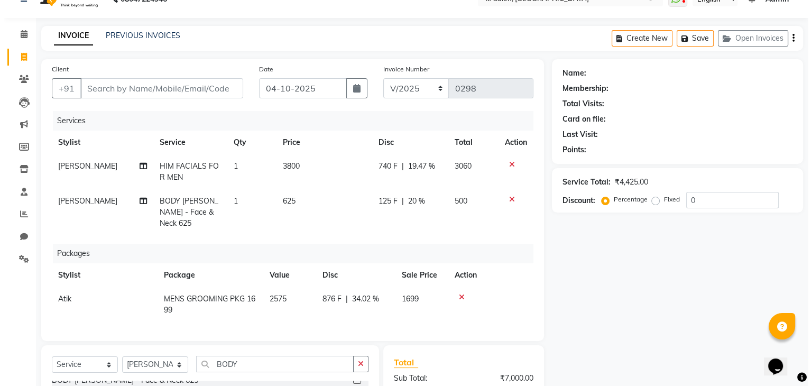
scroll to position [19, 0]
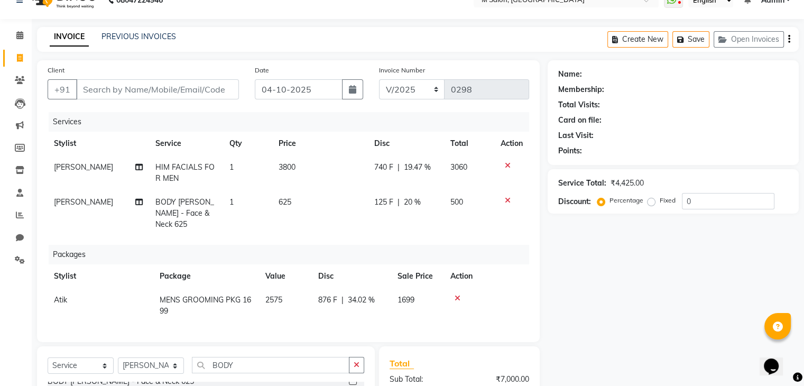
click at [155, 79] on div "Client +91" at bounding box center [143, 85] width 207 height 43
click at [152, 91] on input "Client" at bounding box center [157, 89] width 163 height 20
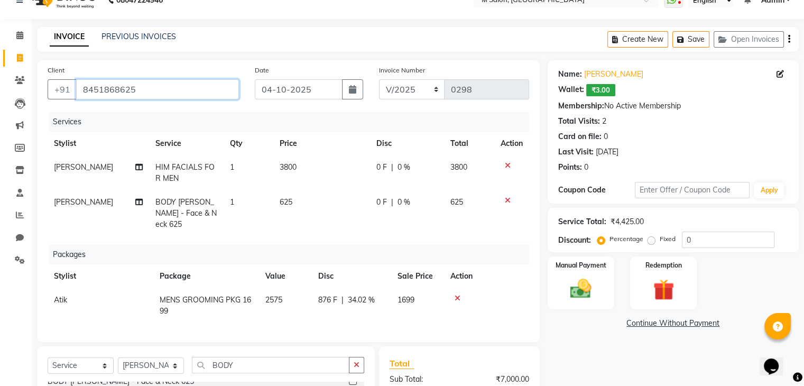
click at [173, 91] on input "8451868625" at bounding box center [157, 89] width 163 height 20
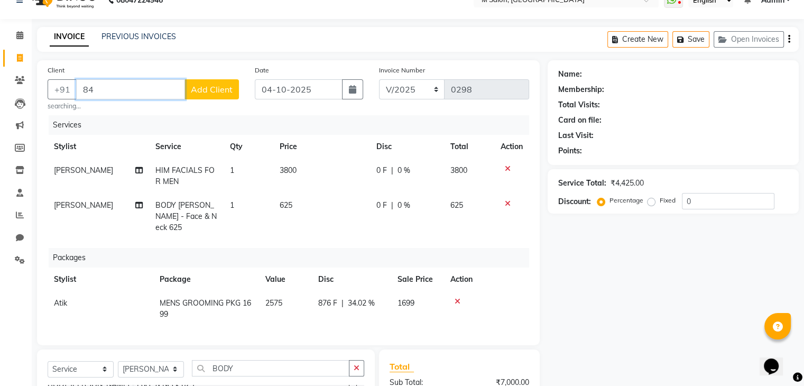
type input "8"
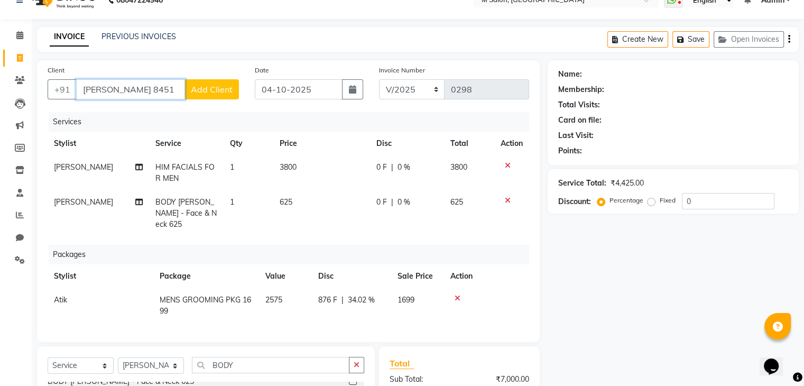
type input "[PERSON_NAME] 8451"
click at [196, 87] on span "Add Client" at bounding box center [212, 89] width 42 height 11
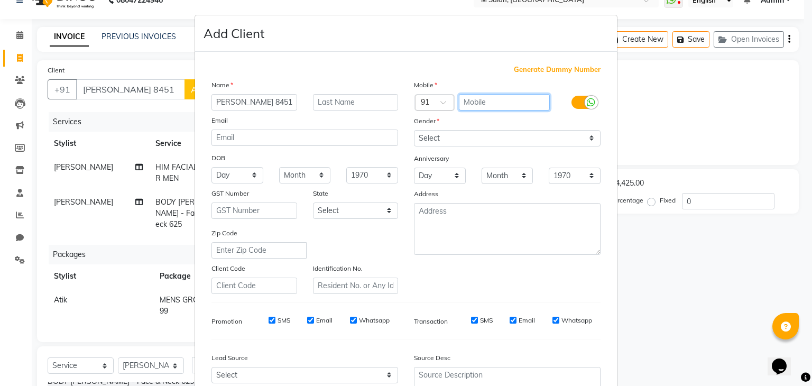
scroll to position [0, 0]
click at [516, 105] on input "text" at bounding box center [504, 102] width 91 height 16
type input "9999999999"
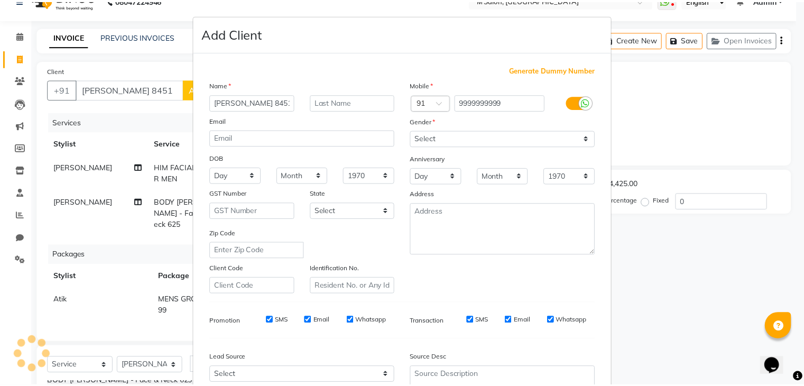
scroll to position [107, 0]
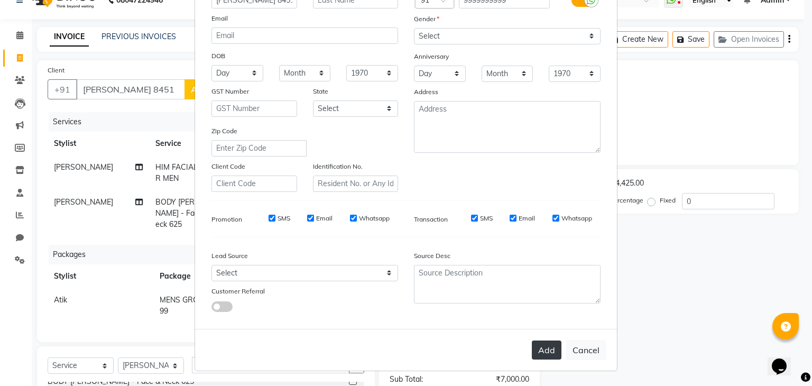
drag, startPoint x: 541, startPoint y: 361, endPoint x: 539, endPoint y: 351, distance: 10.8
click at [539, 351] on div "Add Cancel" at bounding box center [406, 350] width 422 height 42
click at [539, 351] on button "Add" at bounding box center [547, 349] width 30 height 19
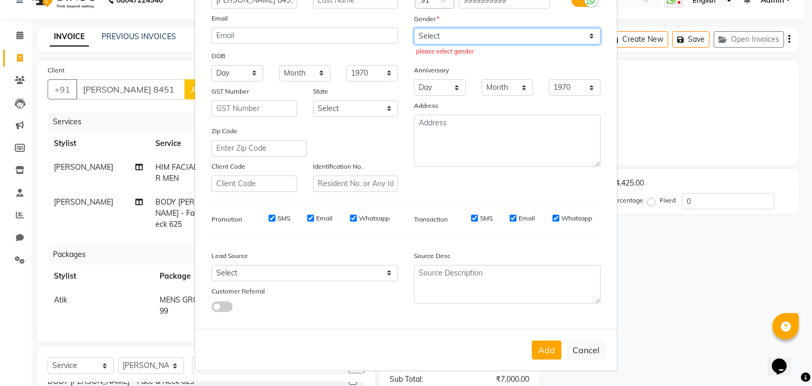
drag, startPoint x: 456, startPoint y: 34, endPoint x: 423, endPoint y: 62, distance: 43.9
click at [423, 62] on div "Mobile Country Code × 91 9999999999 Gender Select Male Female Other Prefer Not …" at bounding box center [507, 84] width 202 height 215
select select "male"
click at [414, 28] on select "Select Male Female Other Prefer Not To Say" at bounding box center [507, 36] width 187 height 16
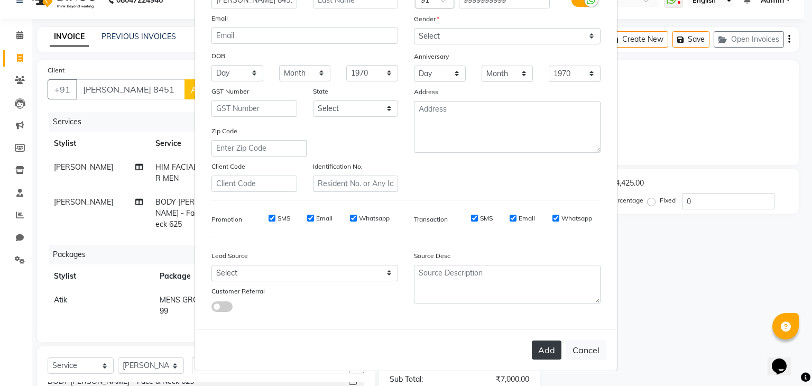
click at [548, 349] on button "Add" at bounding box center [547, 349] width 30 height 19
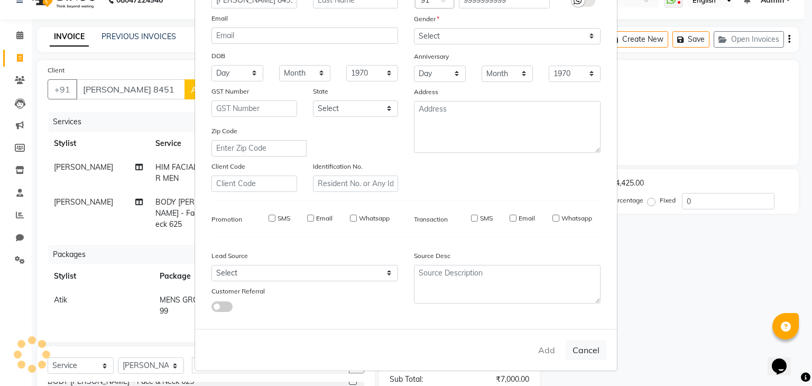
type input "9999999999"
select select
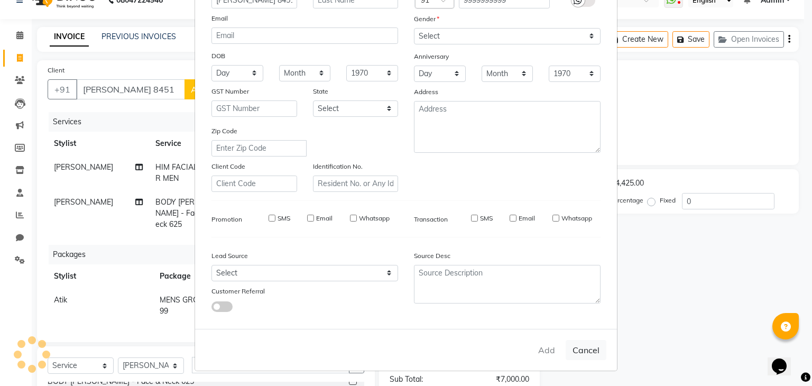
select select
checkbox input "false"
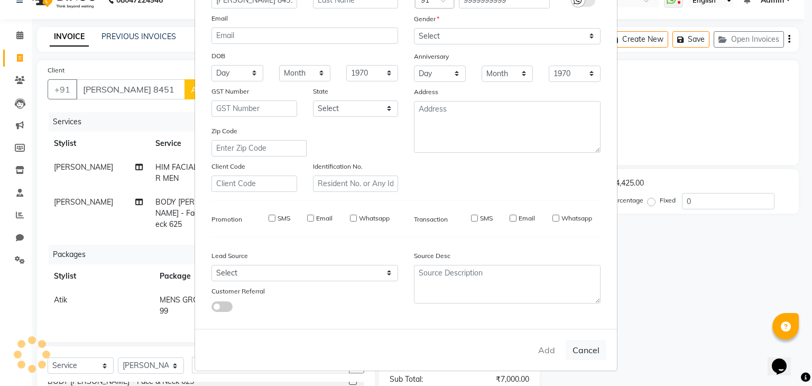
checkbox input "false"
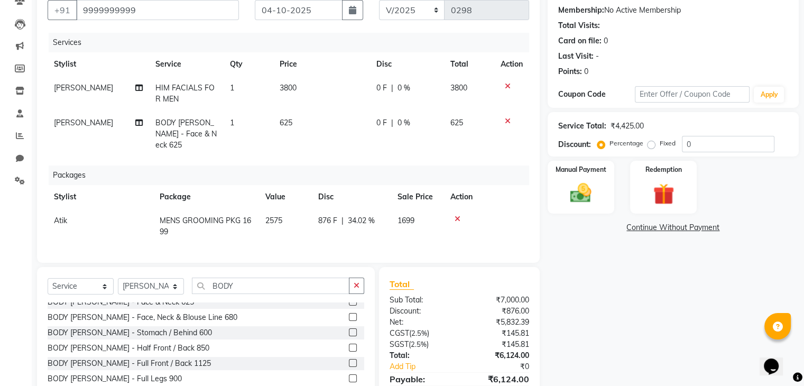
scroll to position [149, 0]
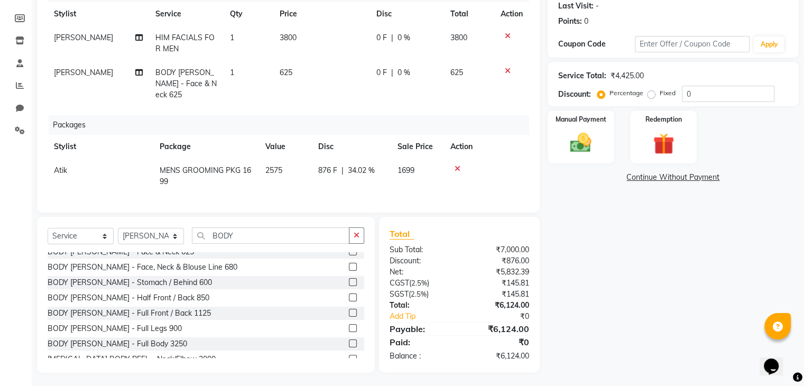
click at [398, 35] on span "0 %" at bounding box center [404, 37] width 13 height 11
select select "88050"
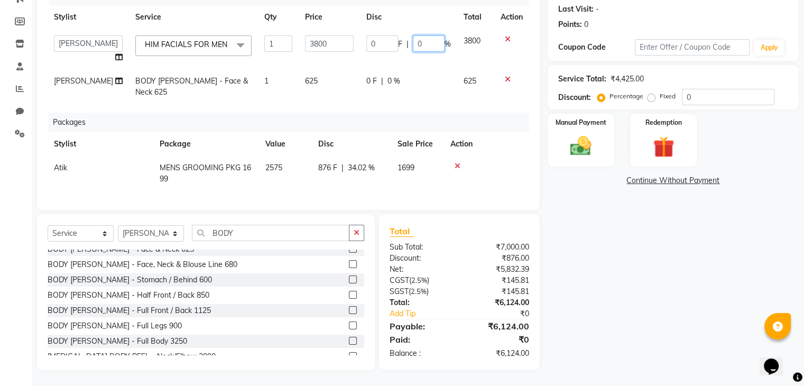
click at [423, 35] on input "0" at bounding box center [429, 43] width 32 height 16
type input "20"
click at [392, 76] on div "0 F | 0 %" at bounding box center [408, 81] width 85 height 11
select select "88050"
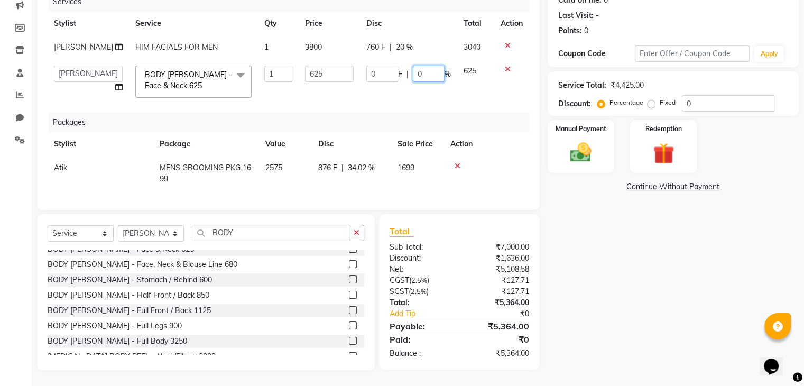
click at [419, 76] on input "0" at bounding box center [429, 74] width 32 height 16
type input "20"
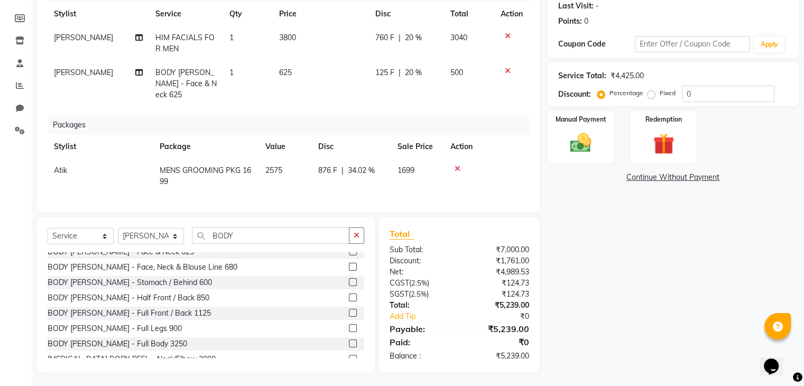
click at [469, 121] on div "Packages" at bounding box center [293, 125] width 489 height 20
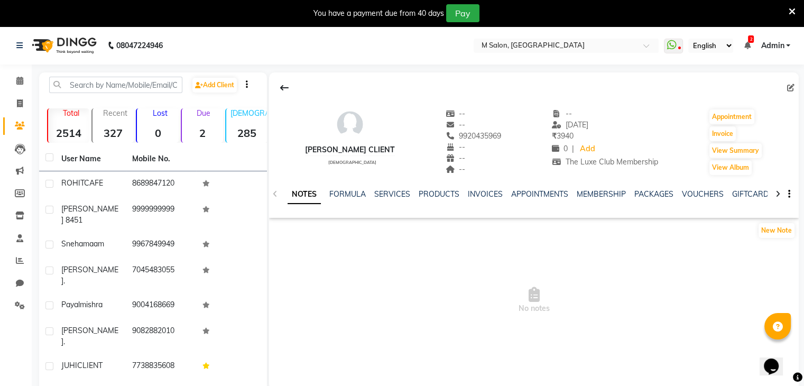
click at [388, 199] on div "SERVICES" at bounding box center [392, 194] width 36 height 11
click at [387, 191] on link "SERVICES" at bounding box center [392, 194] width 36 height 10
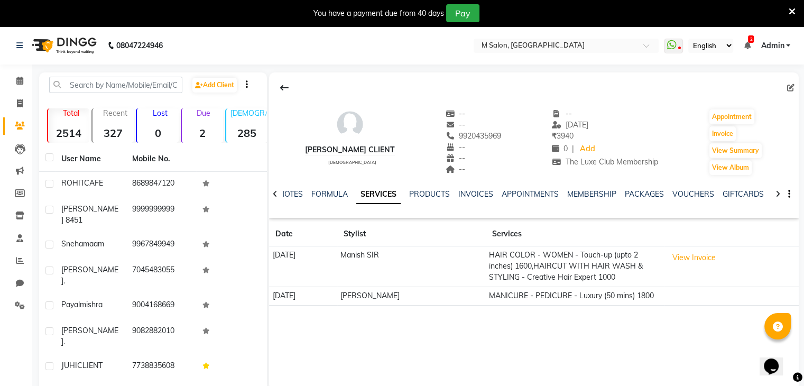
click at [616, 299] on td "MANICURE - PEDICURE - Luxury (50 mins) 1800" at bounding box center [575, 296] width 179 height 19
click at [683, 261] on button "View Invoice" at bounding box center [694, 258] width 53 height 16
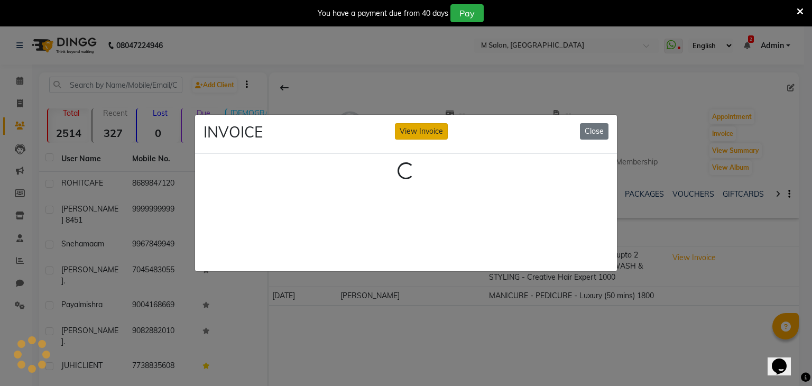
click at [408, 124] on button "View Invoice" at bounding box center [421, 131] width 53 height 16
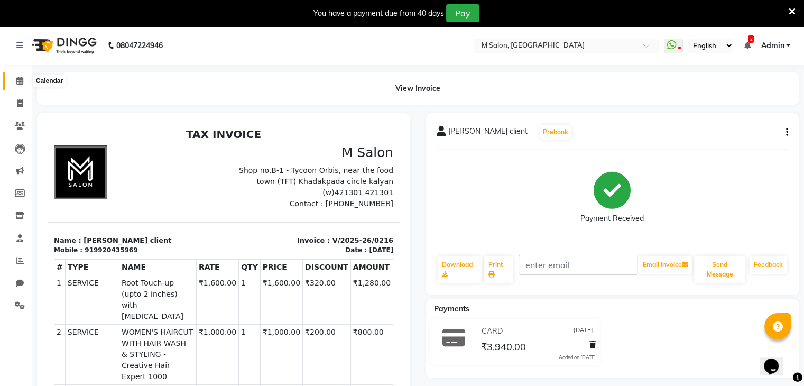
click at [13, 82] on span at bounding box center [20, 81] width 19 height 12
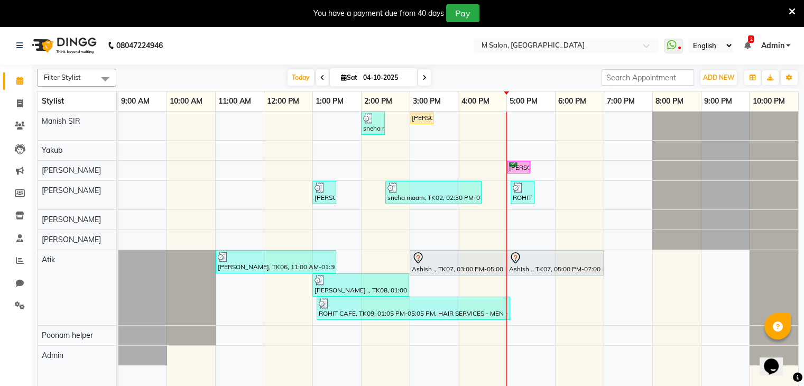
click at [791, 9] on icon at bounding box center [792, 12] width 7 height 10
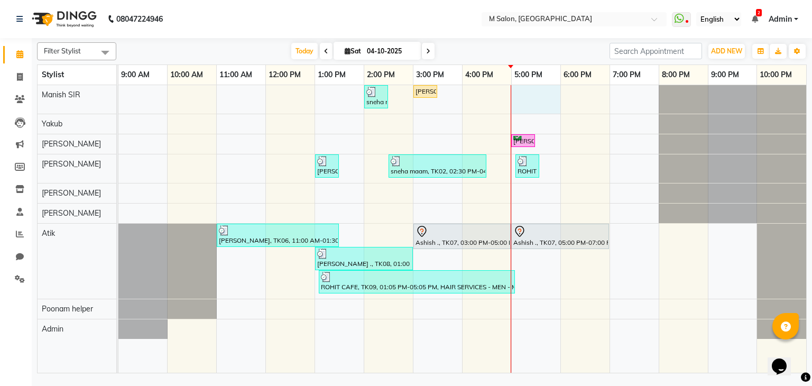
click at [509, 104] on tr at bounding box center [462, 229] width 688 height 288
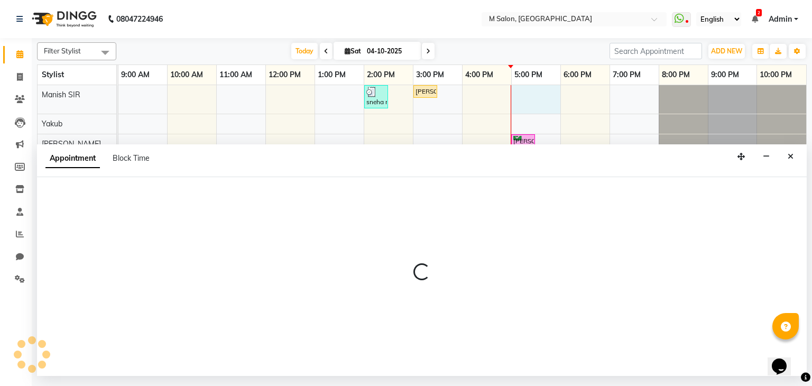
click at [509, 104] on td at bounding box center [486, 229] width 49 height 288
select select "86896"
select select "1020"
select select "tentative"
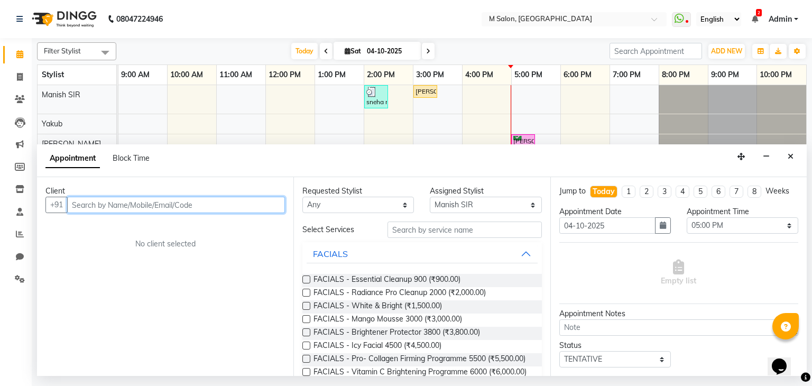
click at [159, 205] on input "text" at bounding box center [176, 205] width 218 height 16
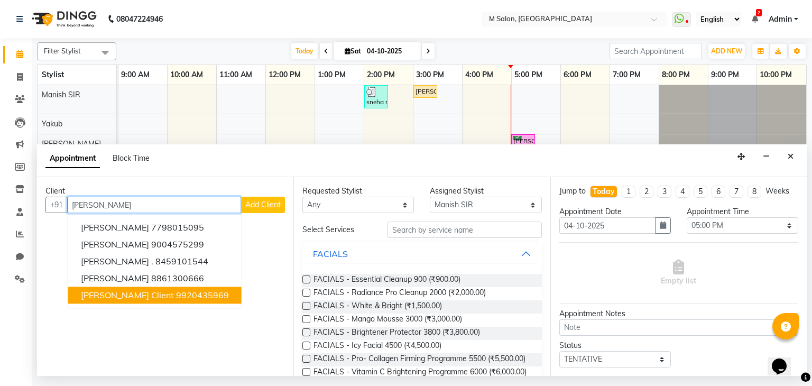
click at [114, 294] on span "[PERSON_NAME] client" at bounding box center [127, 295] width 93 height 11
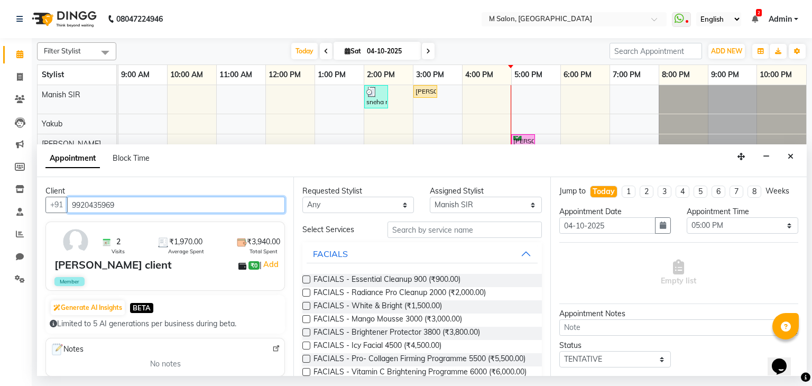
type input "9920435969"
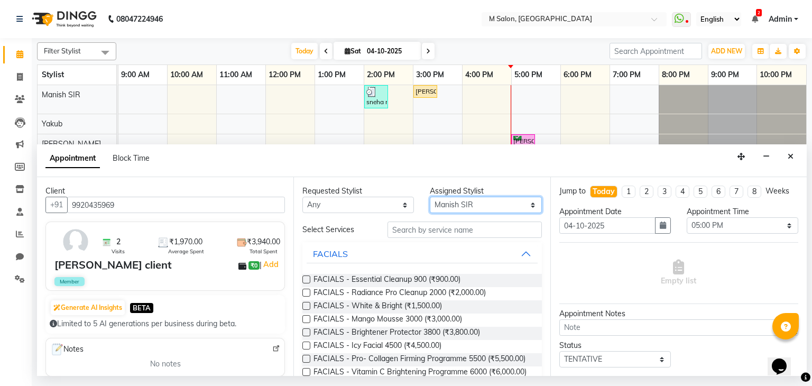
click at [439, 201] on select "Select Admin [PERSON_NAME] [PERSON_NAME] helper [PERSON_NAME] [PERSON_NAME] [PE…" at bounding box center [486, 205] width 112 height 16
click at [430, 197] on select "Select Admin [PERSON_NAME] [PERSON_NAME] helper [PERSON_NAME] [PERSON_NAME] [PE…" at bounding box center [486, 205] width 112 height 16
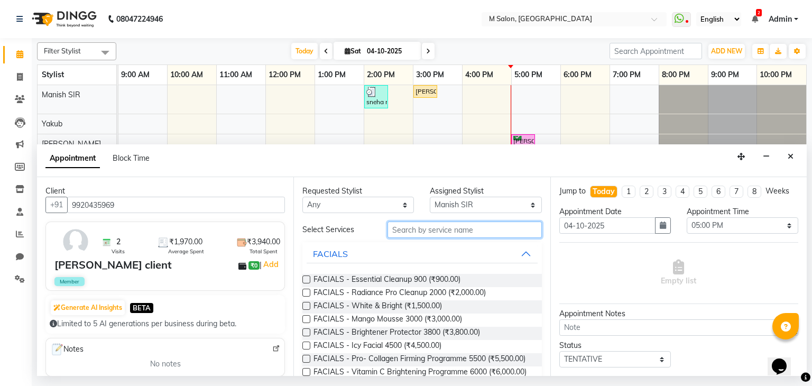
click at [411, 234] on input "text" at bounding box center [465, 230] width 154 height 16
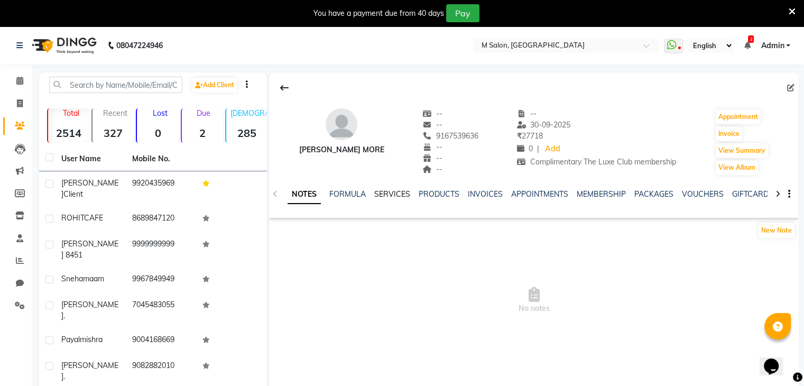
click at [381, 193] on link "SERVICES" at bounding box center [392, 194] width 36 height 10
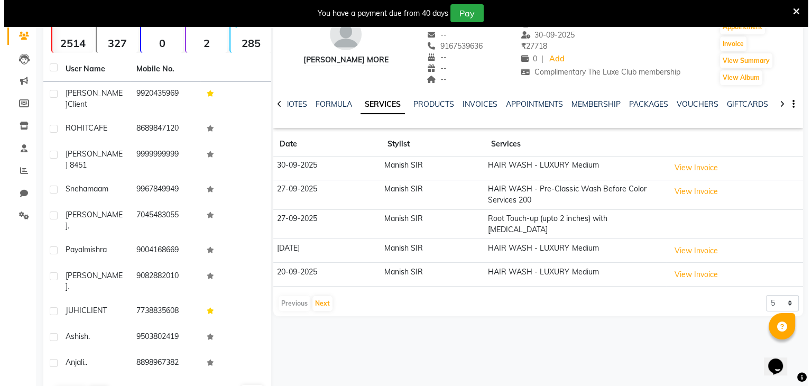
scroll to position [99, 0]
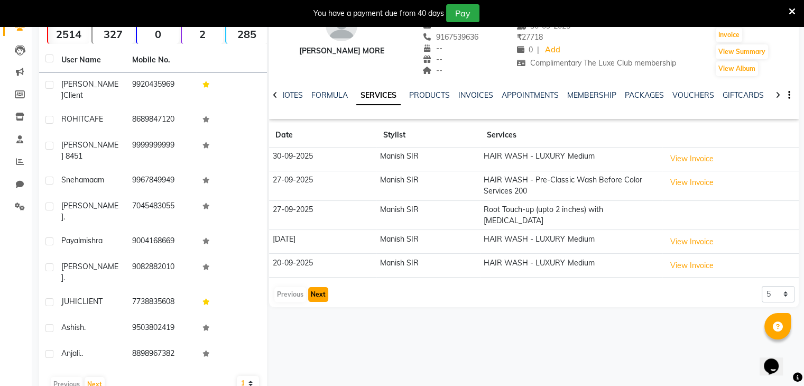
click at [321, 287] on button "Next" at bounding box center [318, 294] width 20 height 15
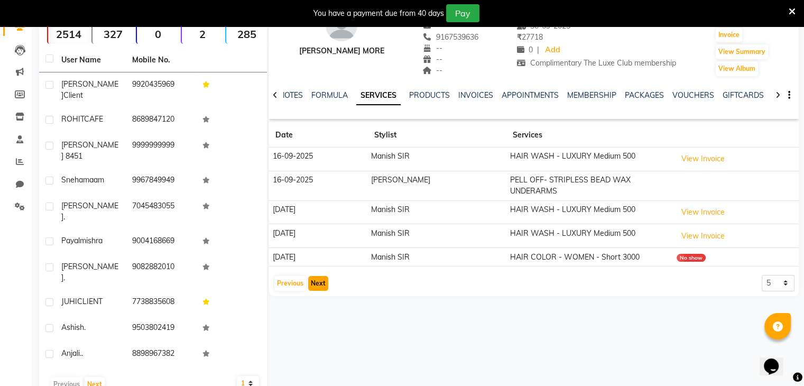
click at [320, 284] on button "Next" at bounding box center [318, 283] width 20 height 15
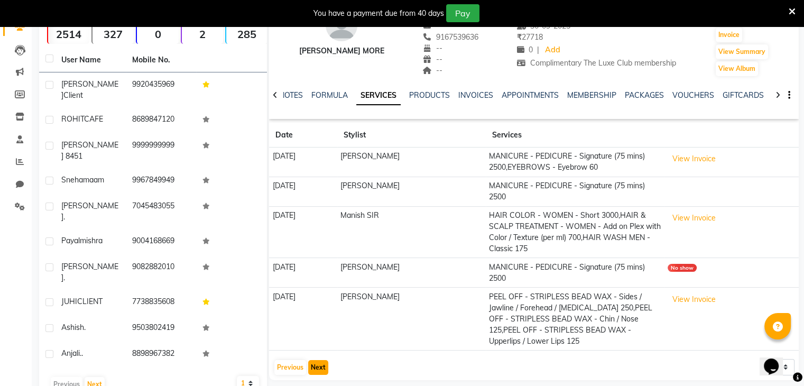
click at [314, 365] on button "Next" at bounding box center [318, 367] width 20 height 15
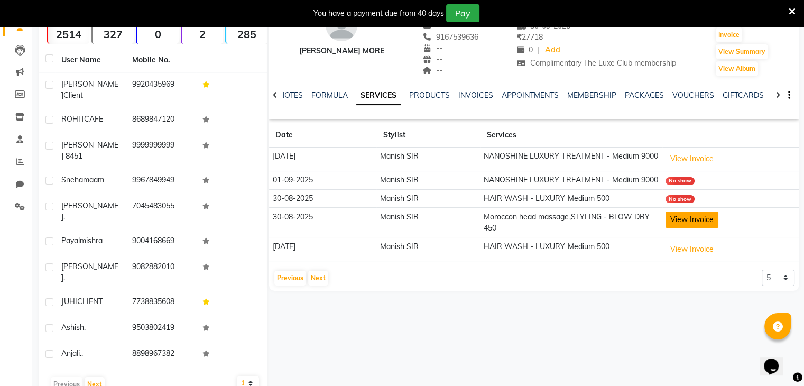
click at [686, 228] on button "View Invoice" at bounding box center [692, 219] width 53 height 16
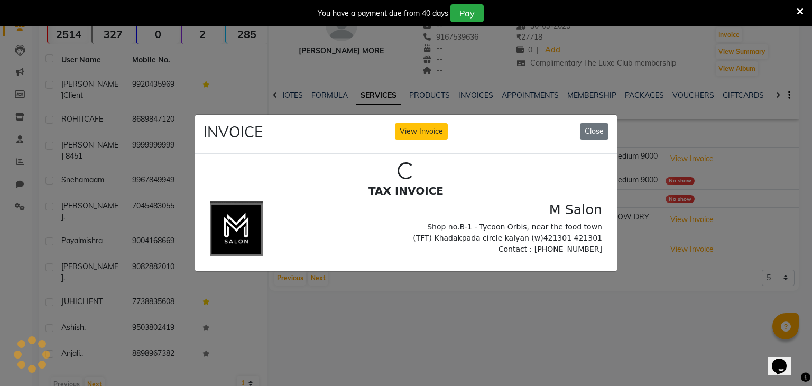
scroll to position [0, 0]
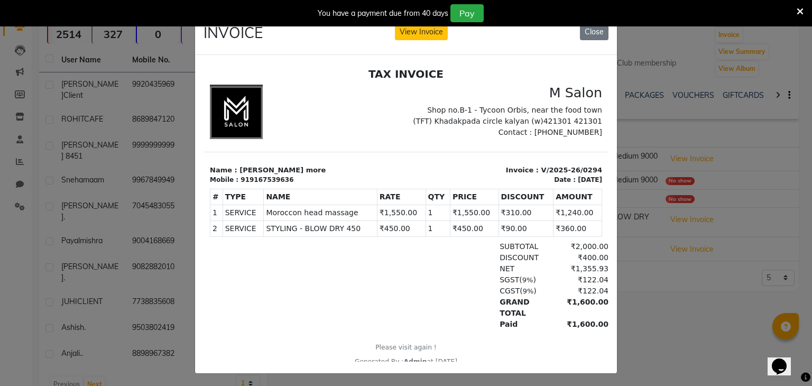
click at [800, 11] on icon at bounding box center [800, 12] width 7 height 10
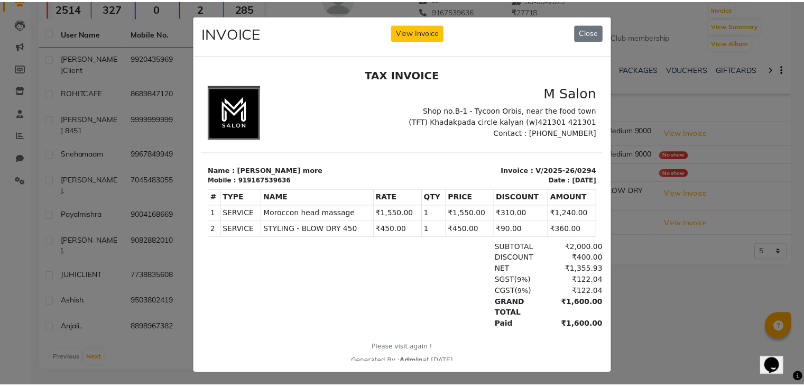
scroll to position [72, 0]
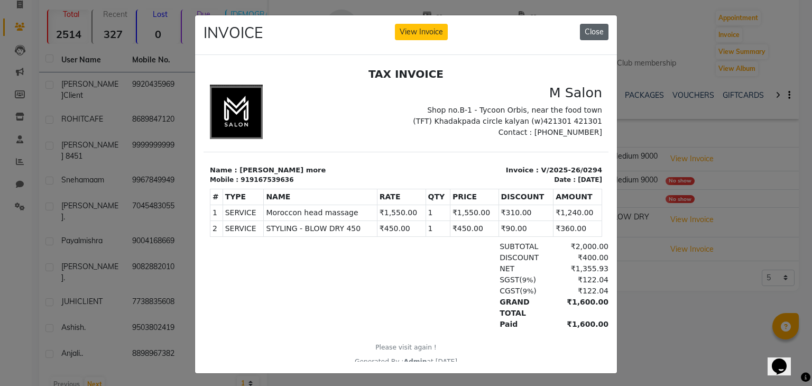
click at [589, 26] on button "Close" at bounding box center [594, 32] width 29 height 16
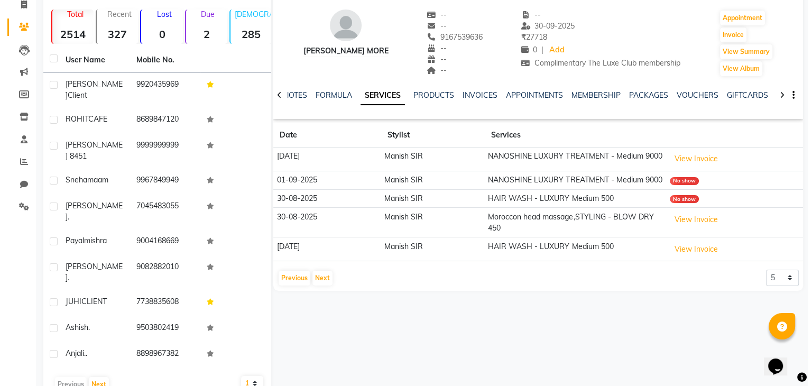
scroll to position [0, 0]
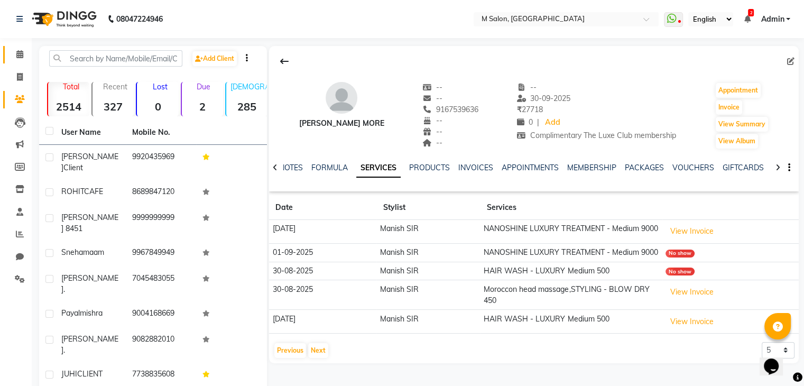
click at [27, 61] on link "Calendar" at bounding box center [15, 54] width 25 height 17
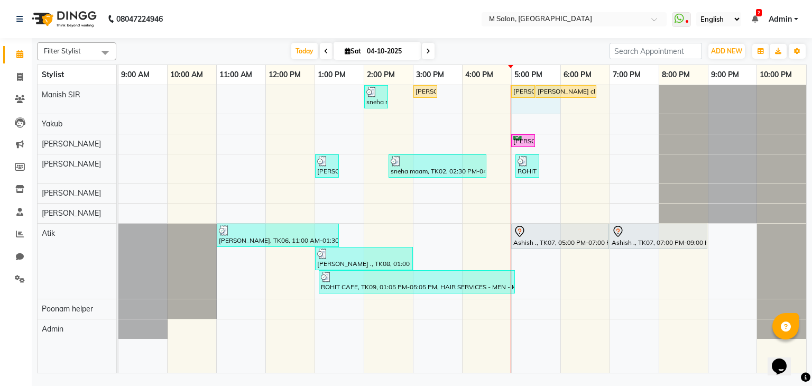
click at [513, 105] on div "sneha maam, TK02, 02:00 PM-02:30 PM, Root Touch-up (upto 1 inches) [MEDICAL_DAT…" at bounding box center [462, 229] width 688 height 288
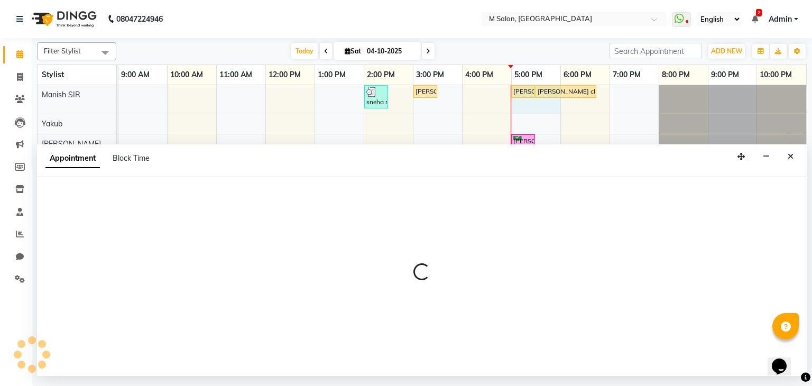
select select "86896"
select select "1020"
select select "tentative"
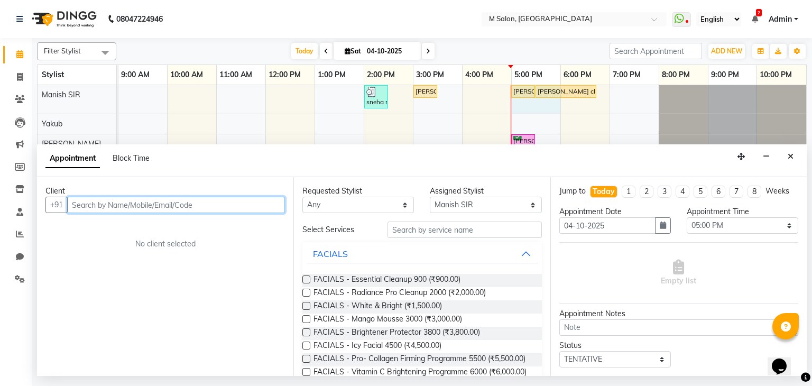
click at [106, 210] on input "text" at bounding box center [176, 205] width 218 height 16
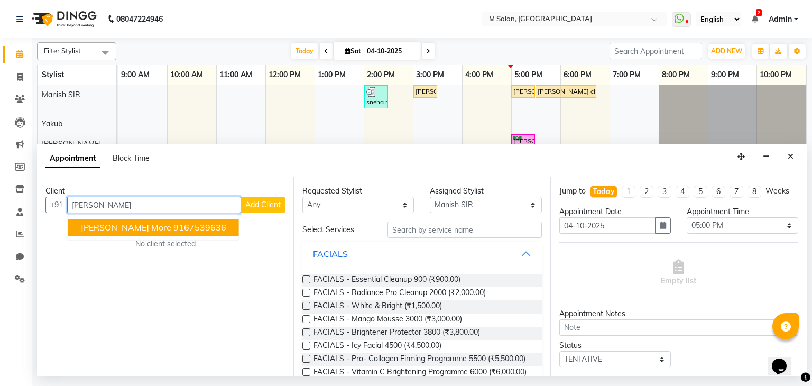
click at [107, 226] on span "[PERSON_NAME] more" at bounding box center [126, 228] width 90 height 11
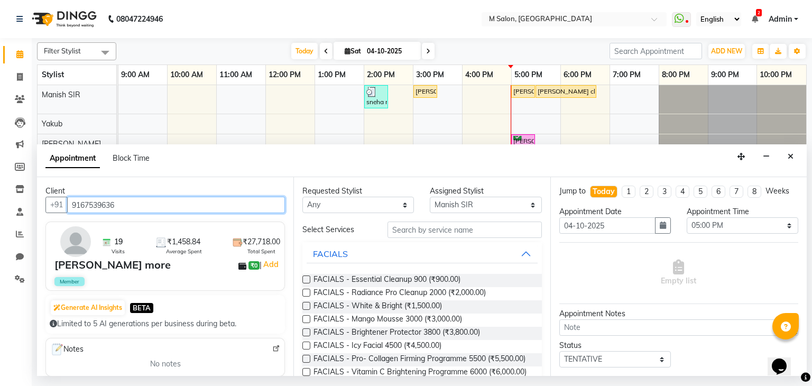
type input "9167539636"
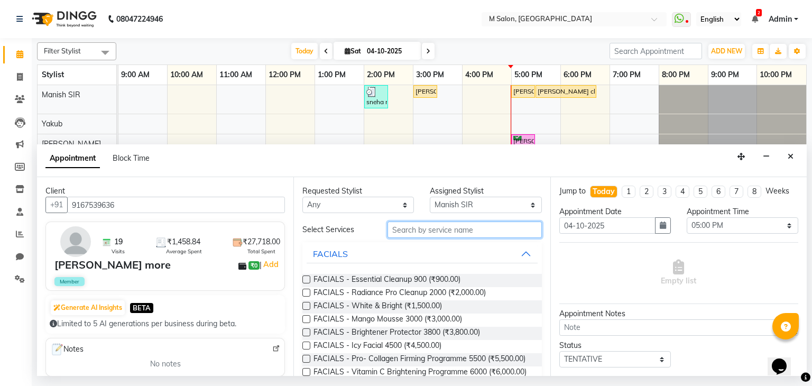
click at [430, 227] on input "text" at bounding box center [465, 230] width 154 height 16
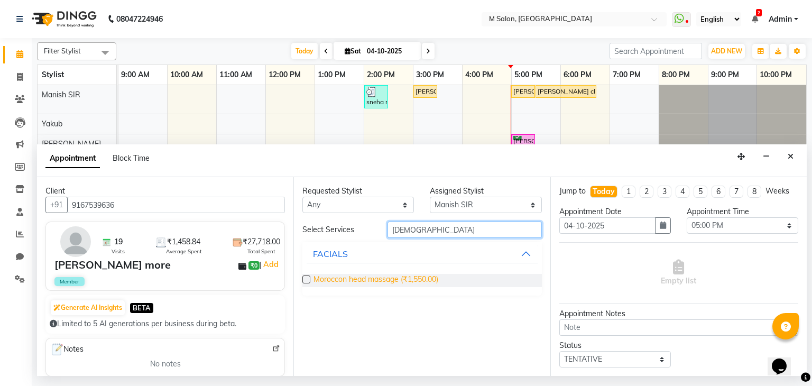
type input "[DEMOGRAPHIC_DATA]"
click at [349, 281] on span "Moroccon head massage (₹1,550.00)" at bounding box center [376, 280] width 125 height 13
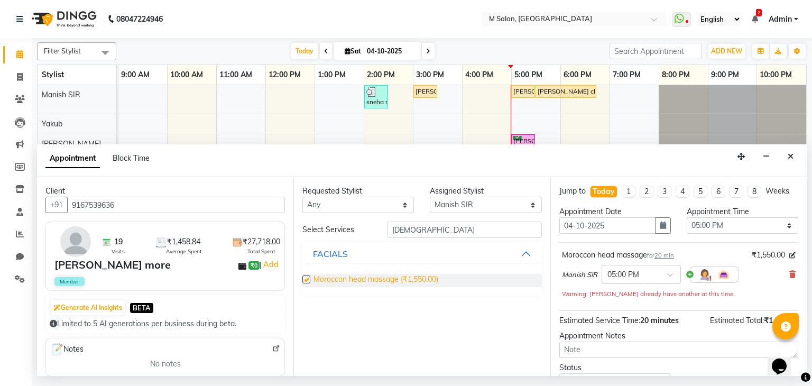
checkbox input "false"
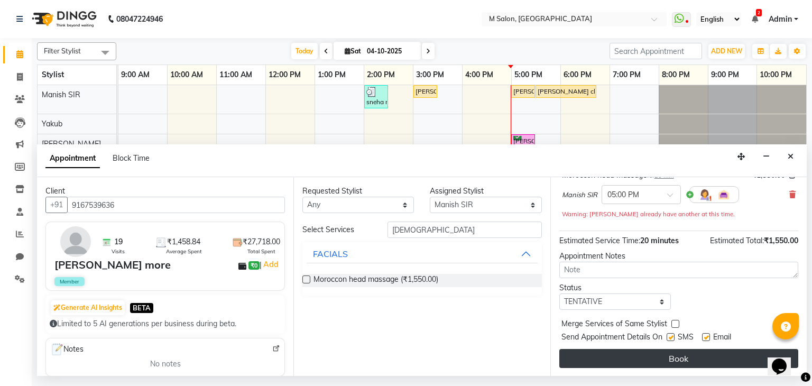
click at [688, 354] on button "Book" at bounding box center [678, 358] width 239 height 19
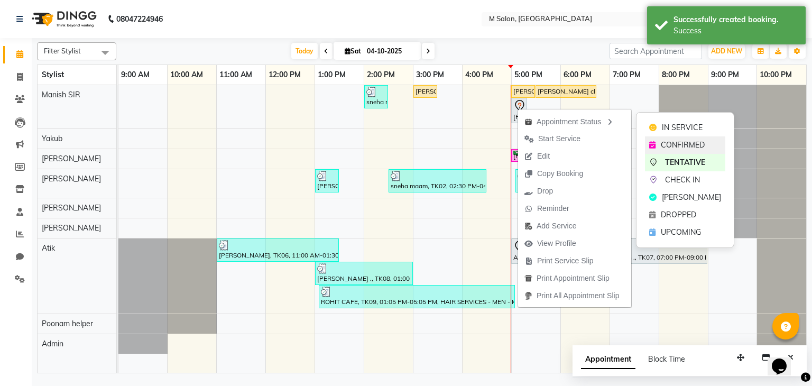
click at [663, 144] on span "CONFIRMED" at bounding box center [683, 145] width 44 height 11
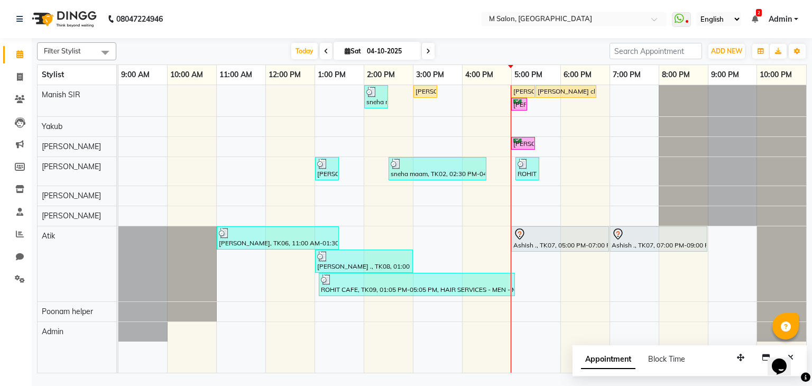
click at [568, 33] on nav "08047224946 Select Location × M Salon, Kalyan WhatsApp Status ✕ Status: Disconn…" at bounding box center [406, 19] width 812 height 38
